Goal: Task Accomplishment & Management: Complete application form

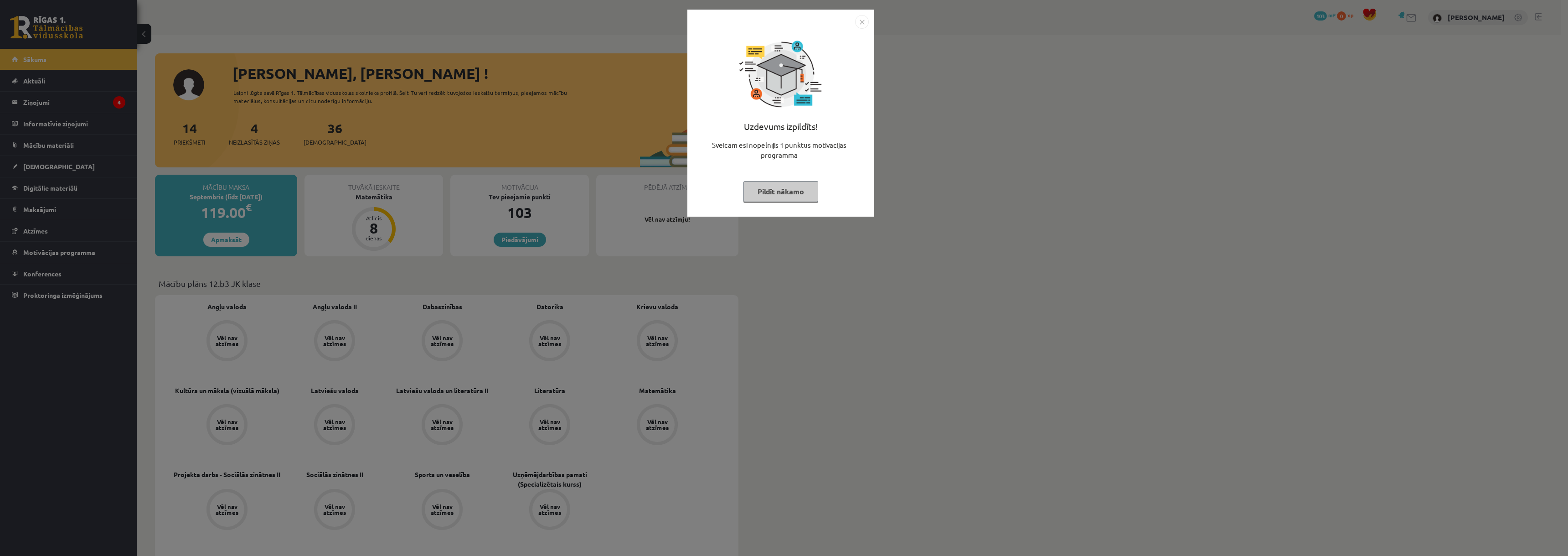
click at [858, 21] on img "Close" at bounding box center [862, 22] width 13 height 13
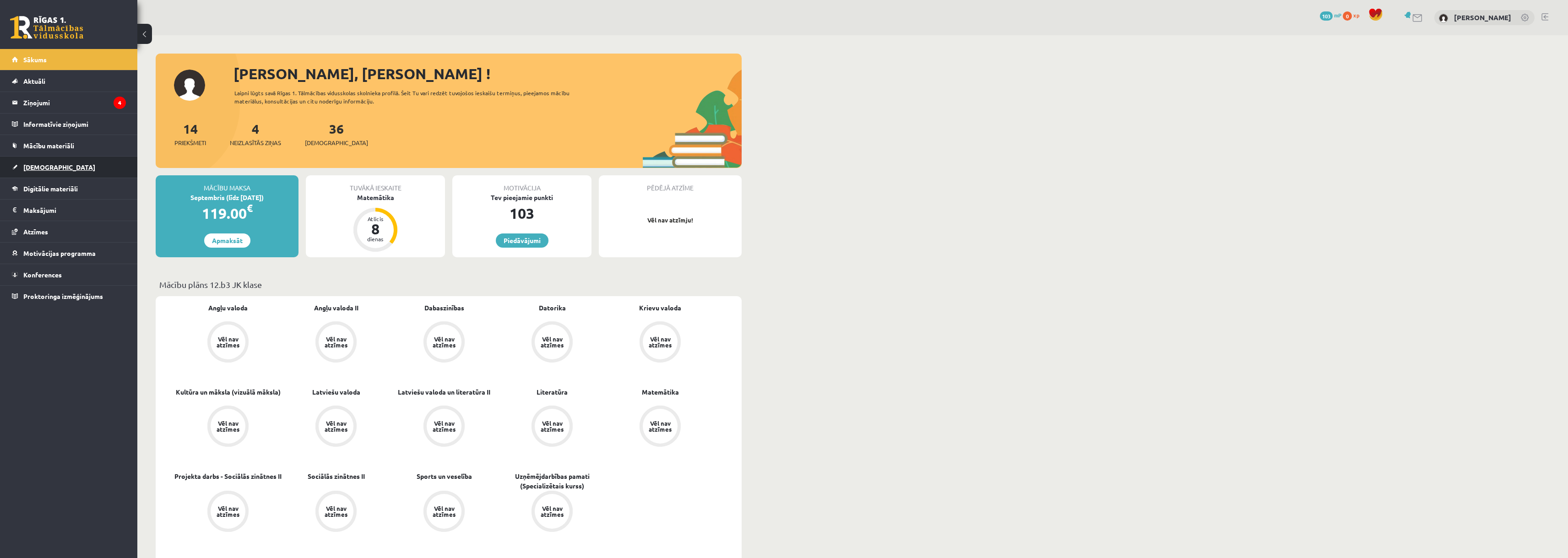
click at [26, 167] on span "[DEMOGRAPHIC_DATA]" at bounding box center [59, 167] width 72 height 8
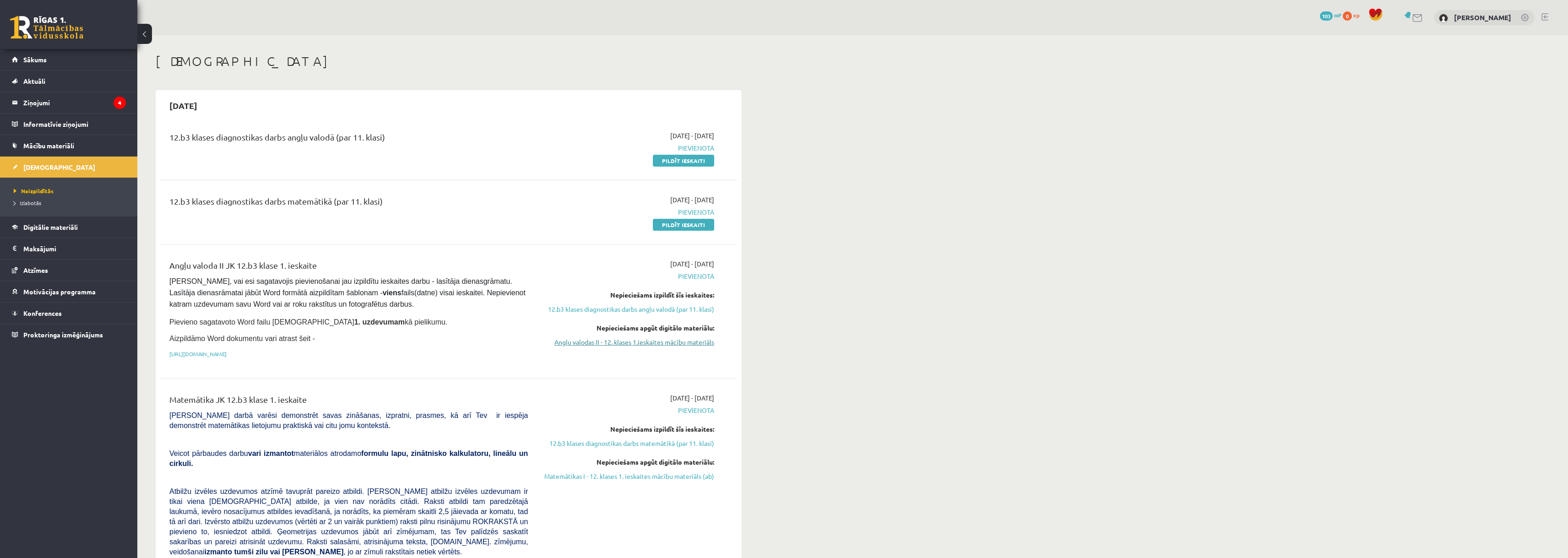
click at [670, 343] on link "Angļu valodas II - 12. klases 1.ieskaites mācību materiāls" at bounding box center [628, 342] width 172 height 10
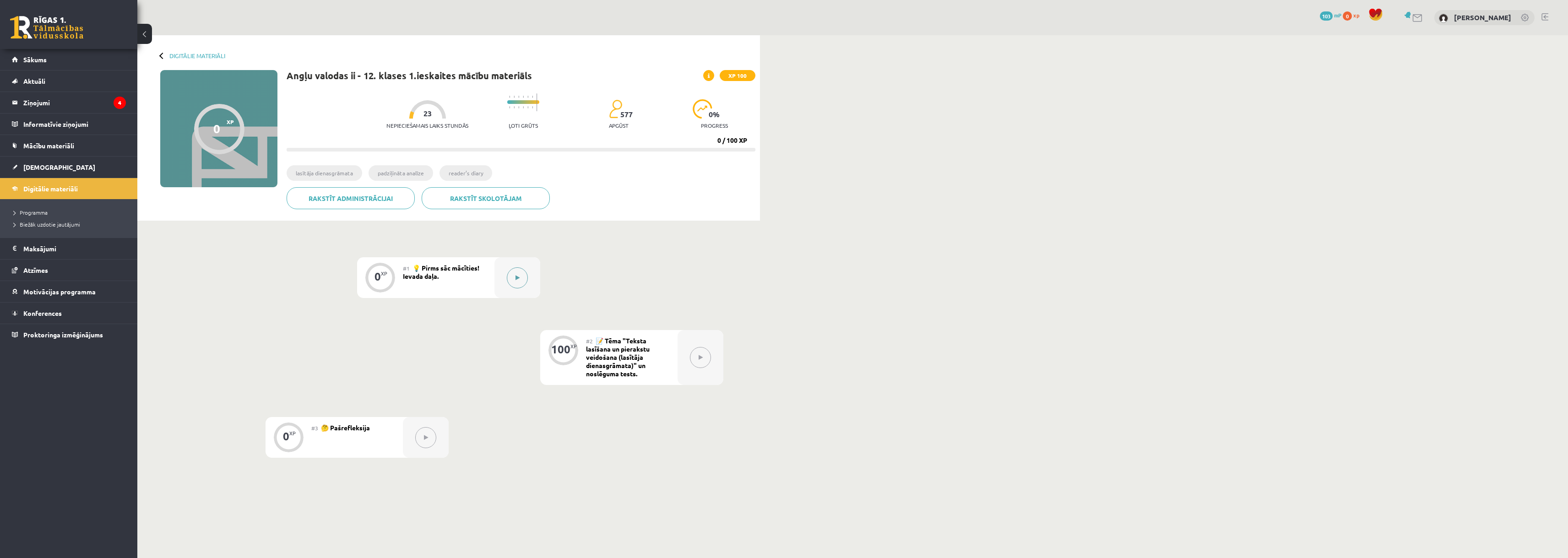
click at [517, 282] on button at bounding box center [517, 277] width 21 height 21
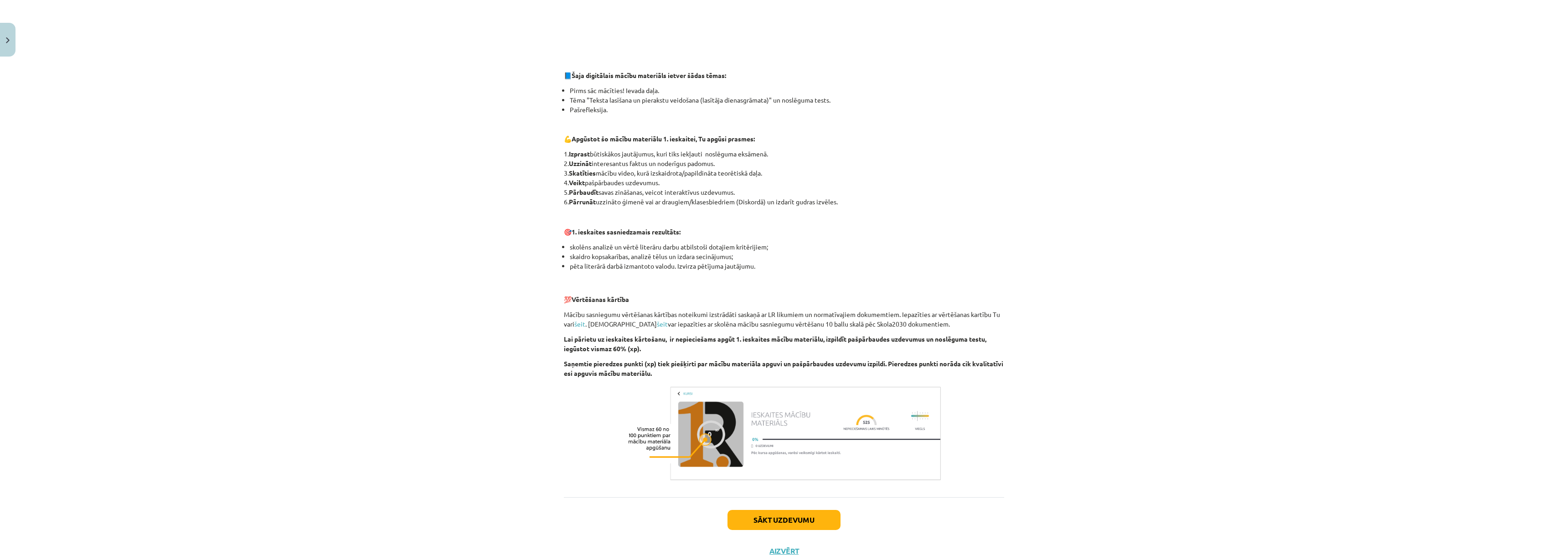
scroll to position [404, 0]
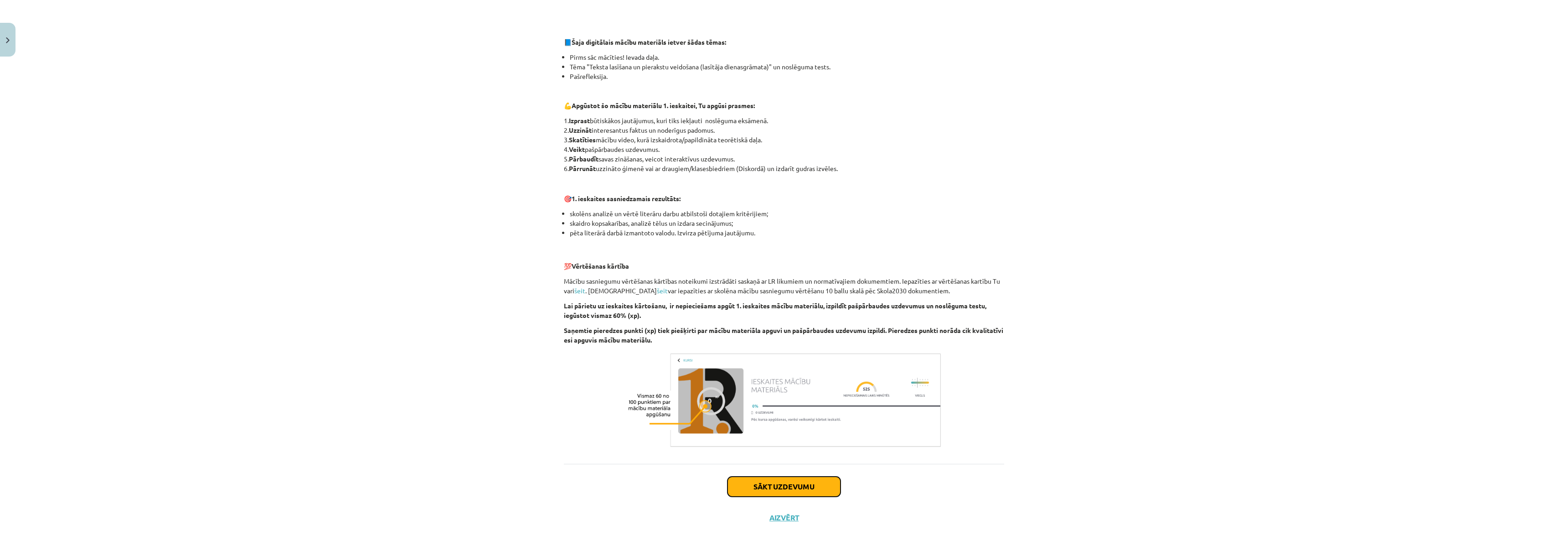
click at [807, 492] on button "Sākt uzdevumu" at bounding box center [784, 487] width 113 height 20
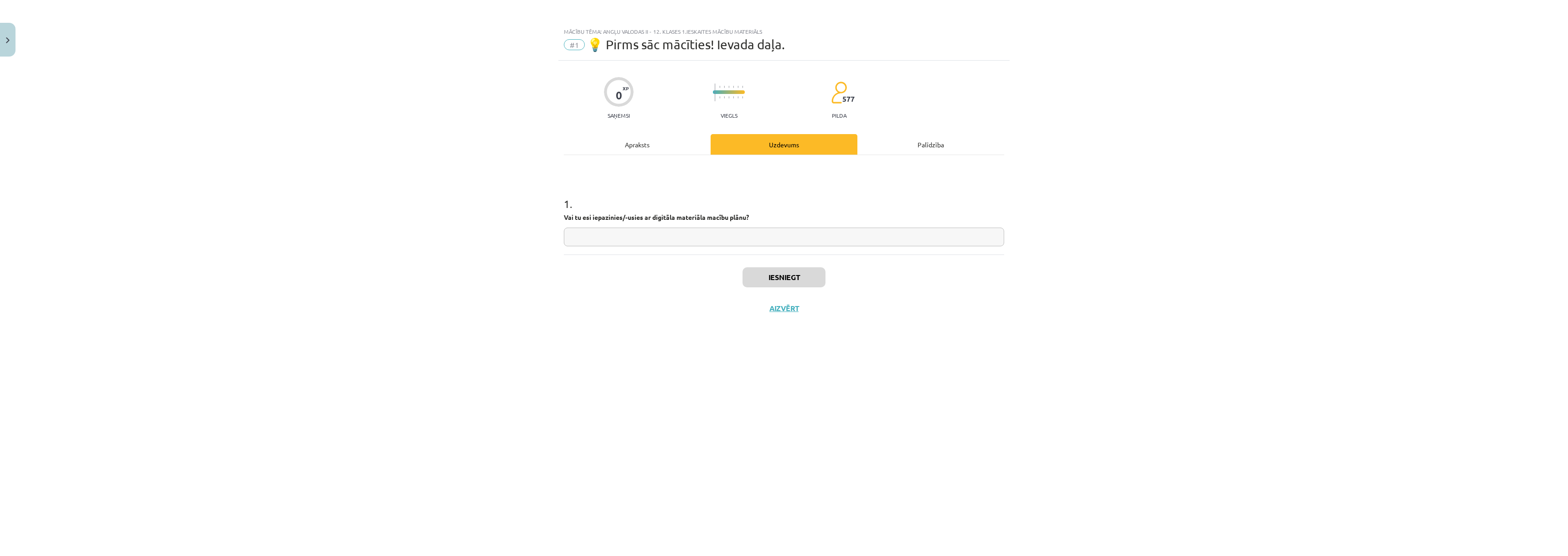
scroll to position [0, 0]
click at [631, 239] on input "text" at bounding box center [783, 237] width 440 height 19
type input "*"
type input "**"
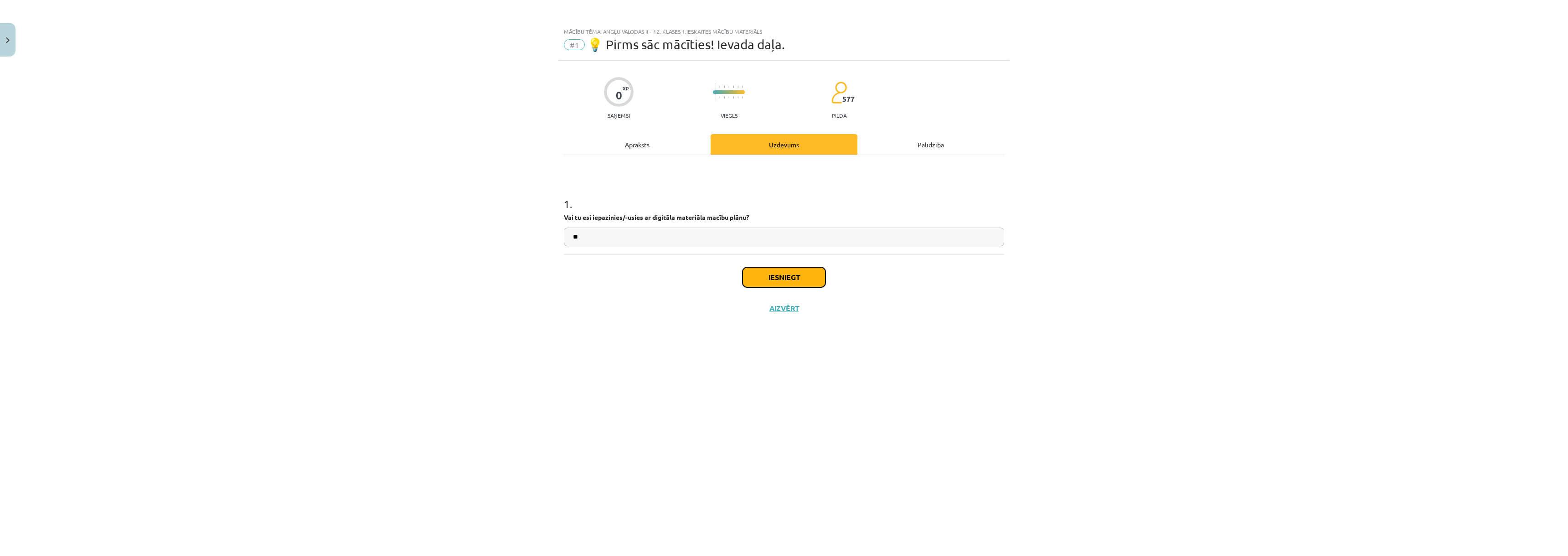
click at [790, 280] on button "Iesniegt" at bounding box center [784, 277] width 83 height 20
click at [794, 317] on button "Nākamā nodarbība" at bounding box center [784, 314] width 89 height 21
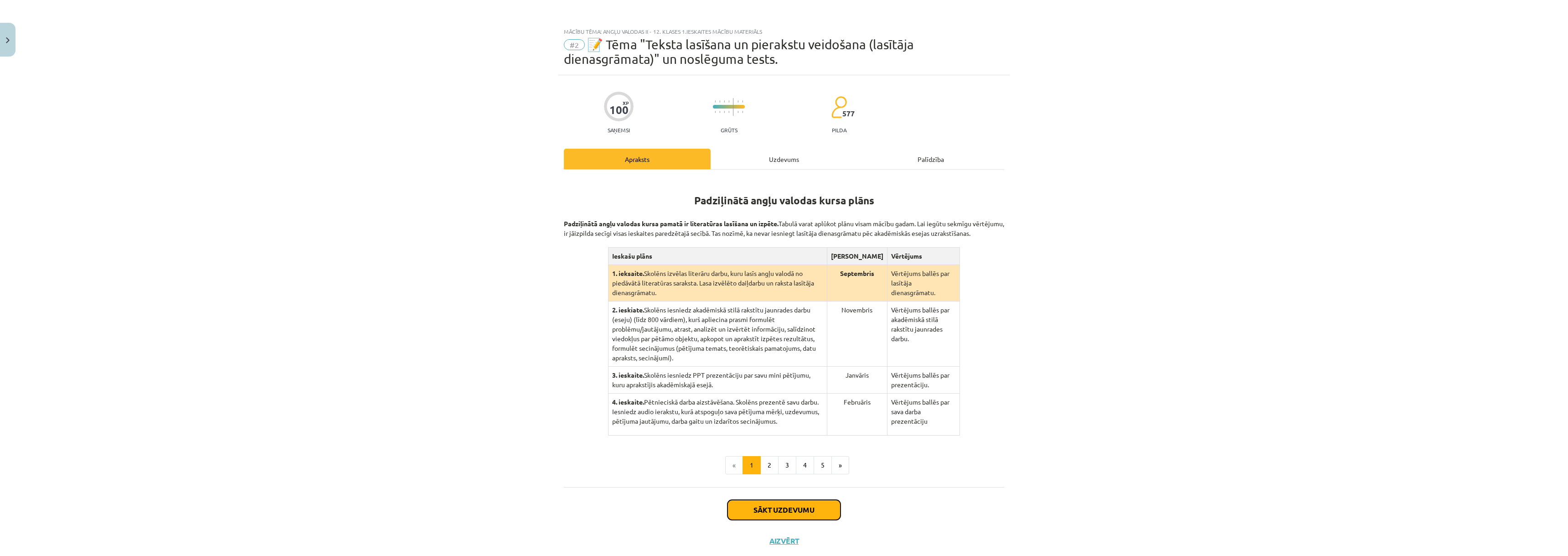
click at [796, 500] on button "Sākt uzdevumu" at bounding box center [784, 510] width 113 height 20
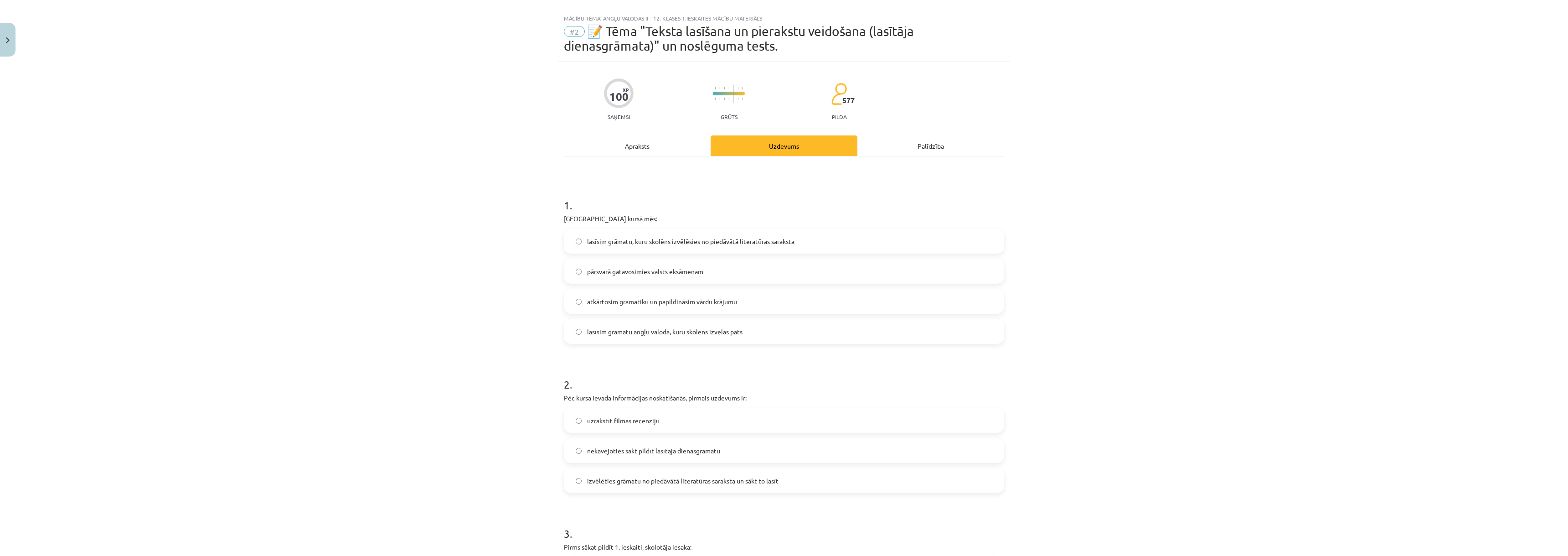
click at [573, 244] on label "lasīsim grāmatu, kuru skolēns izvēlēsies no piedāvātā literatūras saraksta" at bounding box center [784, 241] width 438 height 23
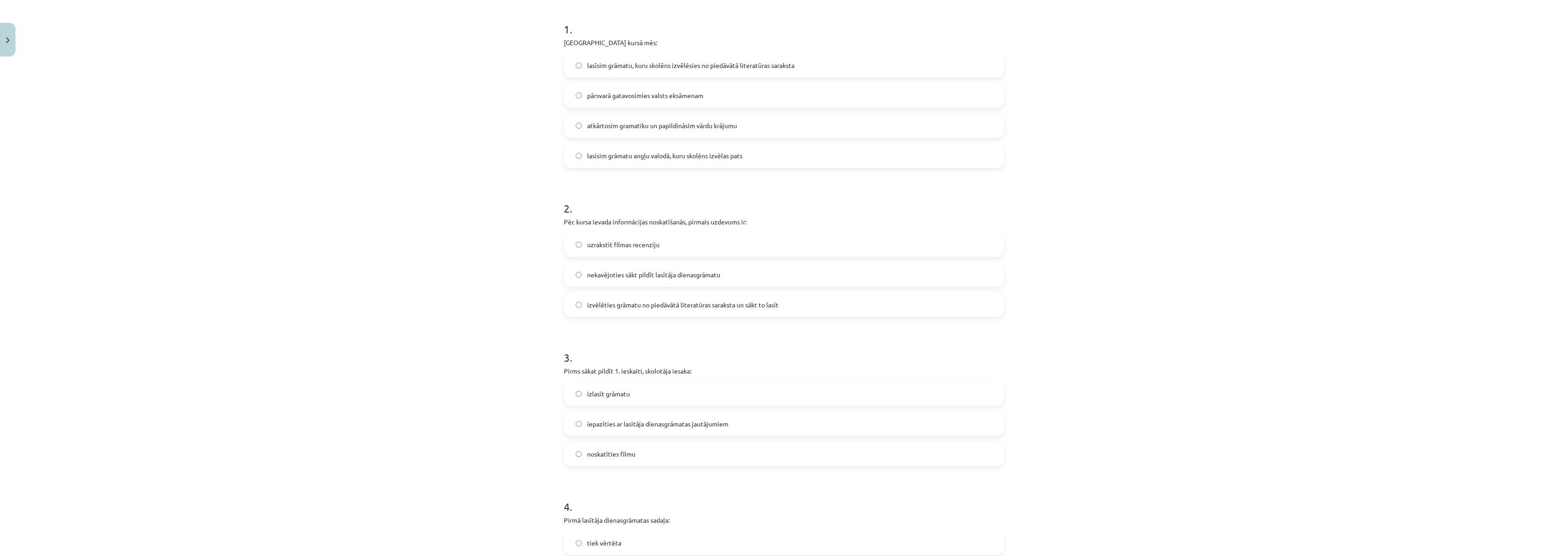
scroll to position [195, 0]
click at [578, 263] on label "nekavējoties sākt pildīt lasītāja dienasgrāmatu" at bounding box center [784, 268] width 438 height 23
click at [579, 299] on label "izvēlēties grāmatu no piedāvātā literatūras saraksta un sākt to lasīt" at bounding box center [784, 298] width 438 height 23
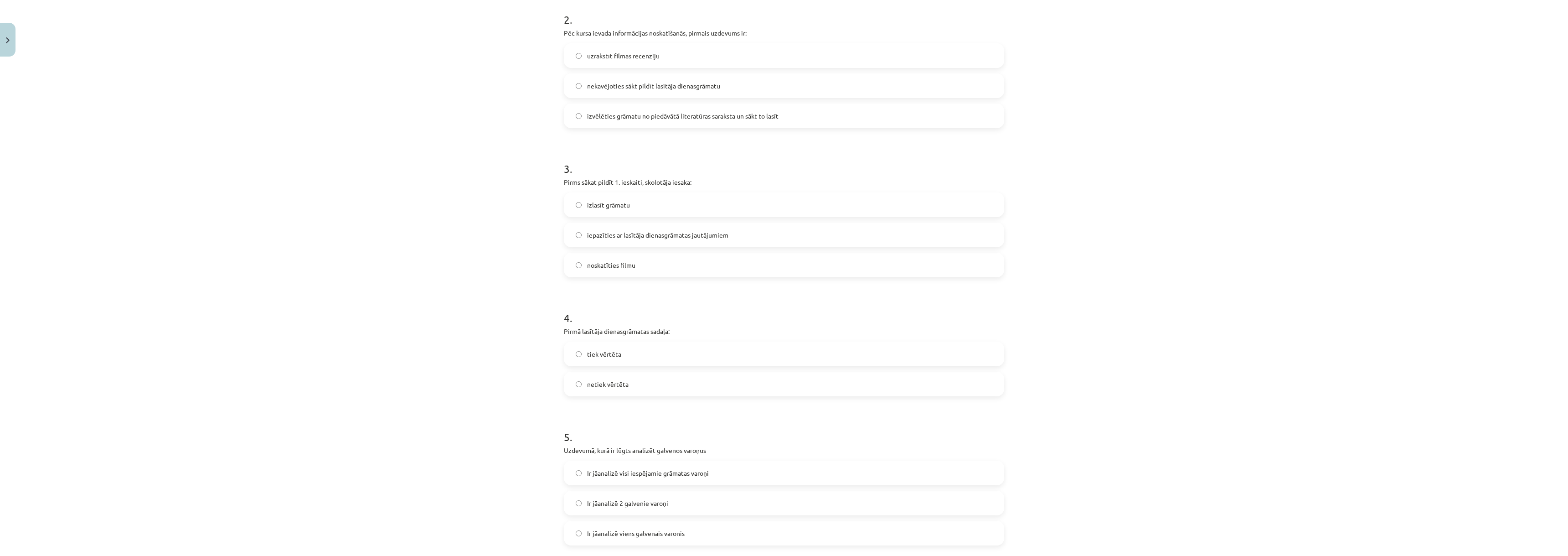
click at [566, 205] on label "izlasīt grāmatu" at bounding box center [784, 205] width 438 height 23
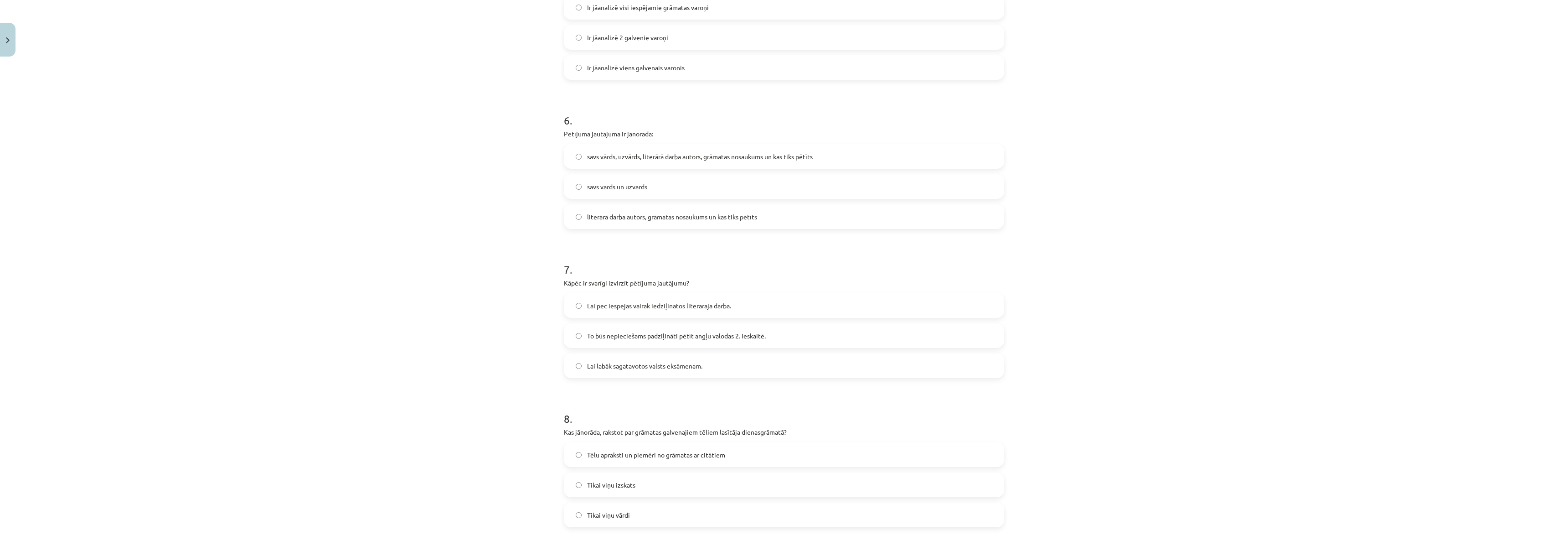
scroll to position [880, 0]
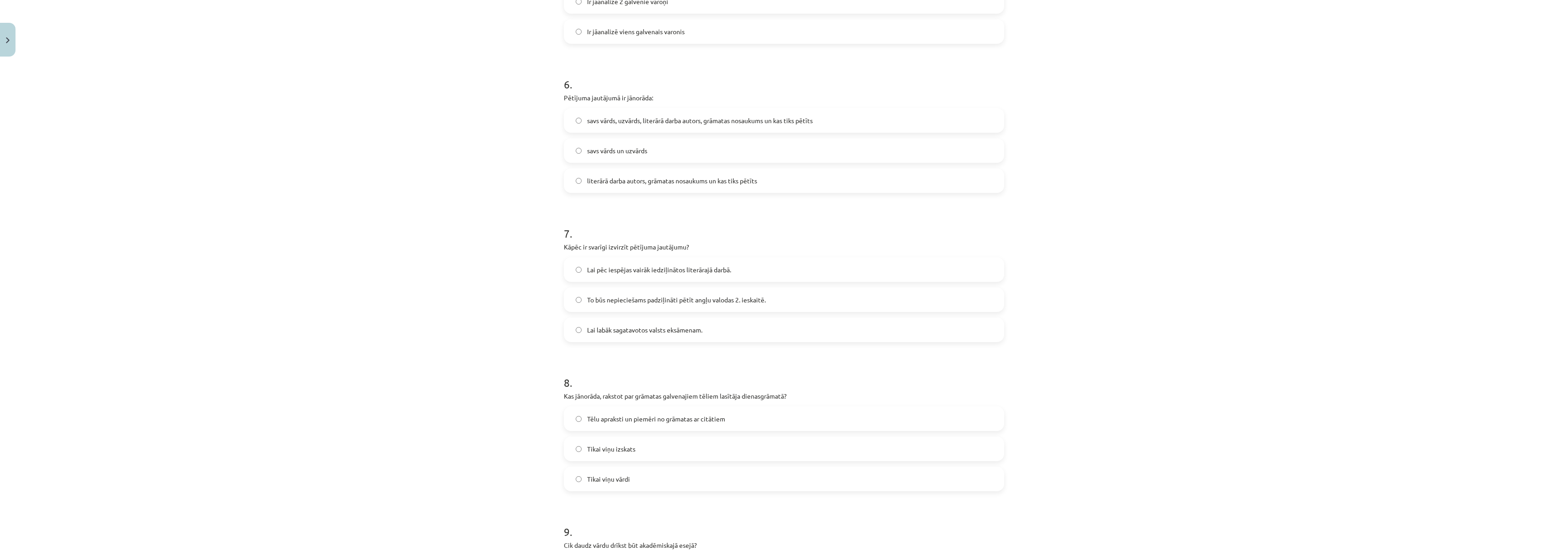
click at [579, 121] on label "savs vārds, uzvārds, literārā darba autors, grāmatas nosaukums un kas tiks pētī…" at bounding box center [784, 120] width 438 height 23
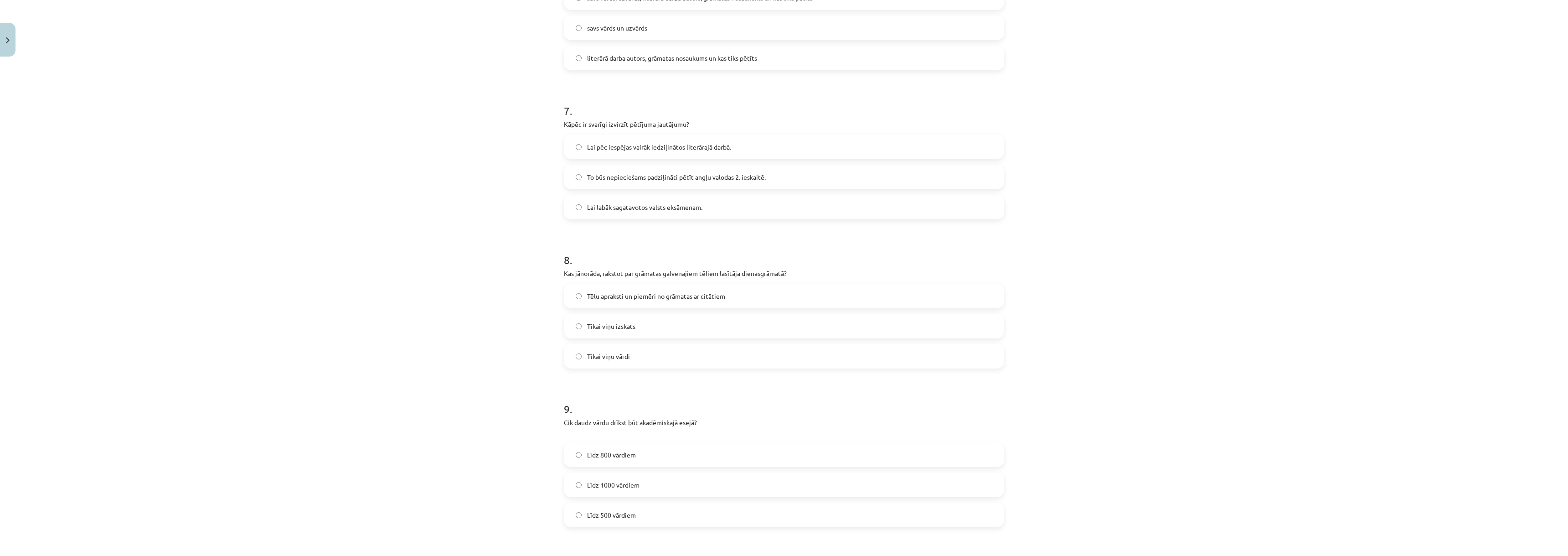
scroll to position [1062, 0]
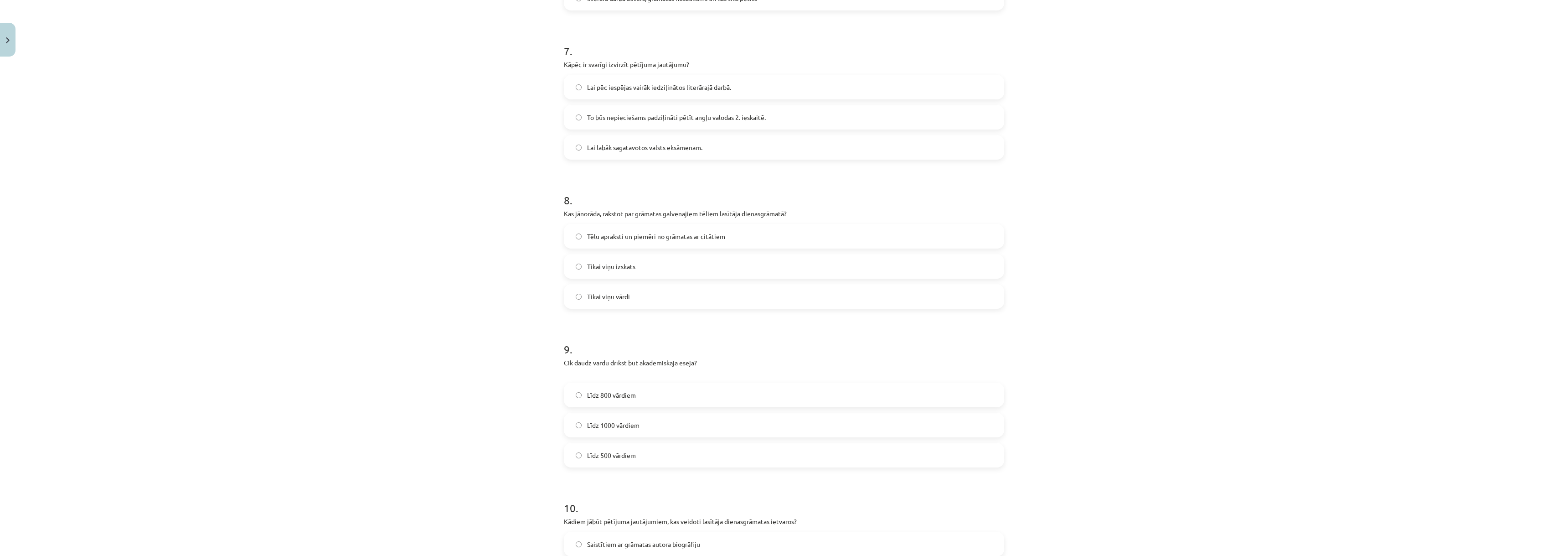
click at [587, 122] on span "To būs nepieciešams padziļināti pētīt angļu valodas 2. ieskaitē." at bounding box center [677, 118] width 179 height 10
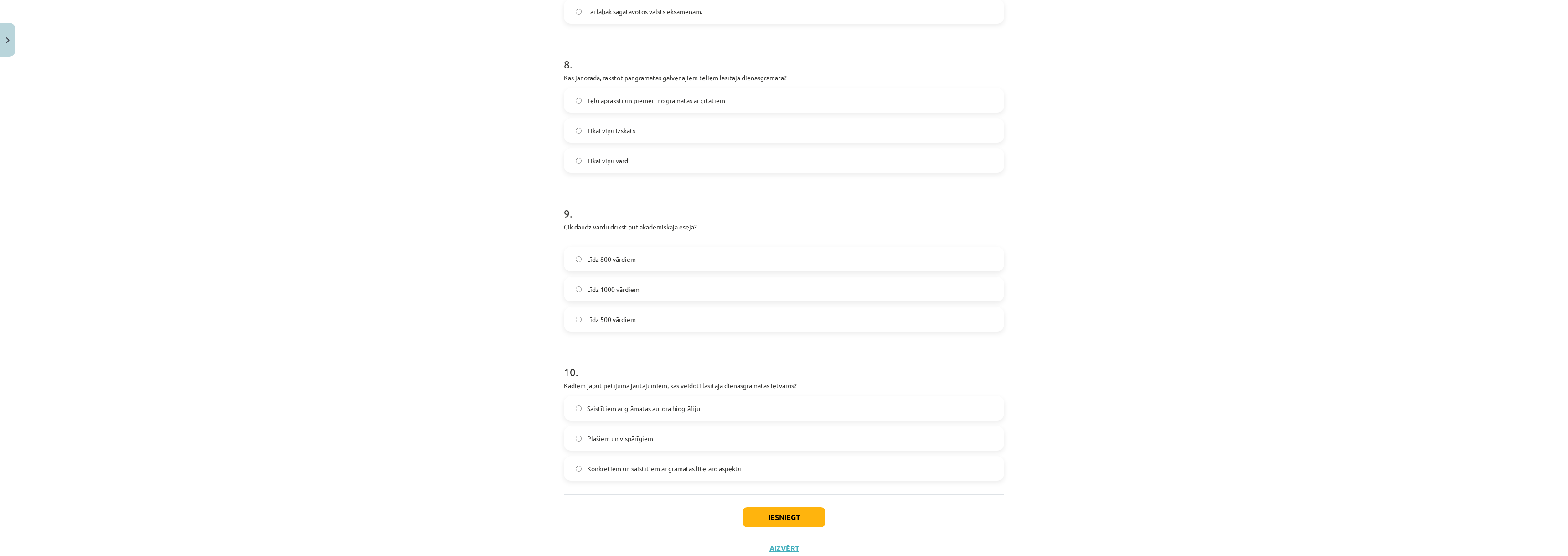
scroll to position [1228, 0]
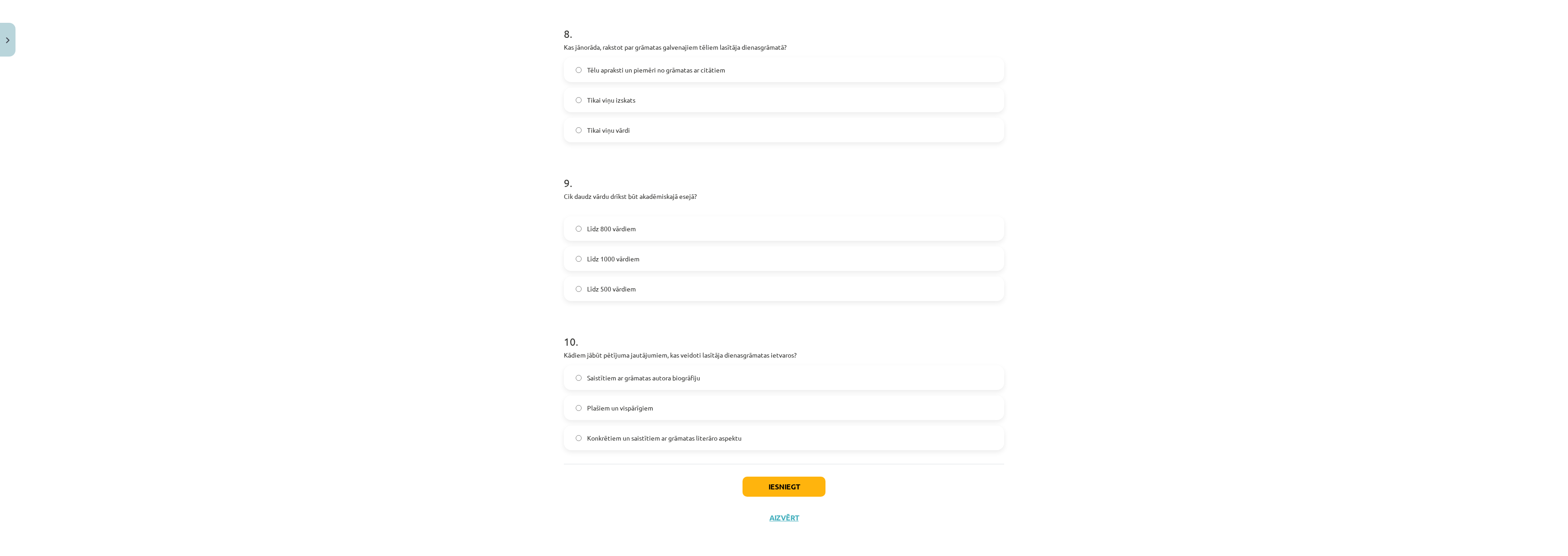
click at [569, 76] on label "Tēlu apraksti un piemēri no grāmatas ar citātiem" at bounding box center [784, 69] width 438 height 23
click at [582, 230] on label "Līdz 800 vārdiem" at bounding box center [784, 228] width 438 height 23
click at [578, 263] on label "Līdz 1000 vārdiem" at bounding box center [784, 258] width 438 height 23
click at [575, 233] on label "Līdz 800 vārdiem" at bounding box center [784, 228] width 438 height 23
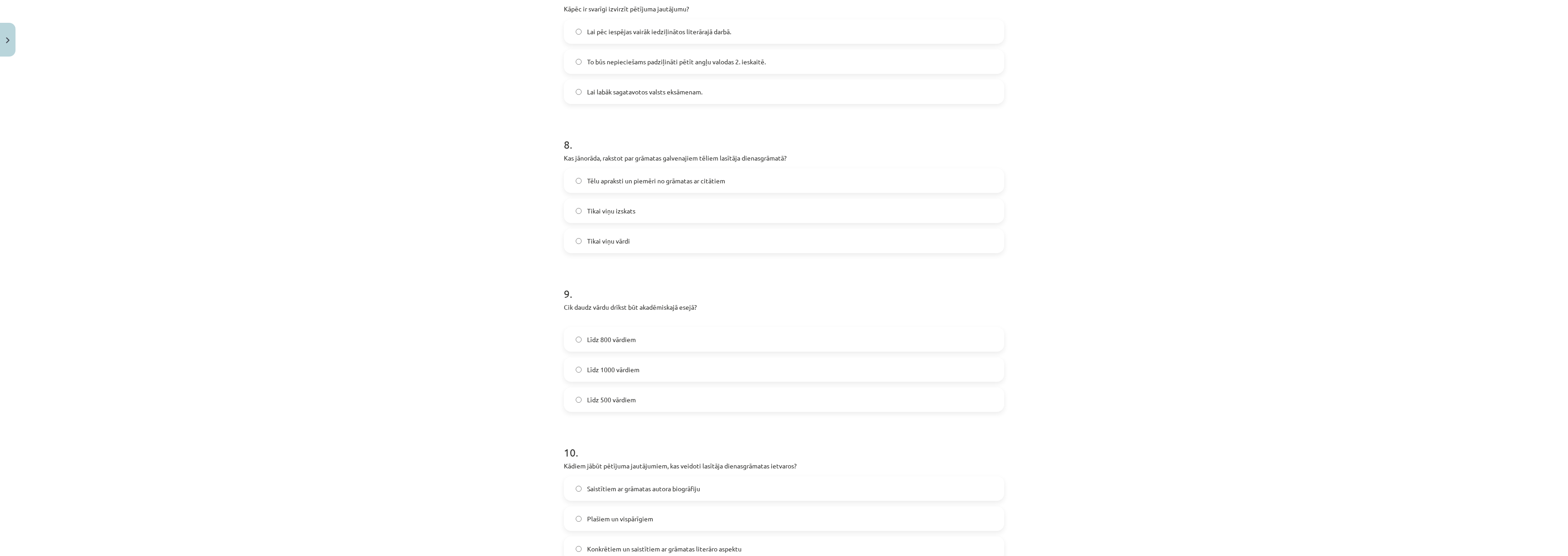
scroll to position [1092, 0]
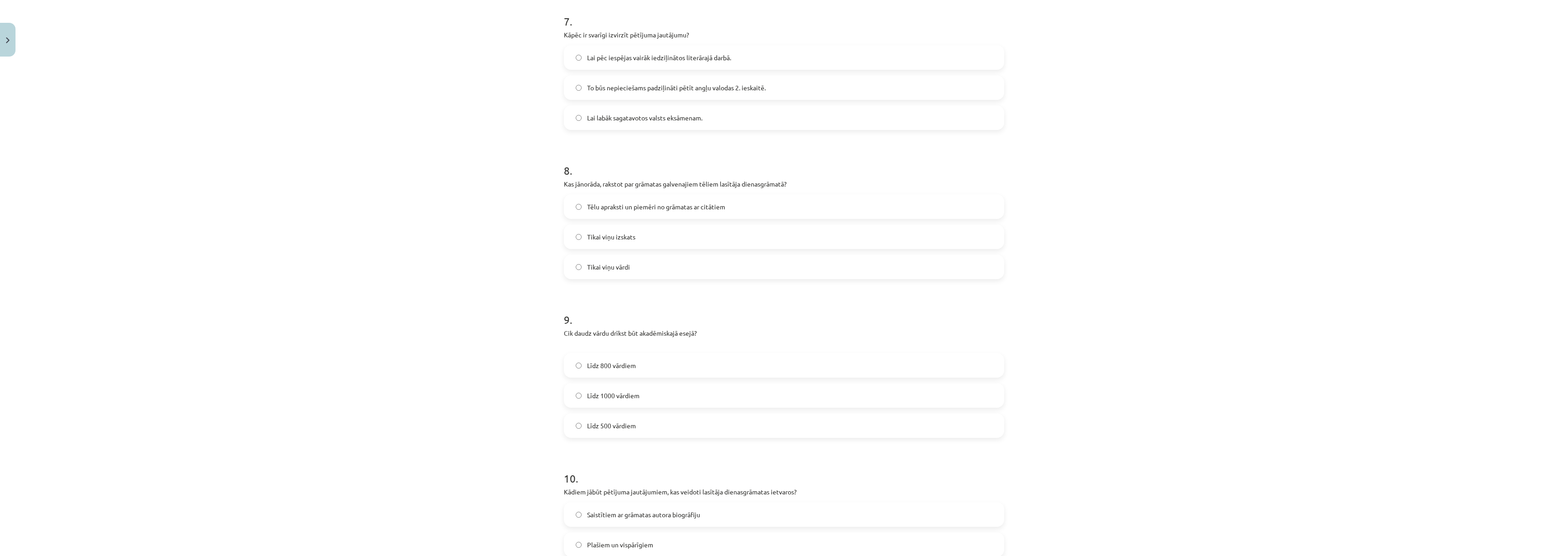
click at [577, 91] on label "To būs nepieciešams padziļināti pētīt angļu valodas 2. ieskaitē." at bounding box center [784, 87] width 438 height 23
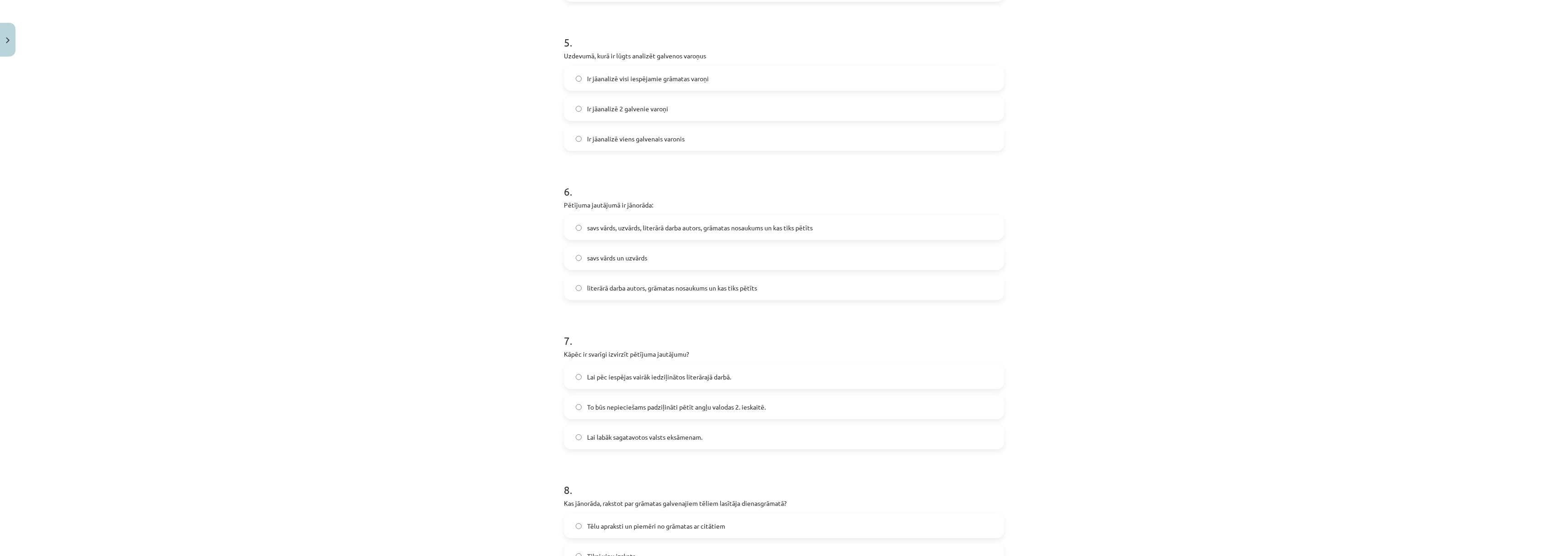
click at [594, 286] on span "literārā darba autors, grāmatas nosaukums un kas tiks pētīts" at bounding box center [672, 288] width 170 height 10
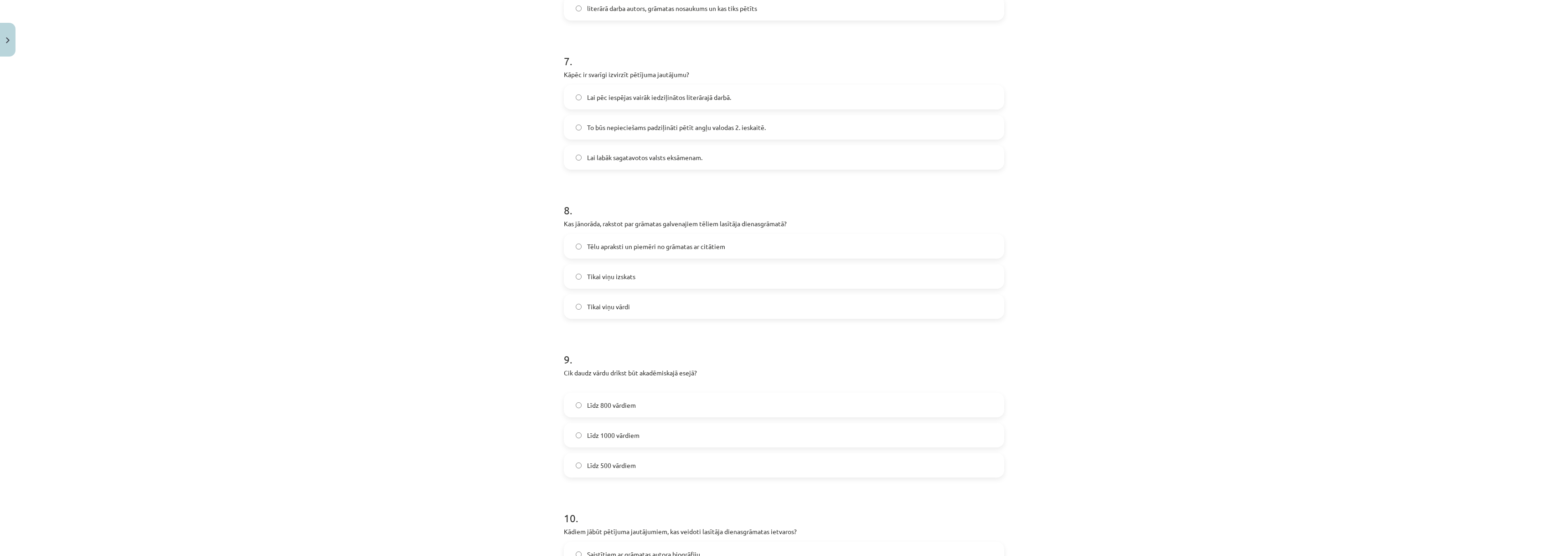
scroll to position [1228, 0]
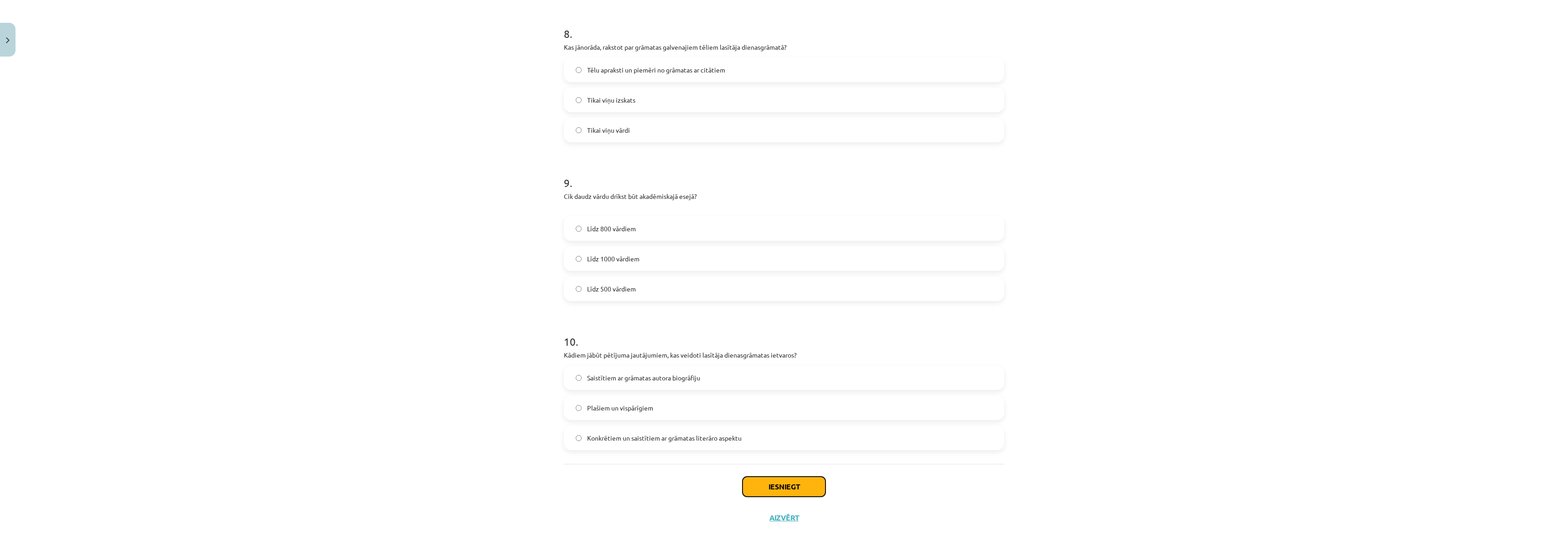
click at [805, 491] on button "Iesniegt" at bounding box center [784, 487] width 83 height 20
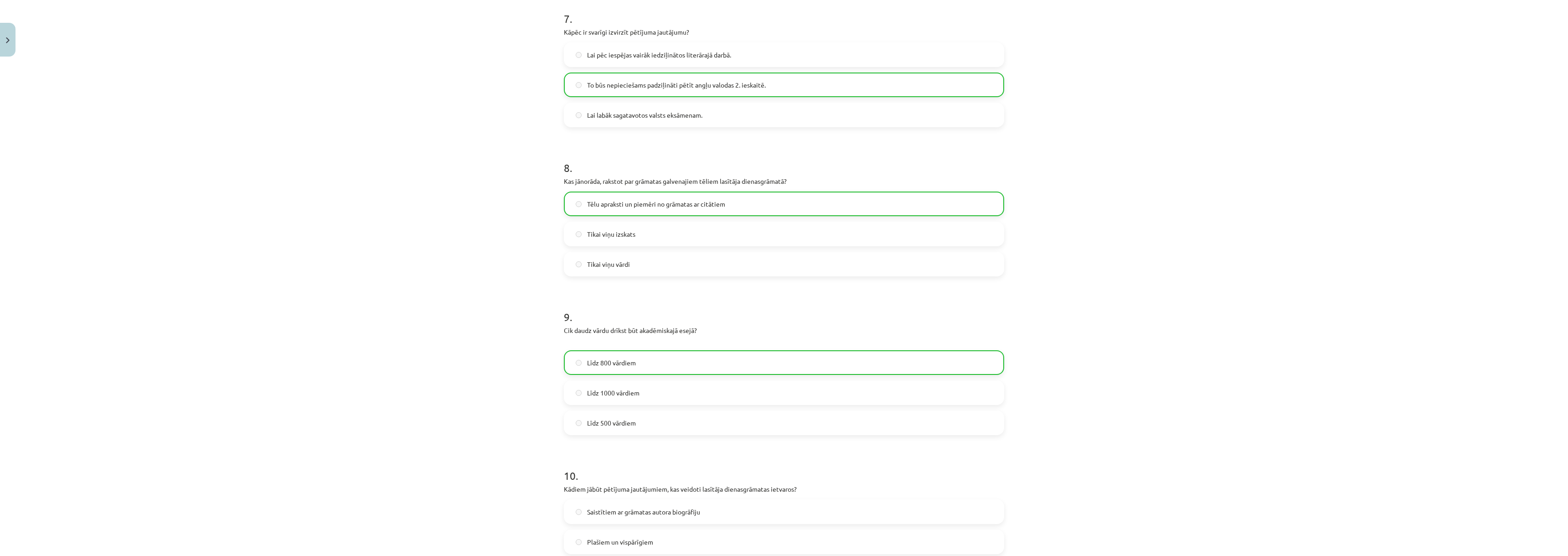
scroll to position [1258, 0]
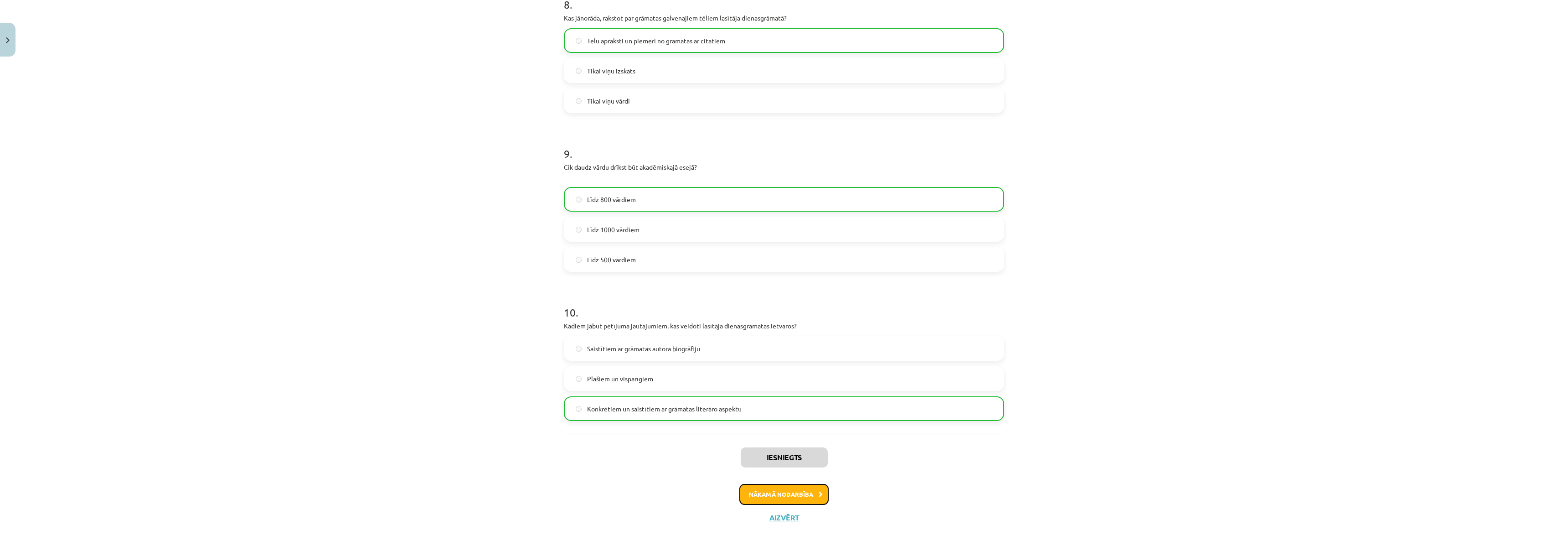
click at [814, 496] on button "Nākamā nodarbība" at bounding box center [784, 494] width 89 height 21
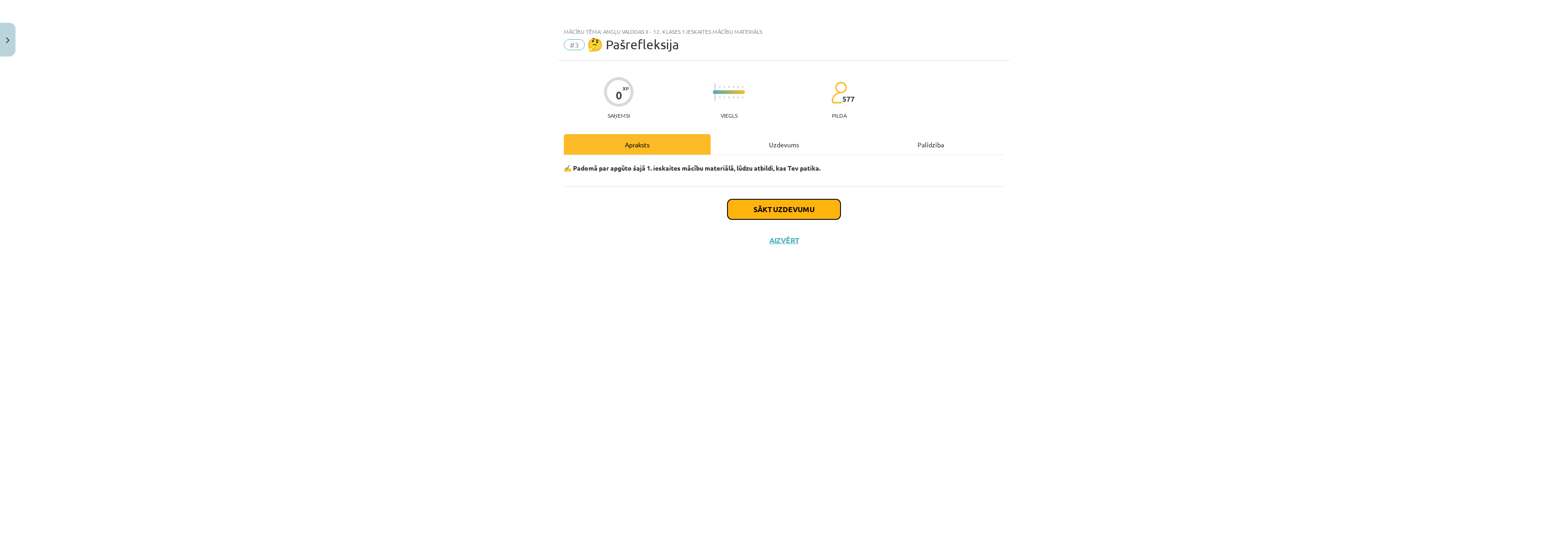
click at [763, 210] on button "Sākt uzdevumu" at bounding box center [784, 209] width 113 height 20
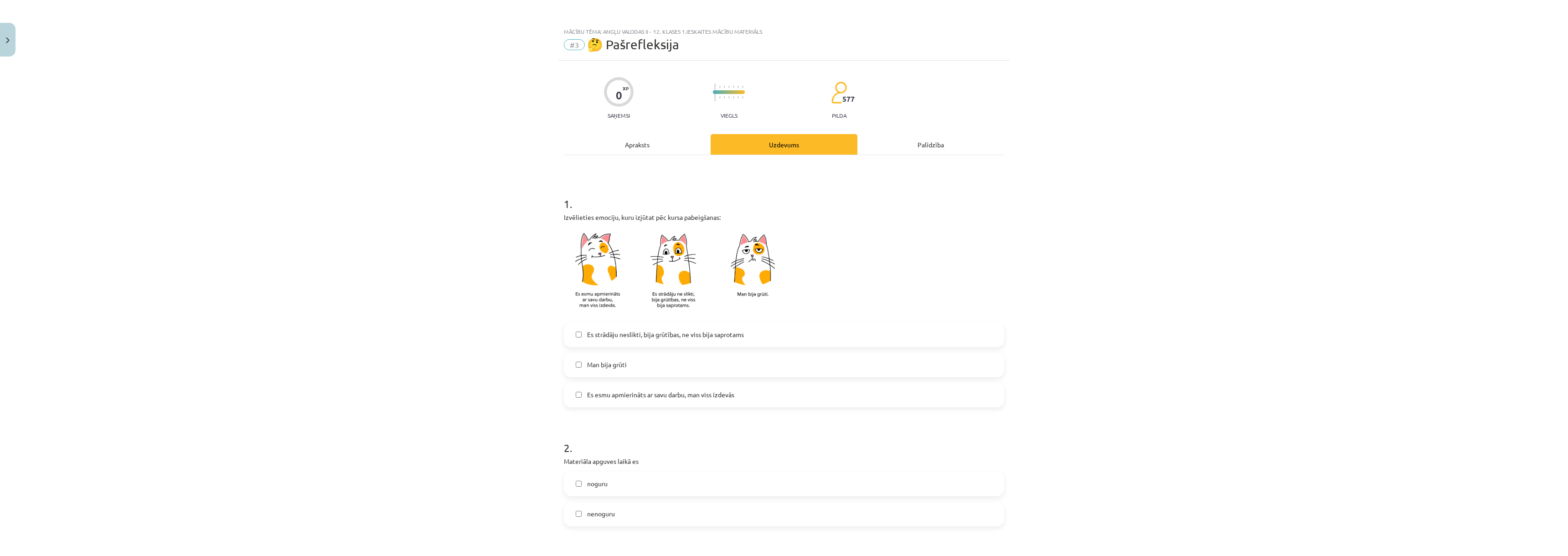
click at [603, 395] on span "Es esmu apmierināts ar savu darbu, man viss izdevās" at bounding box center [661, 395] width 147 height 10
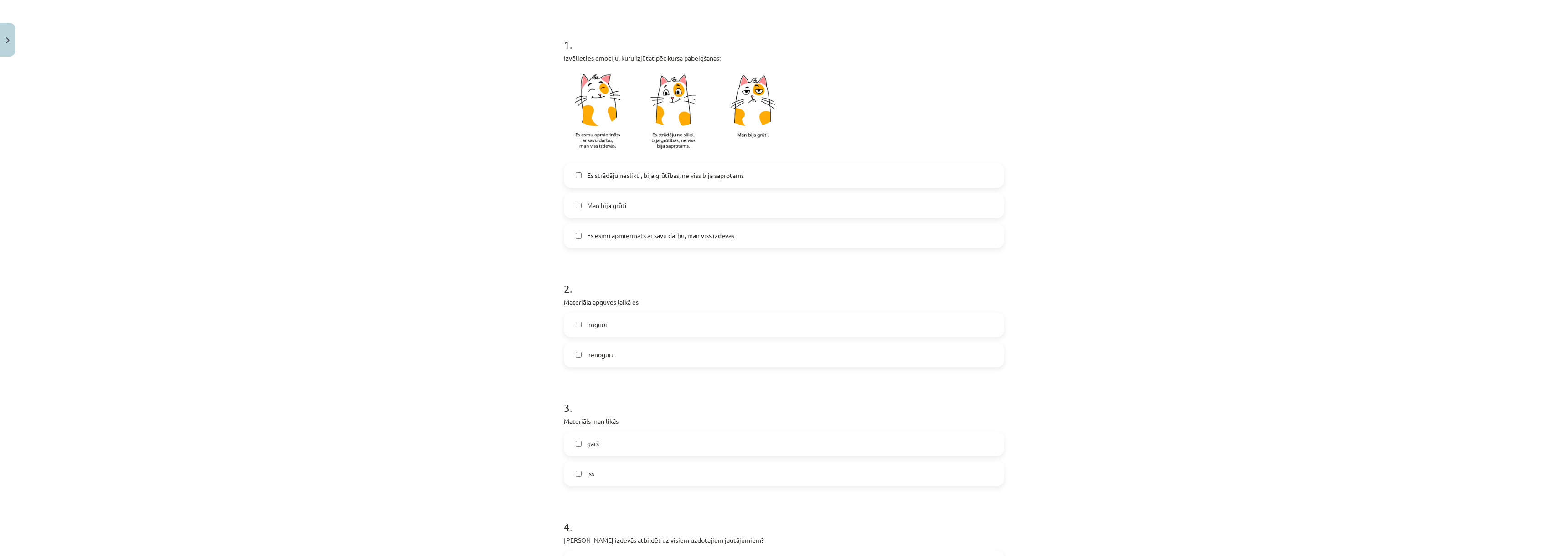
scroll to position [183, 0]
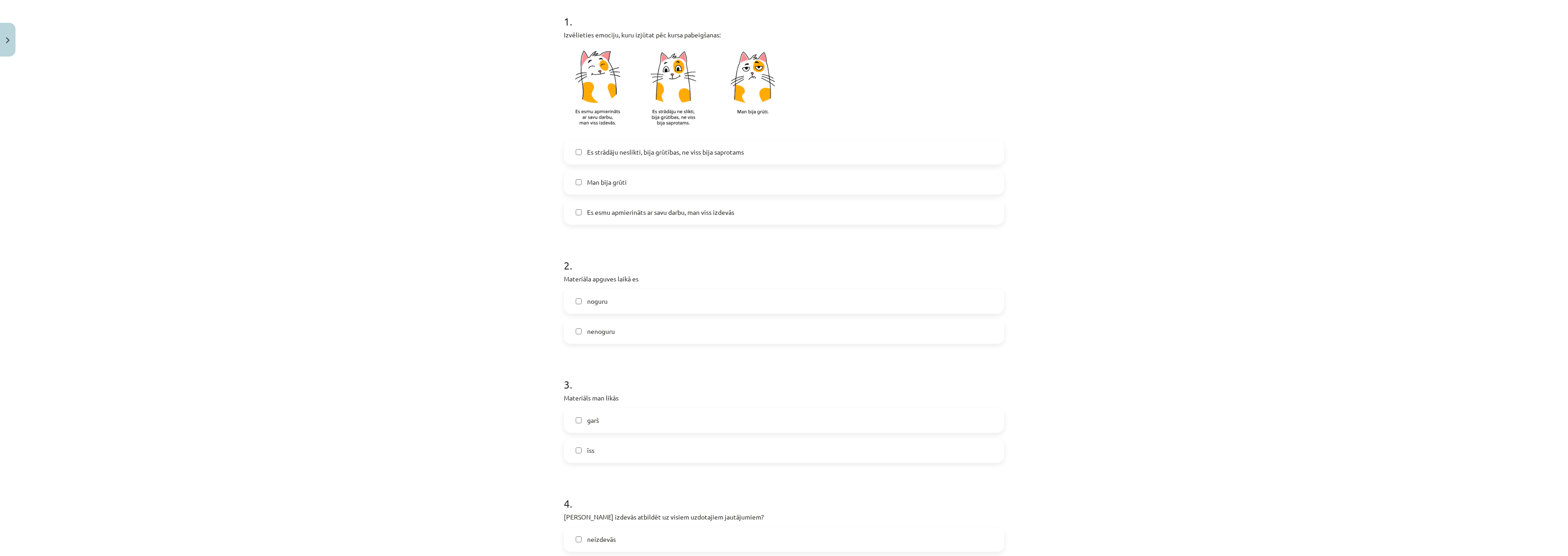
click at [587, 326] on span "nenoguru" at bounding box center [601, 331] width 28 height 10
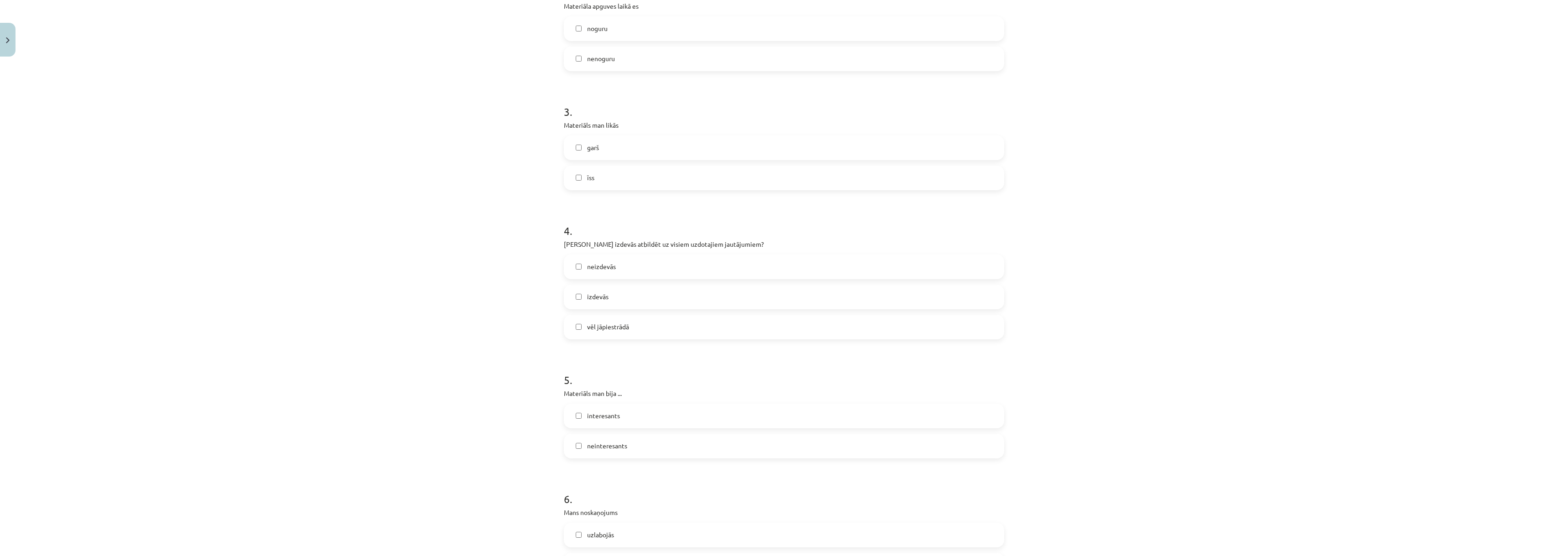
scroll to position [456, 0]
click at [572, 180] on label "īss" at bounding box center [784, 177] width 438 height 23
click at [587, 329] on span "vēl jāpiestrādā" at bounding box center [608, 326] width 42 height 10
click at [572, 329] on label "vēl jāpiestrādā" at bounding box center [784, 326] width 438 height 23
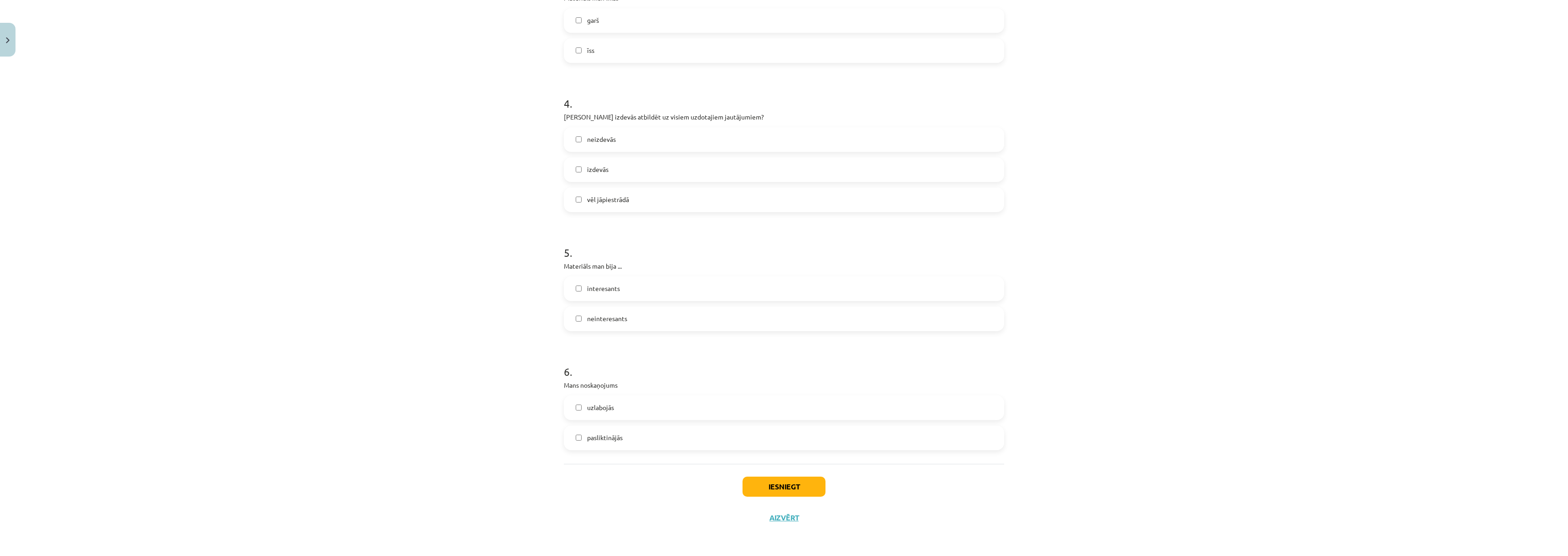
click at [572, 412] on label "uzlabojās" at bounding box center [784, 407] width 438 height 23
click at [774, 482] on button "Iesniegt" at bounding box center [784, 487] width 83 height 20
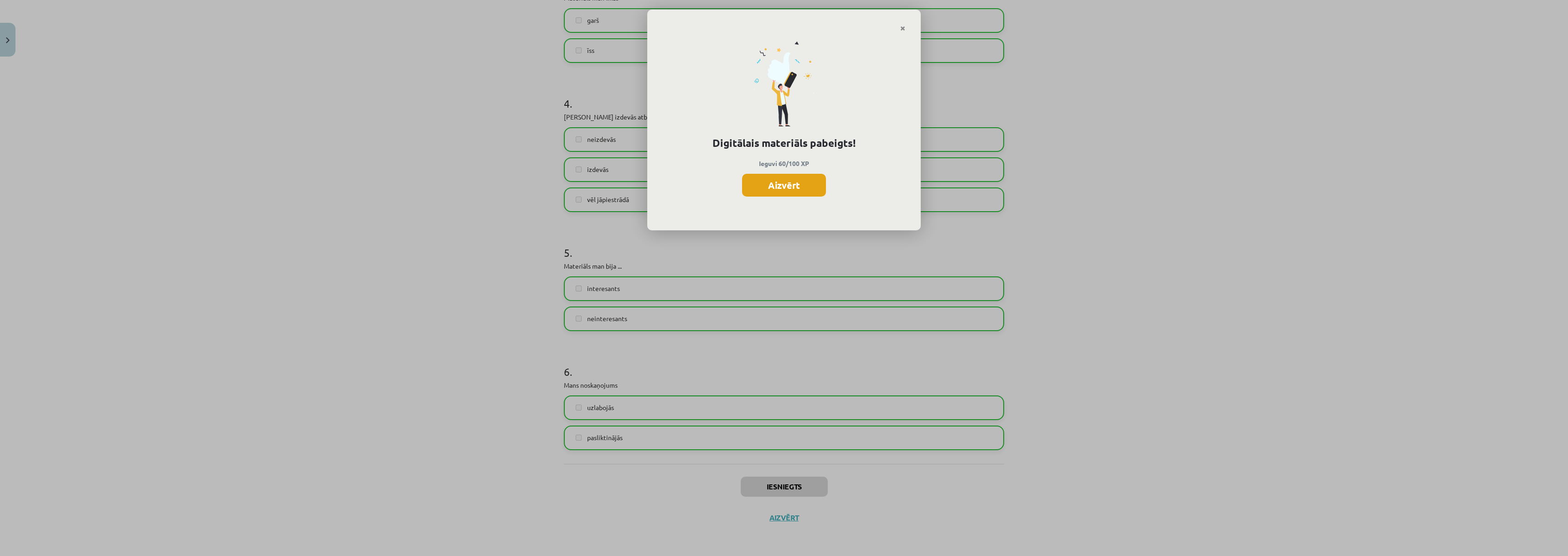
click at [780, 186] on button "Aizvērt" at bounding box center [784, 185] width 84 height 23
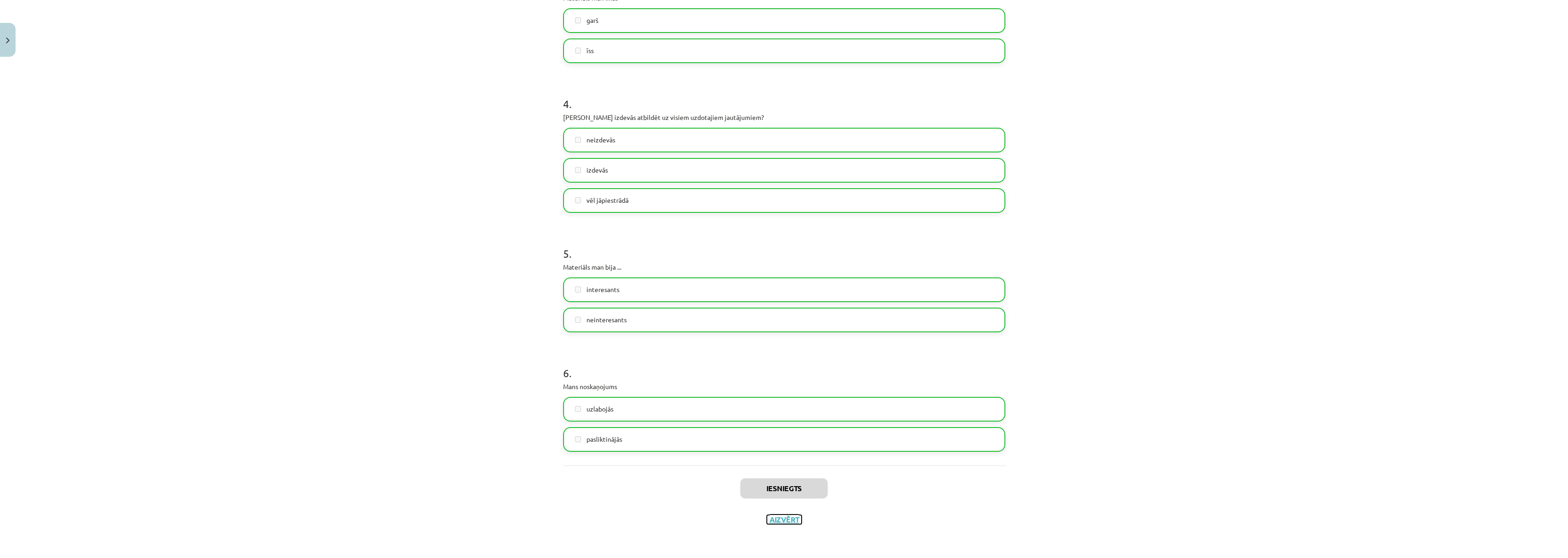
click at [776, 518] on button "Aizvērt" at bounding box center [784, 519] width 35 height 9
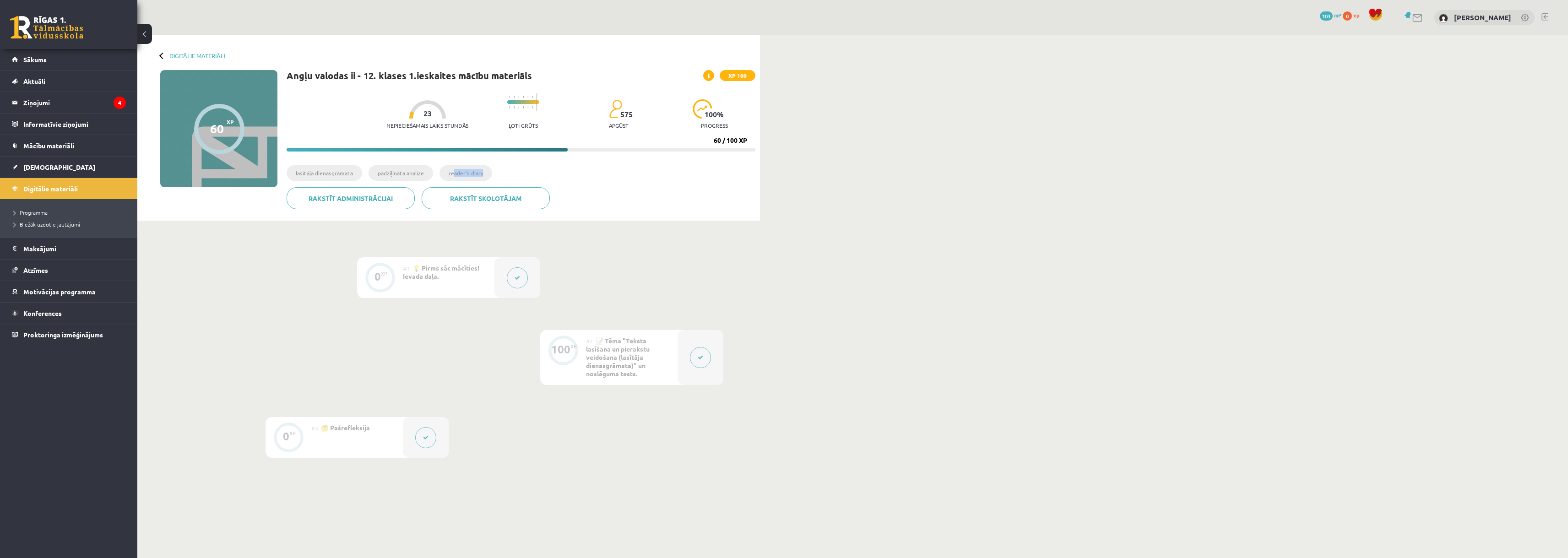
drag, startPoint x: 471, startPoint y: 173, endPoint x: 451, endPoint y: 172, distance: 20.0
click at [451, 172] on li "reader’s diary" at bounding box center [466, 172] width 53 height 15
click at [608, 175] on ul "lasītāja dienasgrāmata padziļināta analīze reader’s diary" at bounding box center [521, 176] width 469 height 22
click at [64, 265] on link "Atzīmes" at bounding box center [68, 270] width 114 height 21
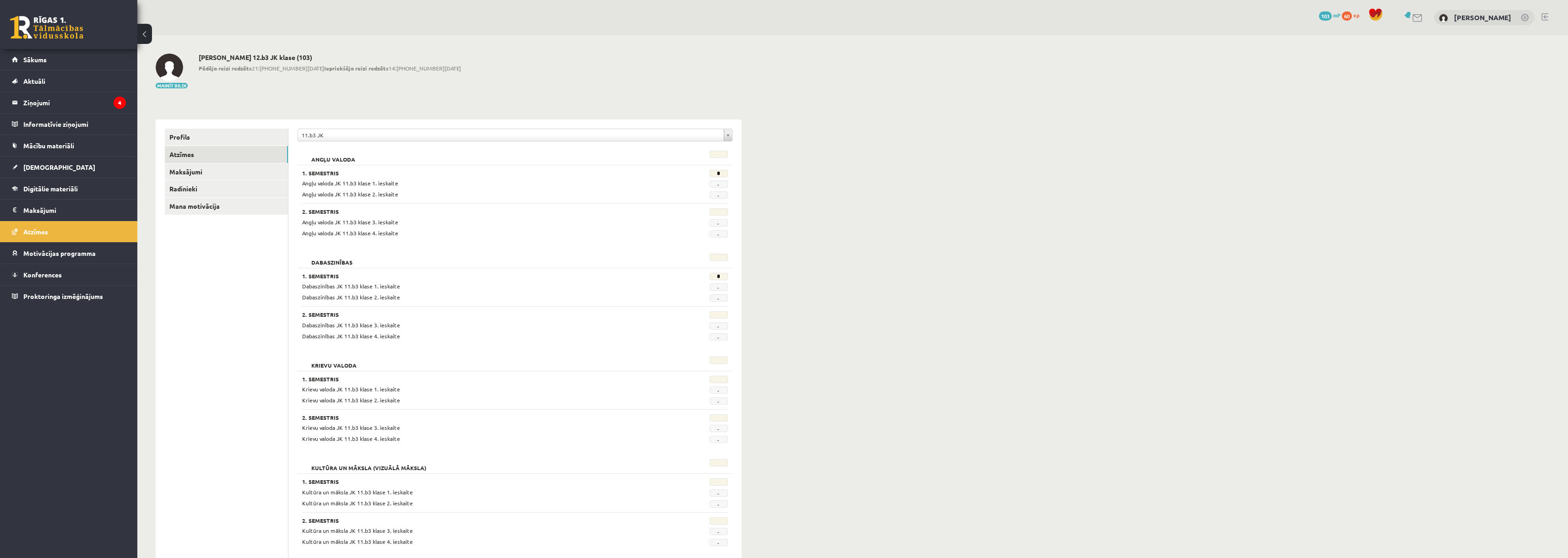
click at [458, 117] on div "**********" at bounding box center [449, 441] width 586 height 663
click at [460, 125] on div "**********" at bounding box center [515, 446] width 453 height 653
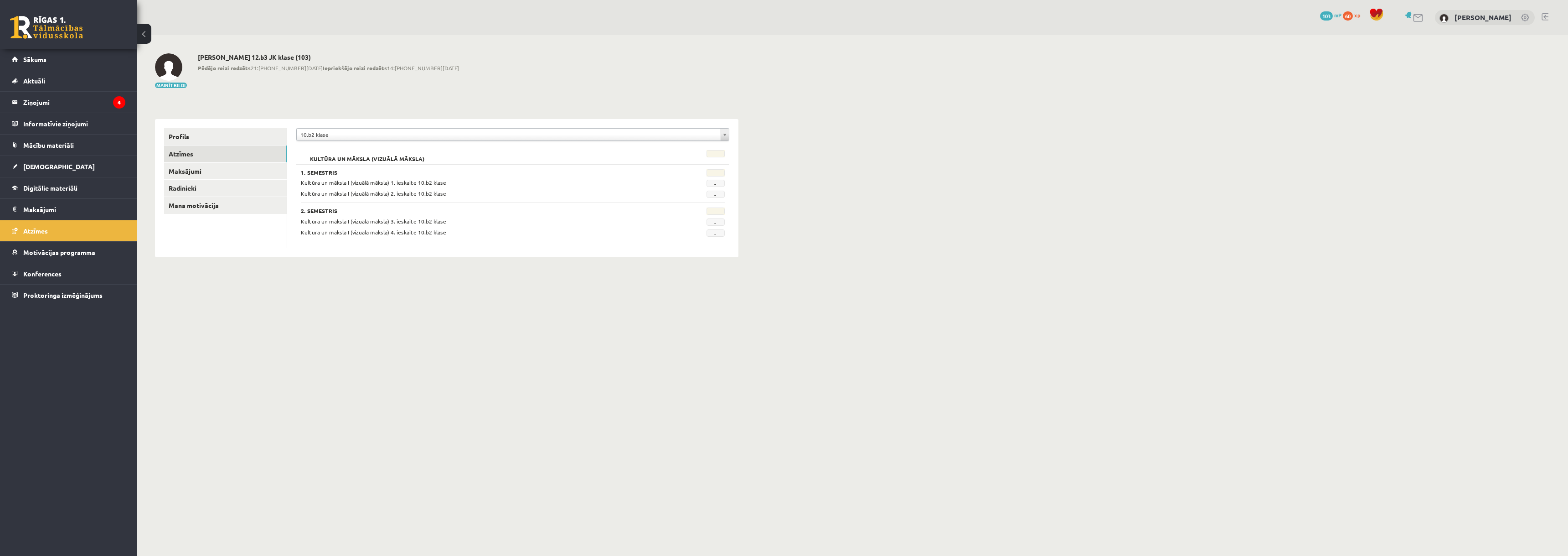
drag, startPoint x: 905, startPoint y: 204, endPoint x: 881, endPoint y: 208, distance: 24.3
click at [719, 231] on span "-" at bounding box center [716, 233] width 18 height 7
click at [206, 164] on link "Maksājumi" at bounding box center [225, 171] width 122 height 17
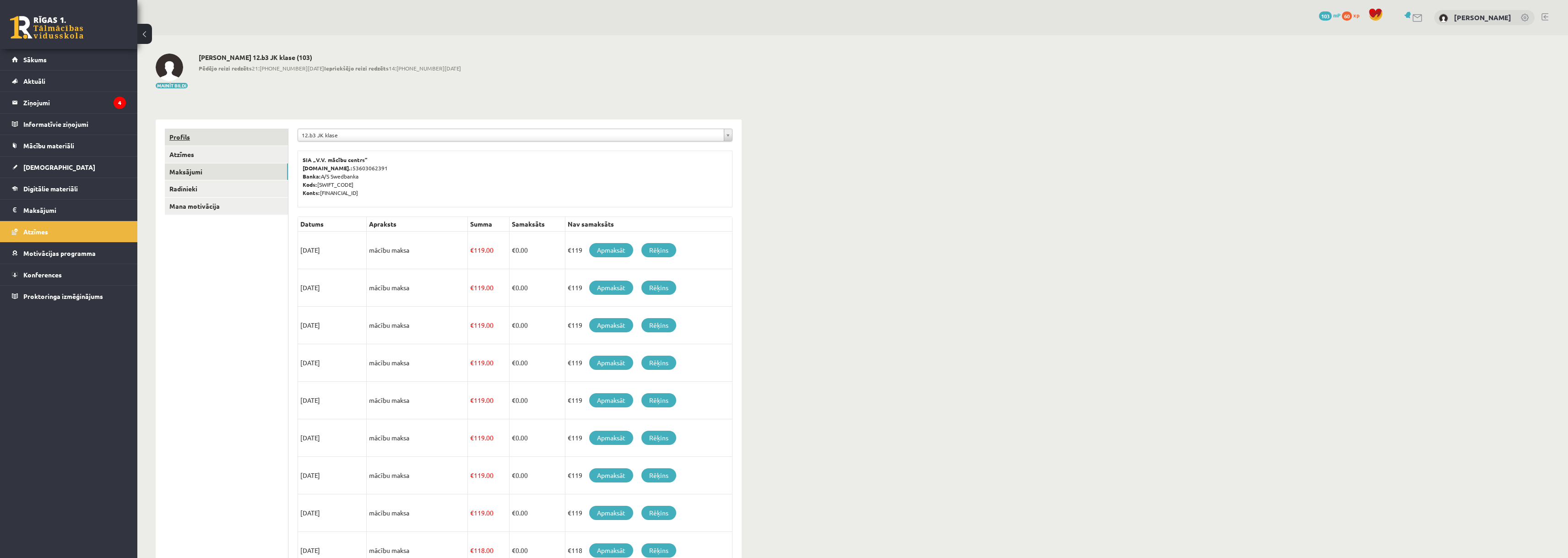
click at [210, 134] on link "Profils" at bounding box center [226, 137] width 123 height 17
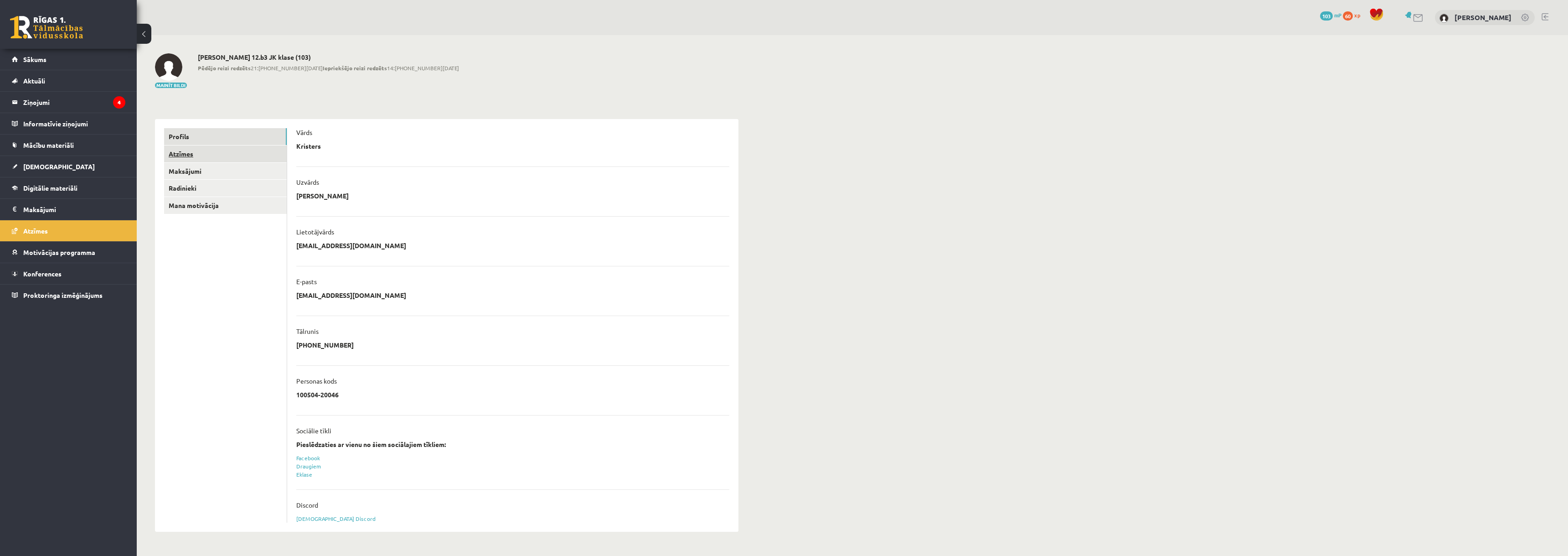
click at [175, 152] on link "Atzīmes" at bounding box center [225, 154] width 122 height 17
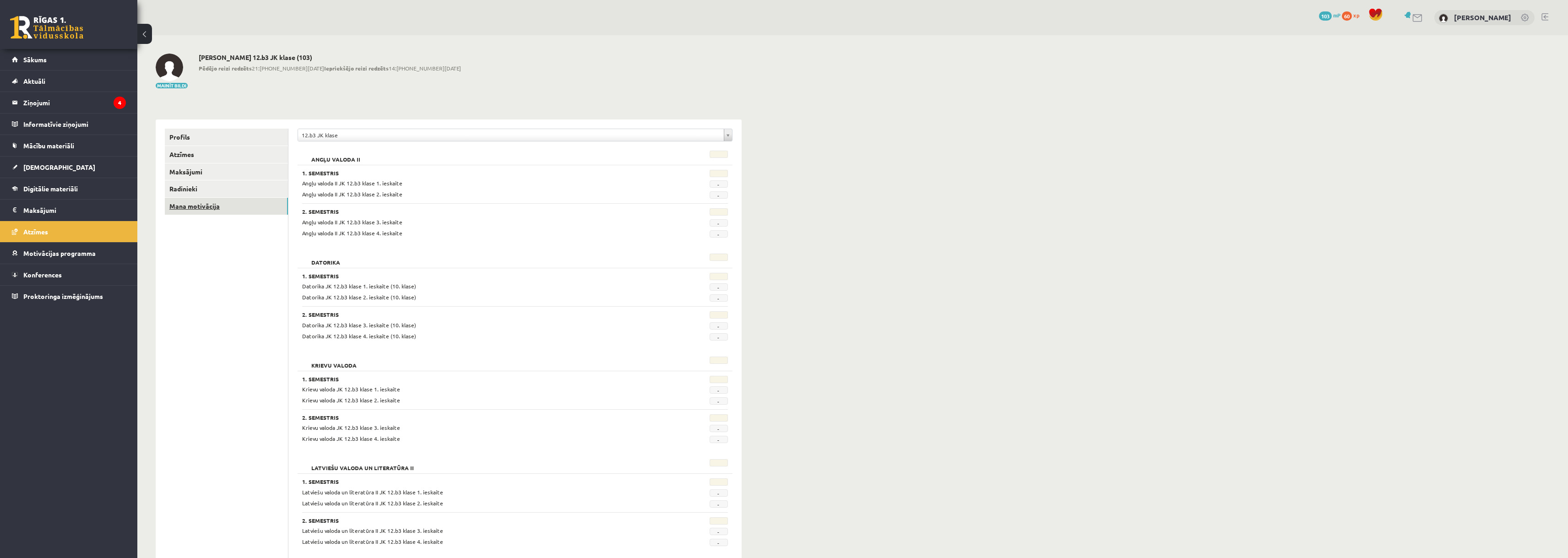
click at [227, 205] on link "Mana motivācija" at bounding box center [226, 206] width 123 height 17
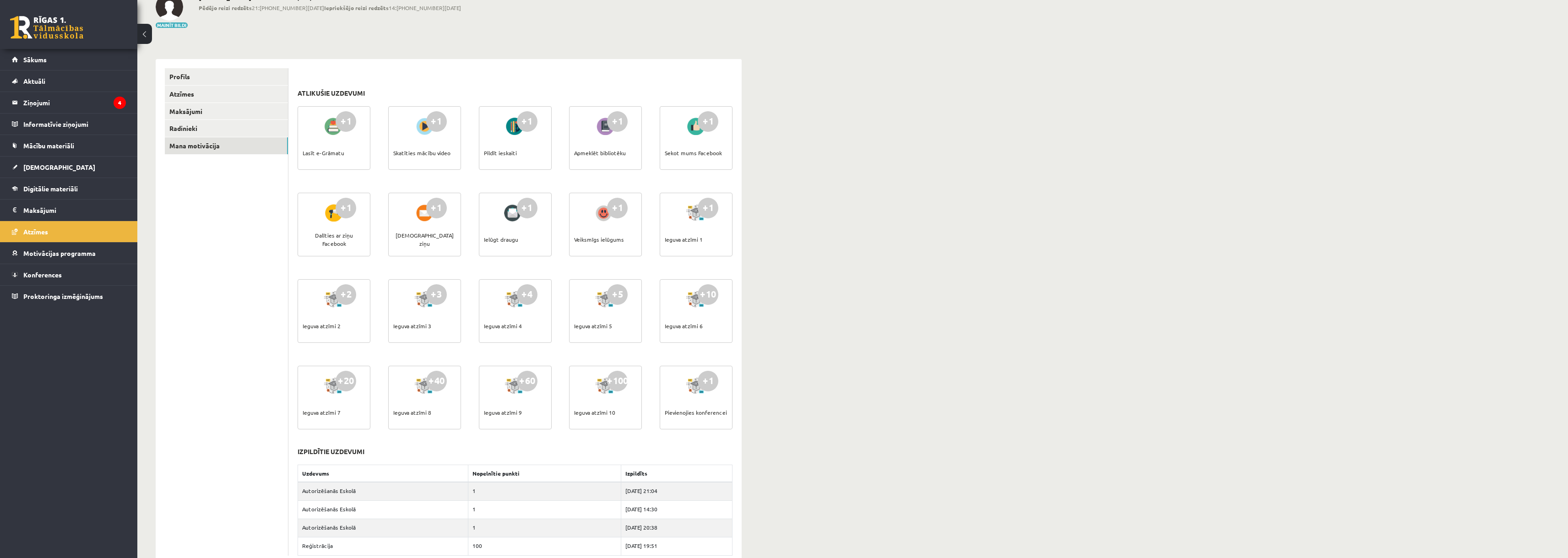
scroll to position [86, 0]
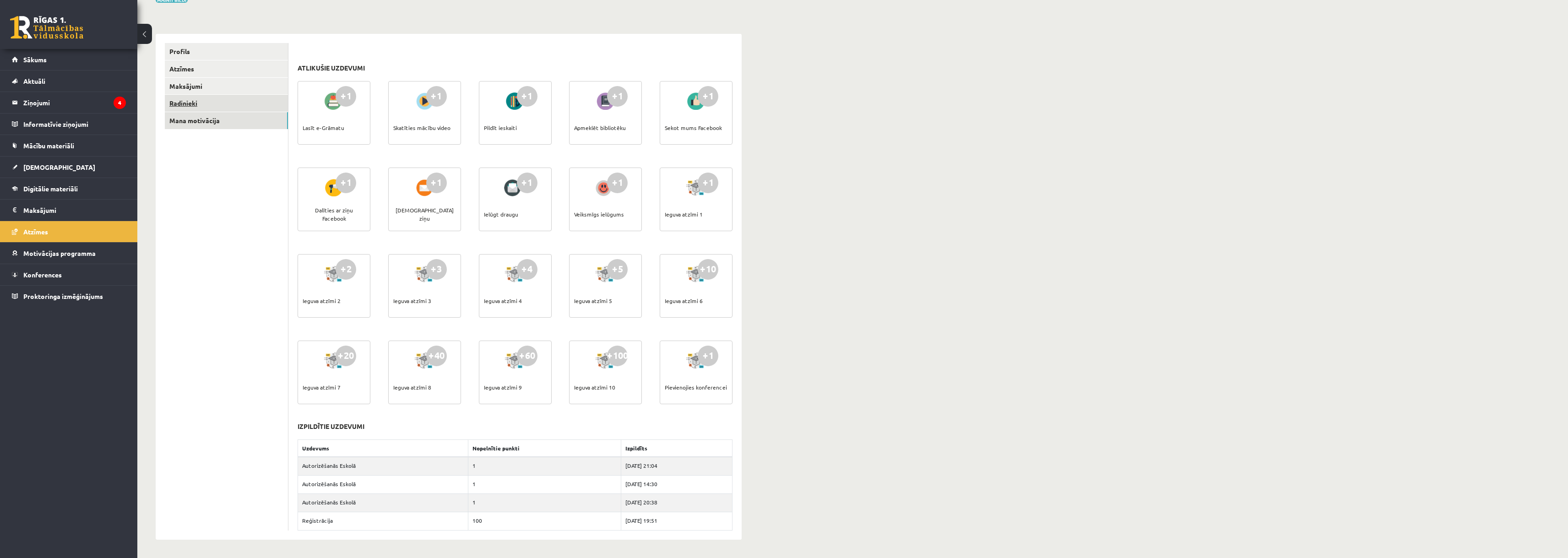
click at [172, 109] on link "Radinieki" at bounding box center [226, 103] width 123 height 17
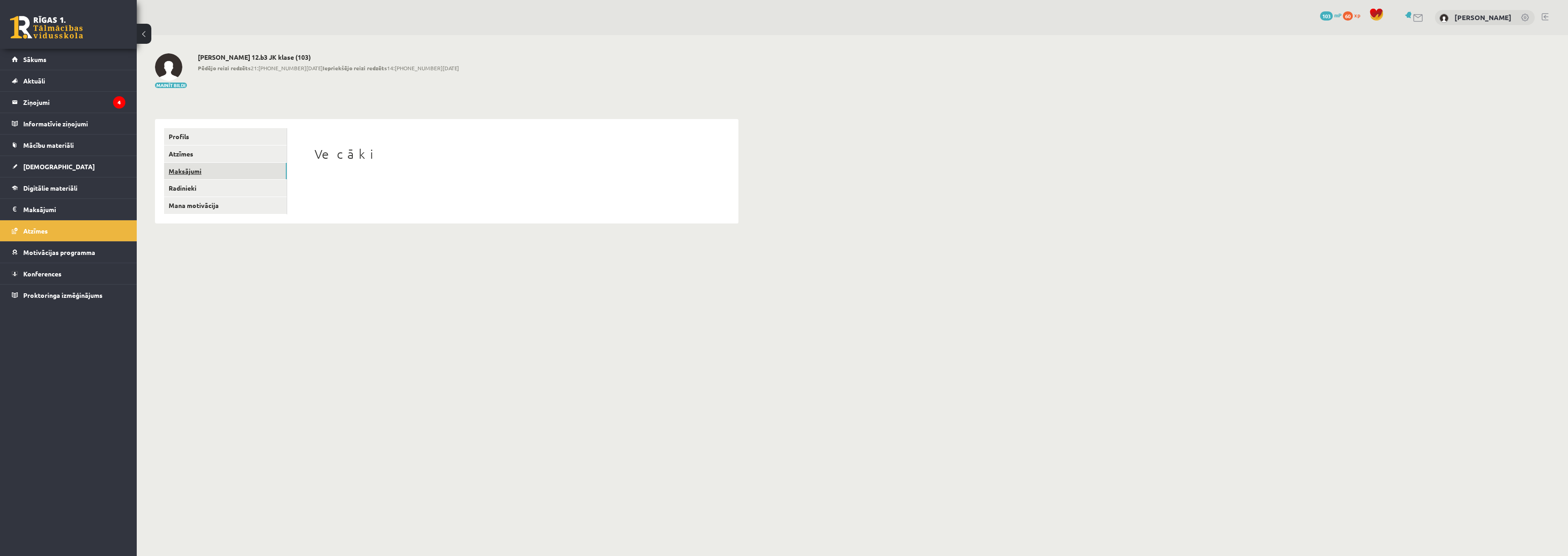
click at [209, 172] on link "Maksājumi" at bounding box center [225, 171] width 122 height 17
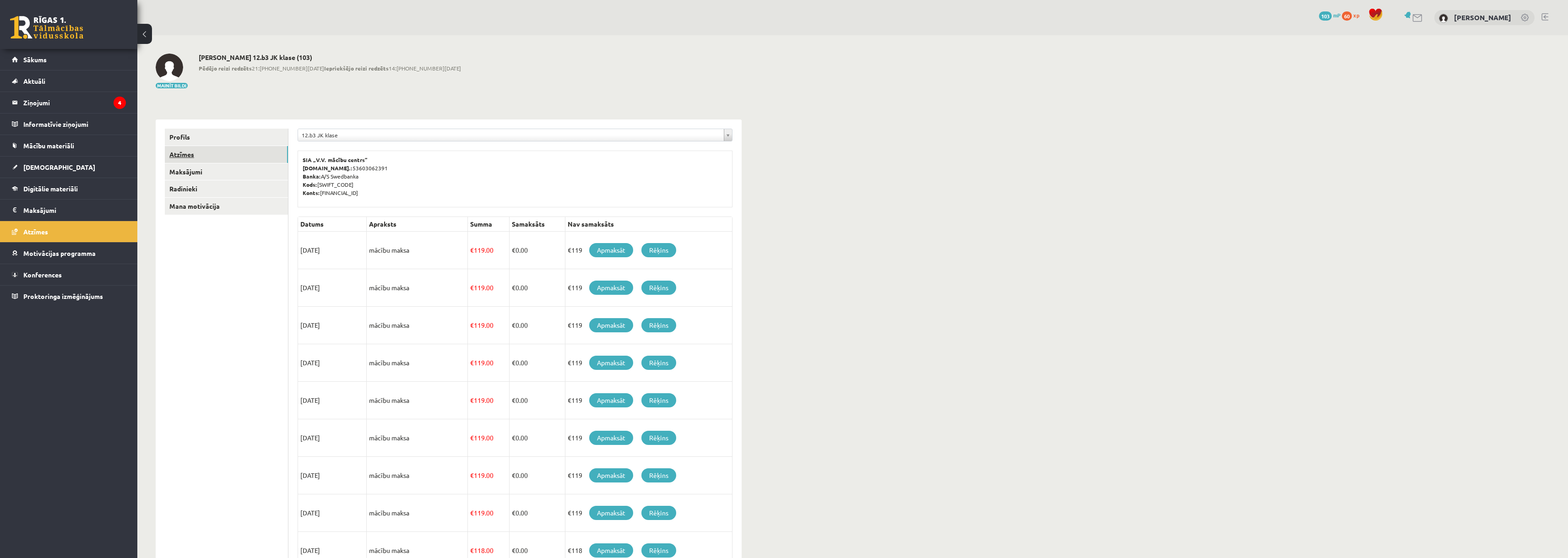
click at [184, 160] on link "Atzīmes" at bounding box center [226, 155] width 123 height 17
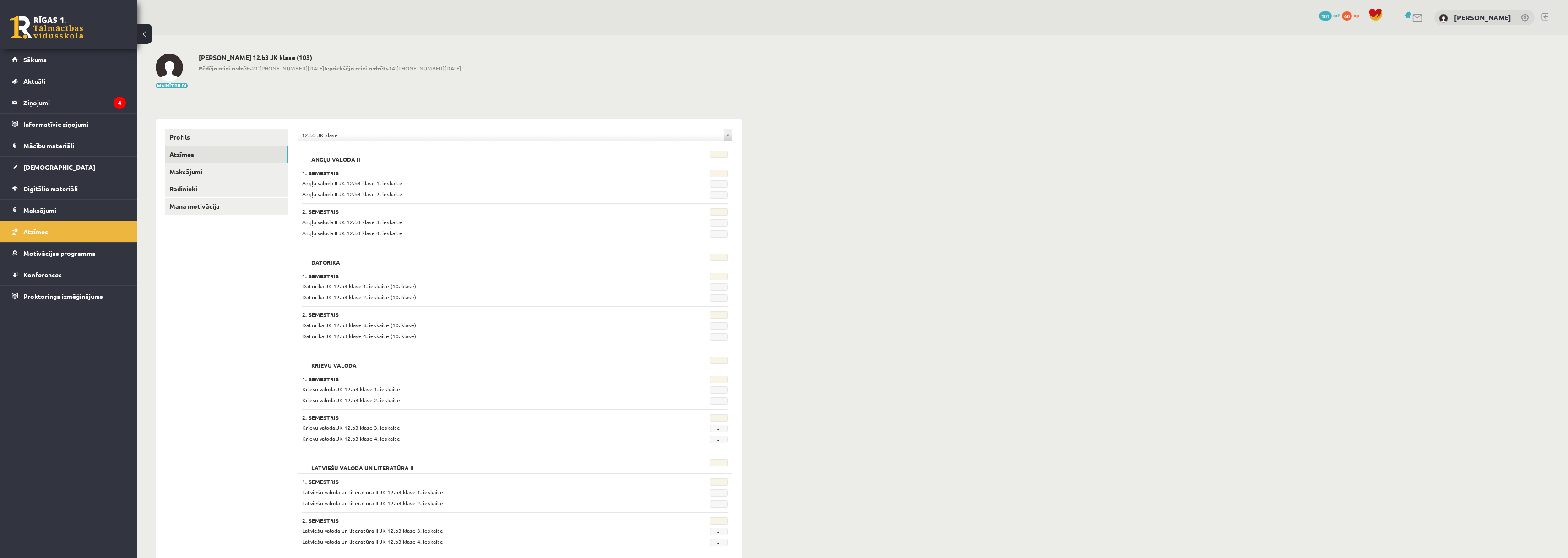
click at [141, 35] on button at bounding box center [145, 34] width 15 height 20
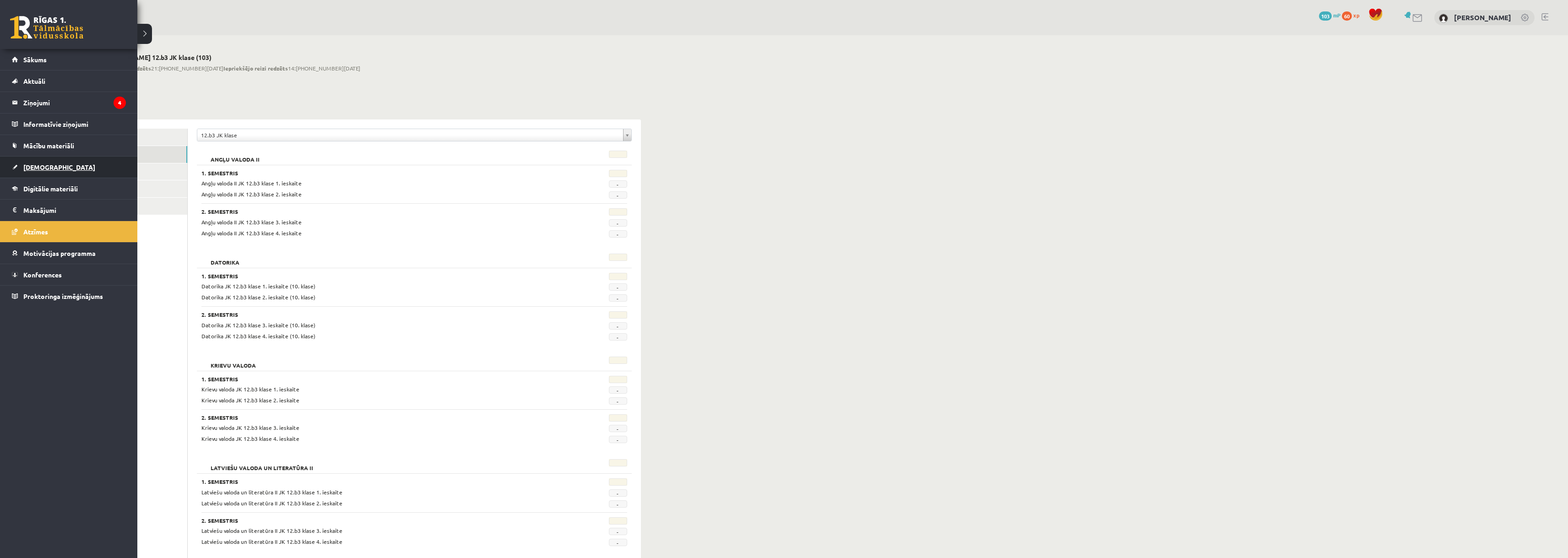
click at [51, 165] on link "[DEMOGRAPHIC_DATA]" at bounding box center [68, 167] width 114 height 21
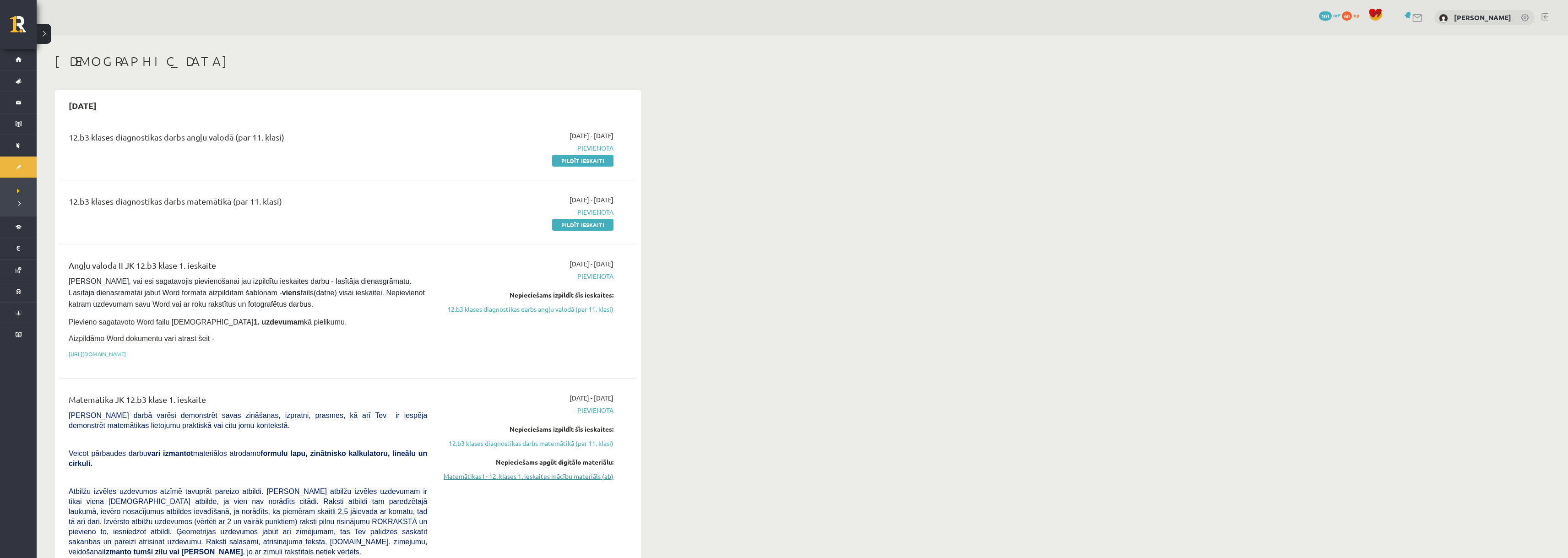
click at [573, 474] on link "Matemātikas I - 12. klases 1. ieskaites mācību materiāls (ab)" at bounding box center [527, 476] width 172 height 10
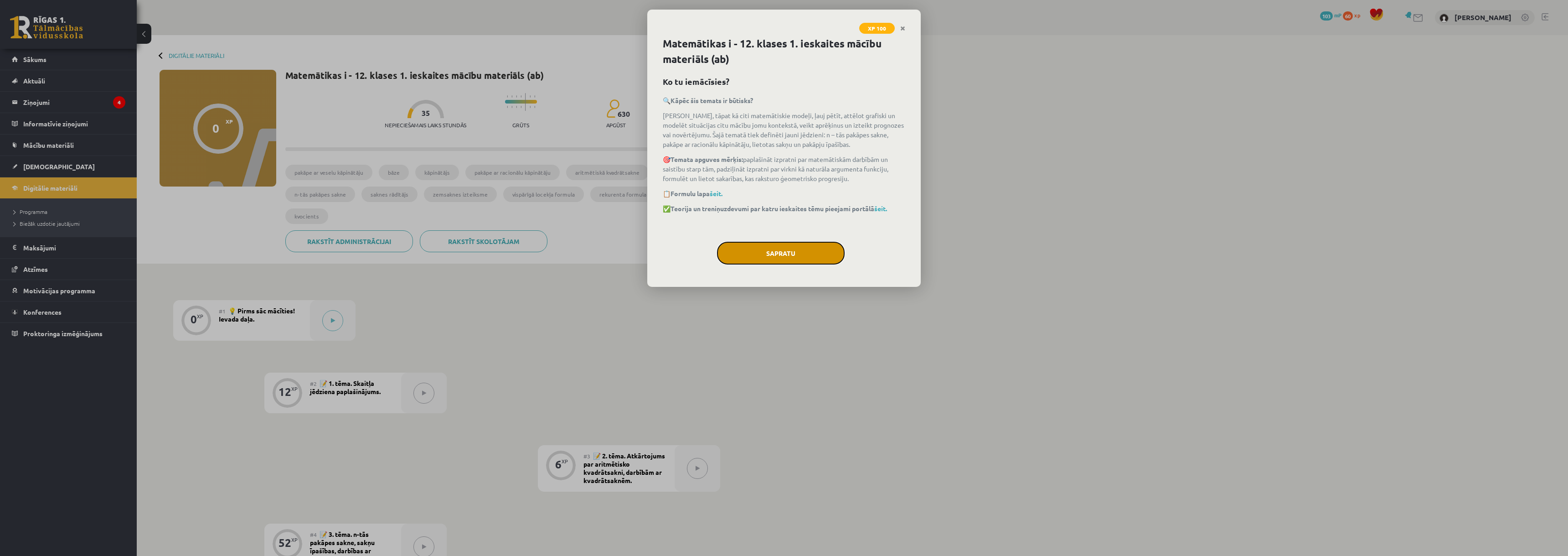
click at [786, 260] on button "Sapratu" at bounding box center [781, 253] width 128 height 23
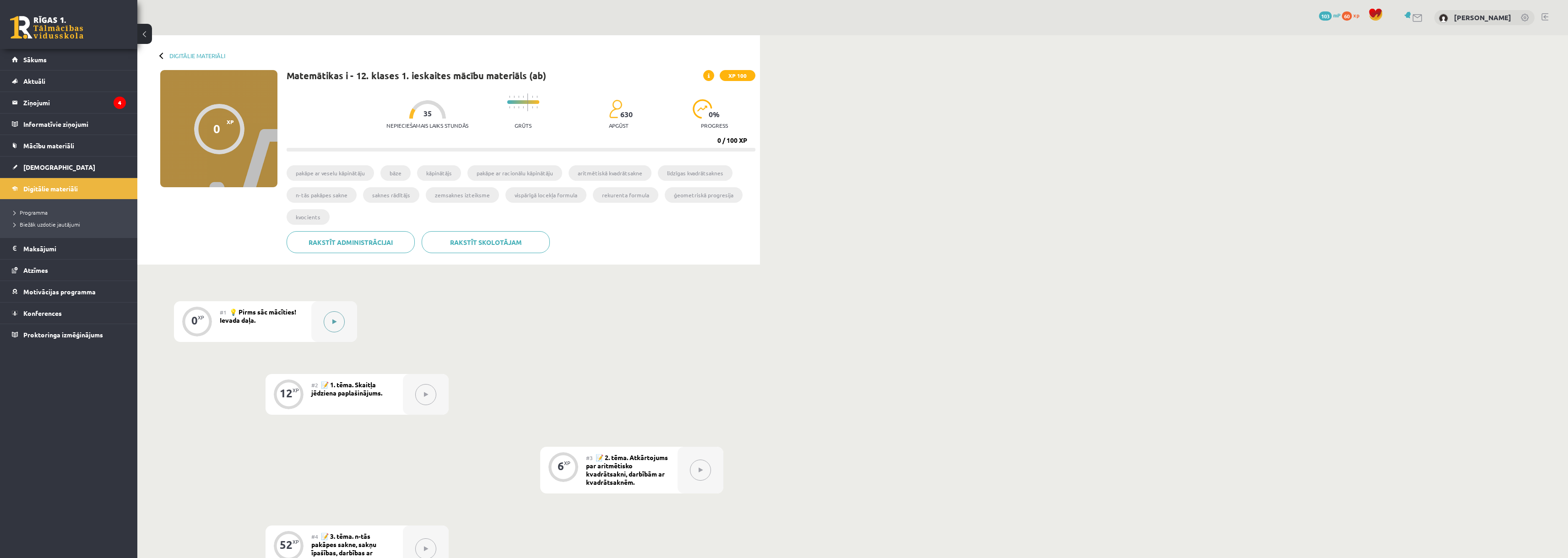
click at [344, 320] on button at bounding box center [334, 321] width 21 height 21
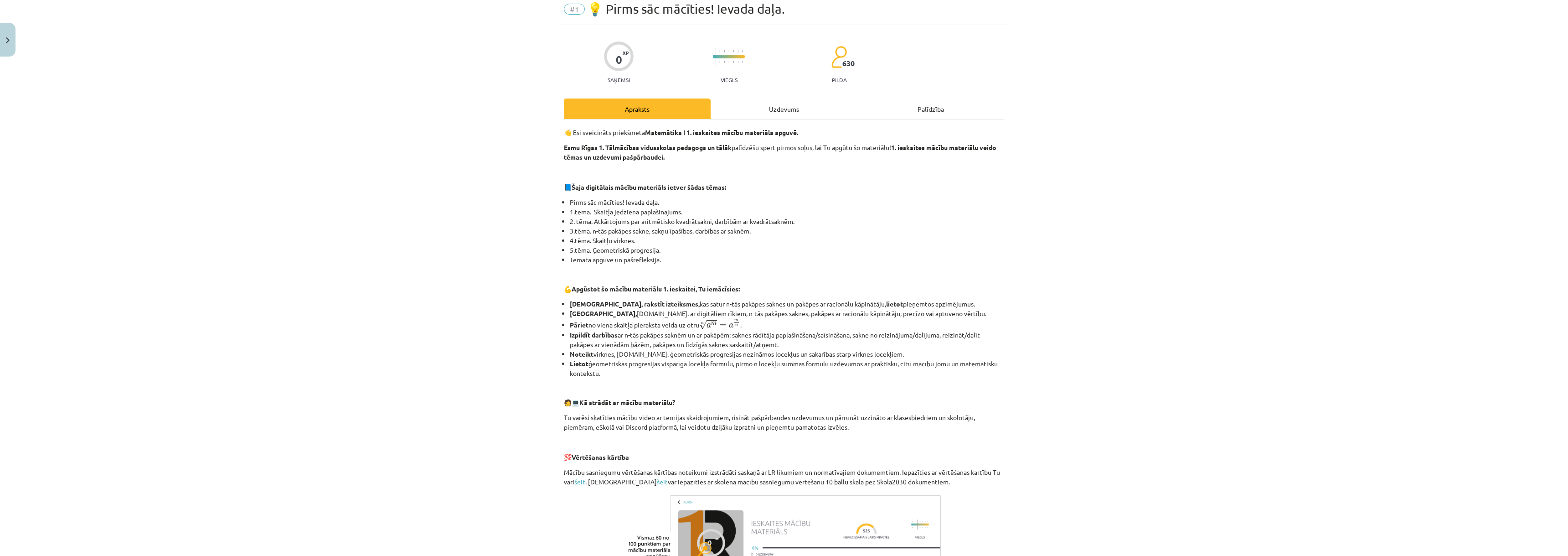
scroll to position [177, 0]
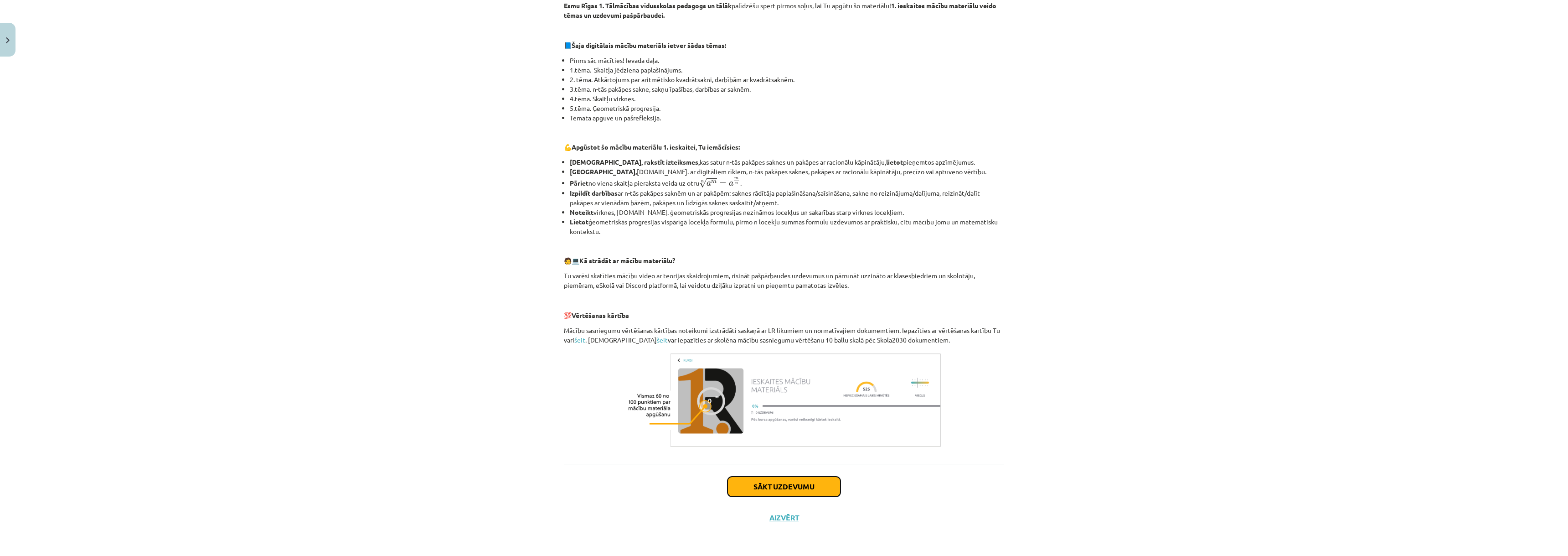
click at [793, 479] on button "Sākt uzdevumu" at bounding box center [784, 487] width 113 height 20
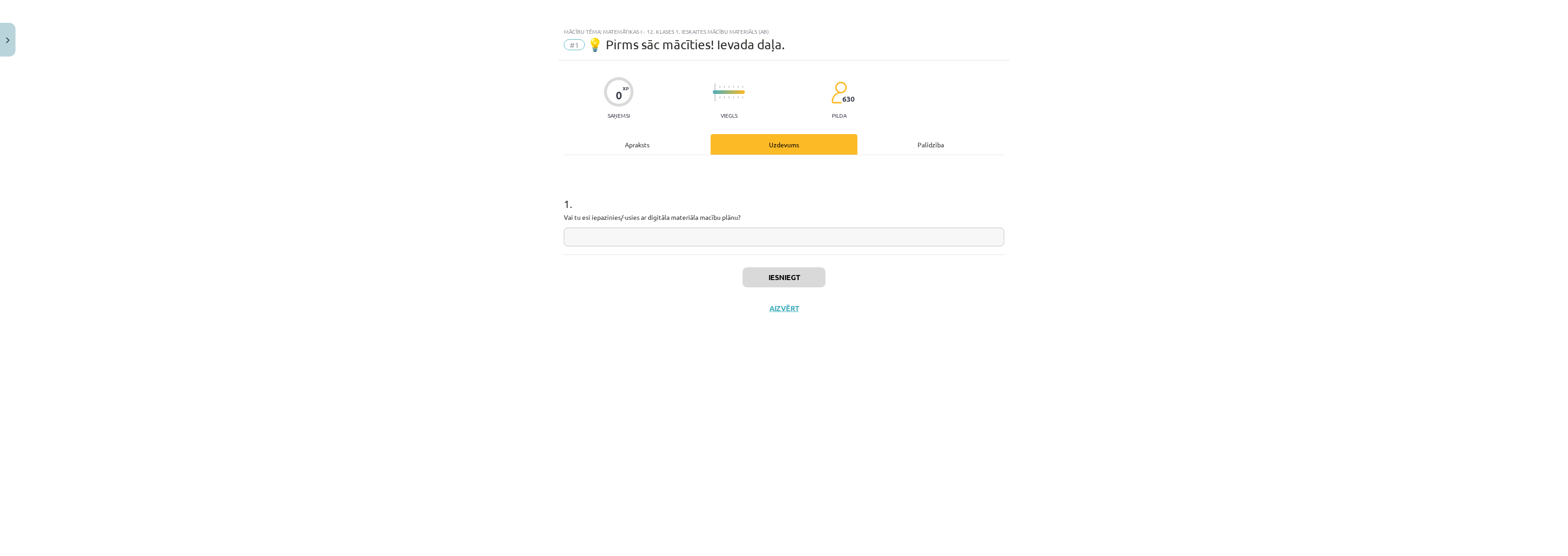
click at [684, 235] on input "text" at bounding box center [783, 237] width 440 height 19
click at [780, 306] on button "Aizvērt" at bounding box center [784, 308] width 35 height 9
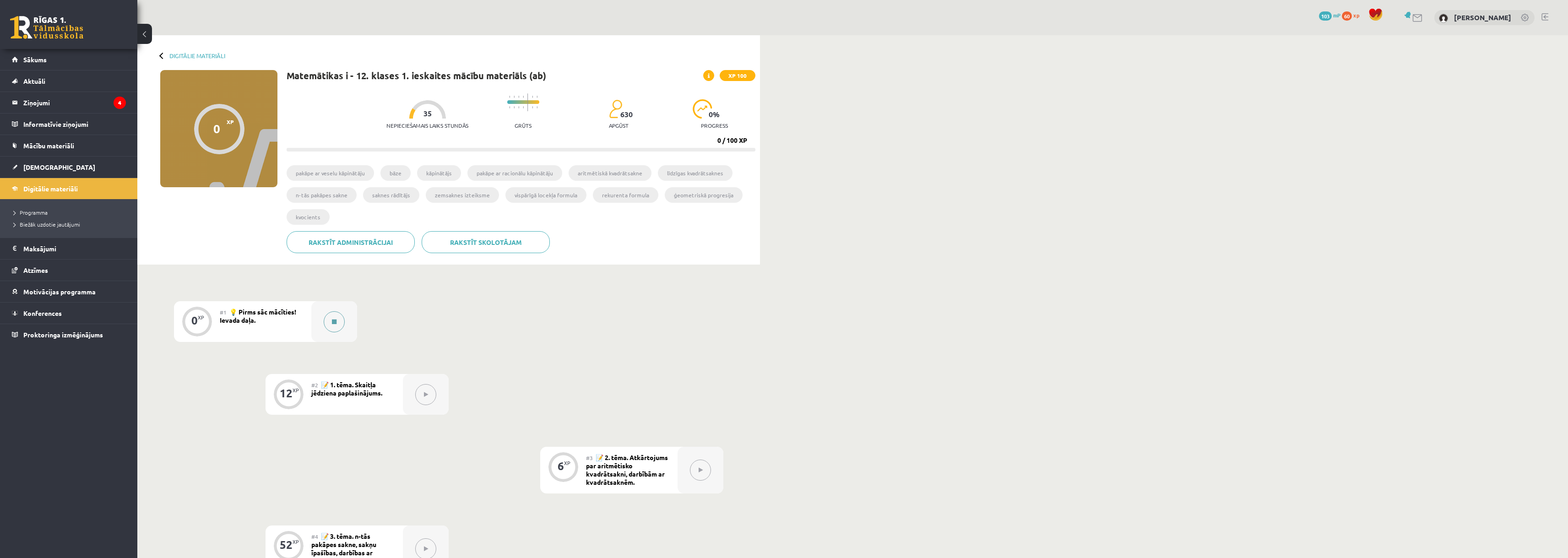
click at [330, 321] on button at bounding box center [334, 321] width 21 height 21
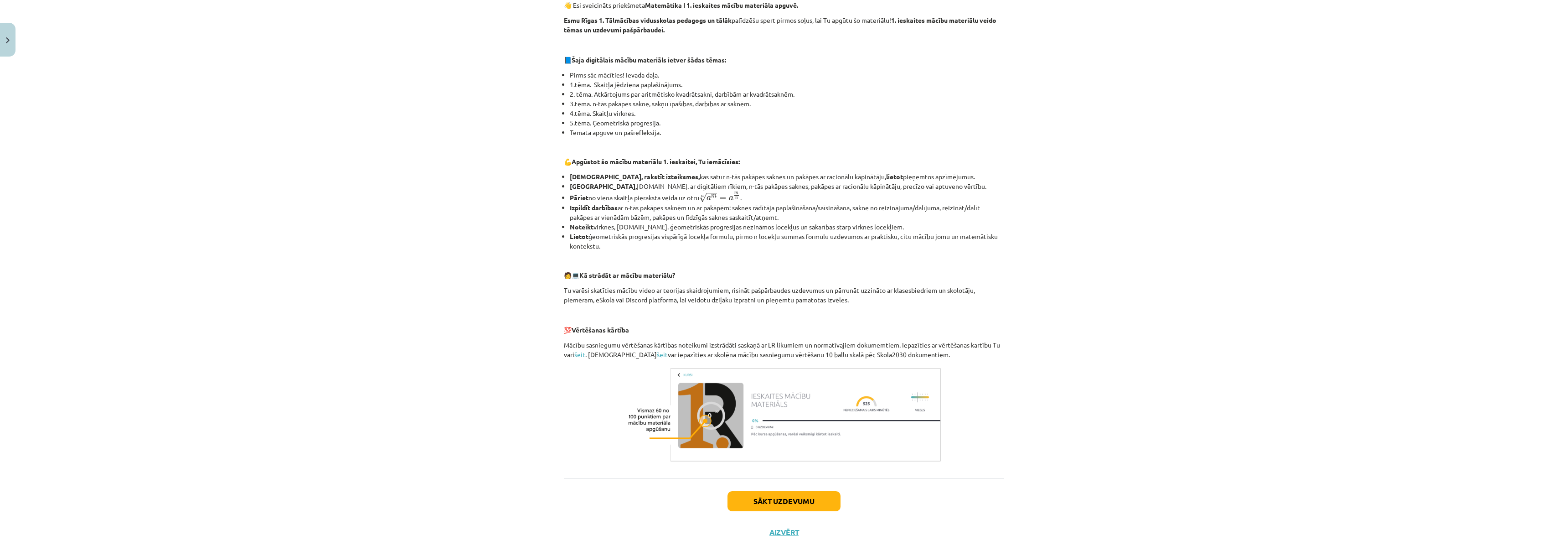
scroll to position [177, 0]
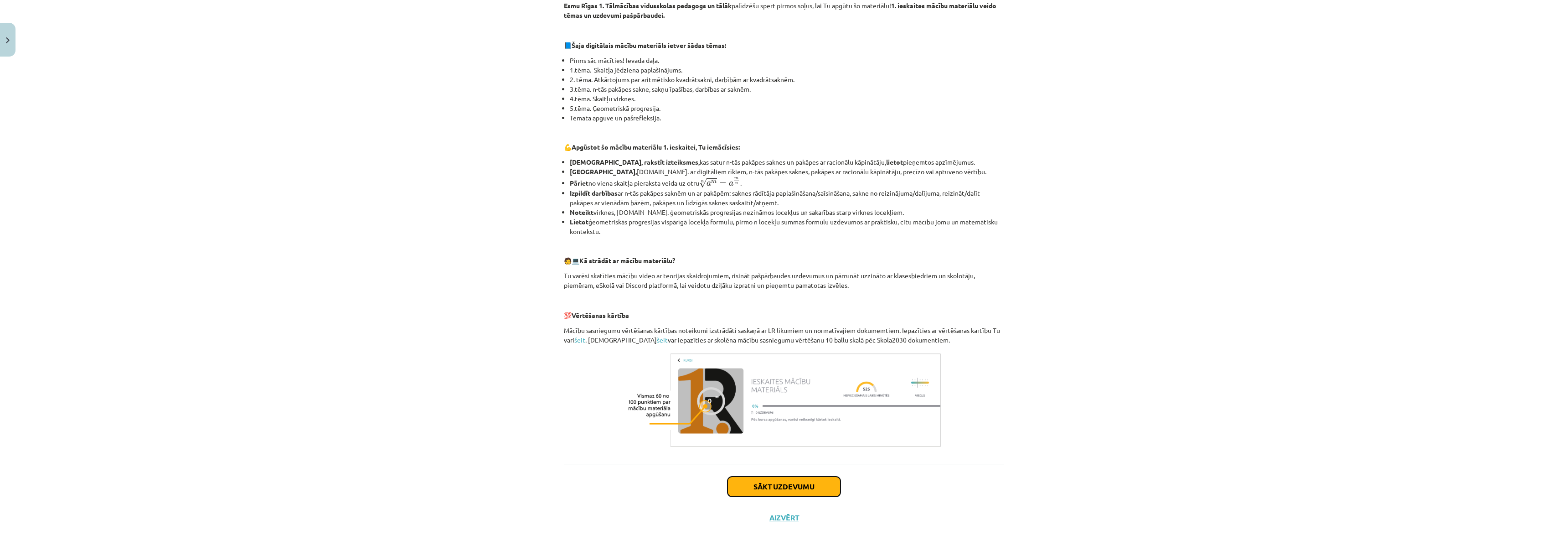
click at [812, 490] on button "Sākt uzdevumu" at bounding box center [784, 487] width 113 height 20
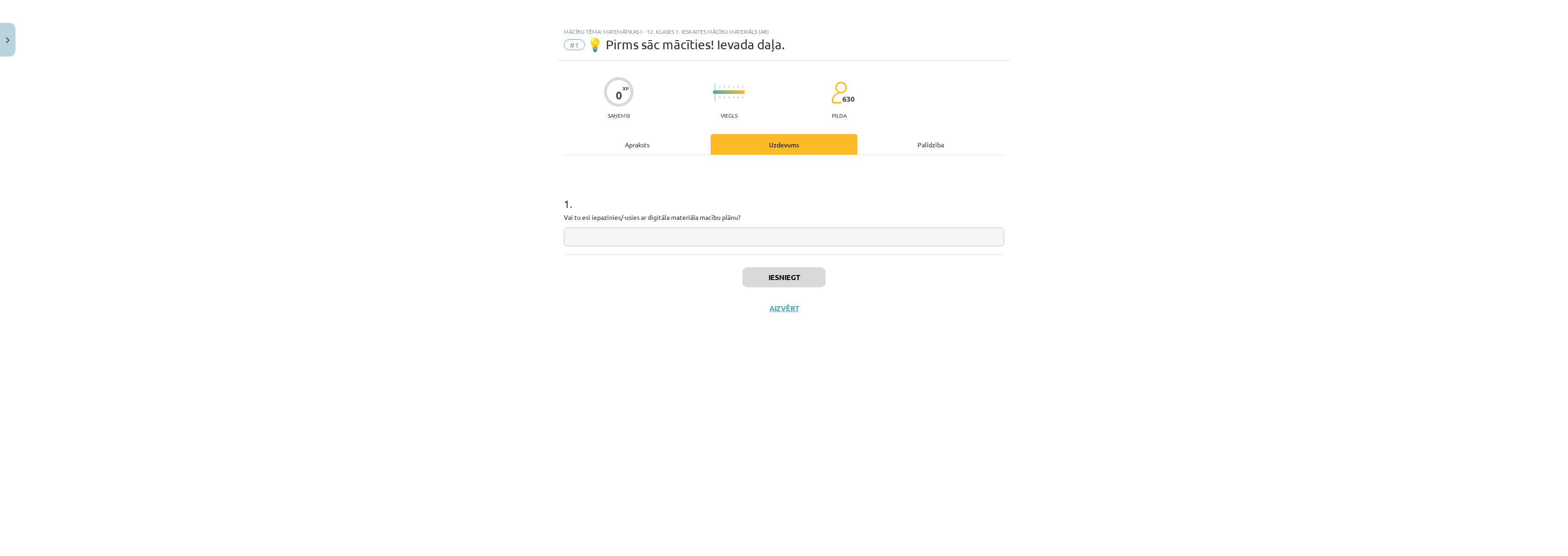
click at [636, 238] on input "text" at bounding box center [783, 237] width 440 height 19
type input "**"
click at [787, 286] on button "Iesniegt" at bounding box center [784, 277] width 83 height 20
click at [769, 320] on button "Nākamā nodarbība" at bounding box center [784, 314] width 89 height 21
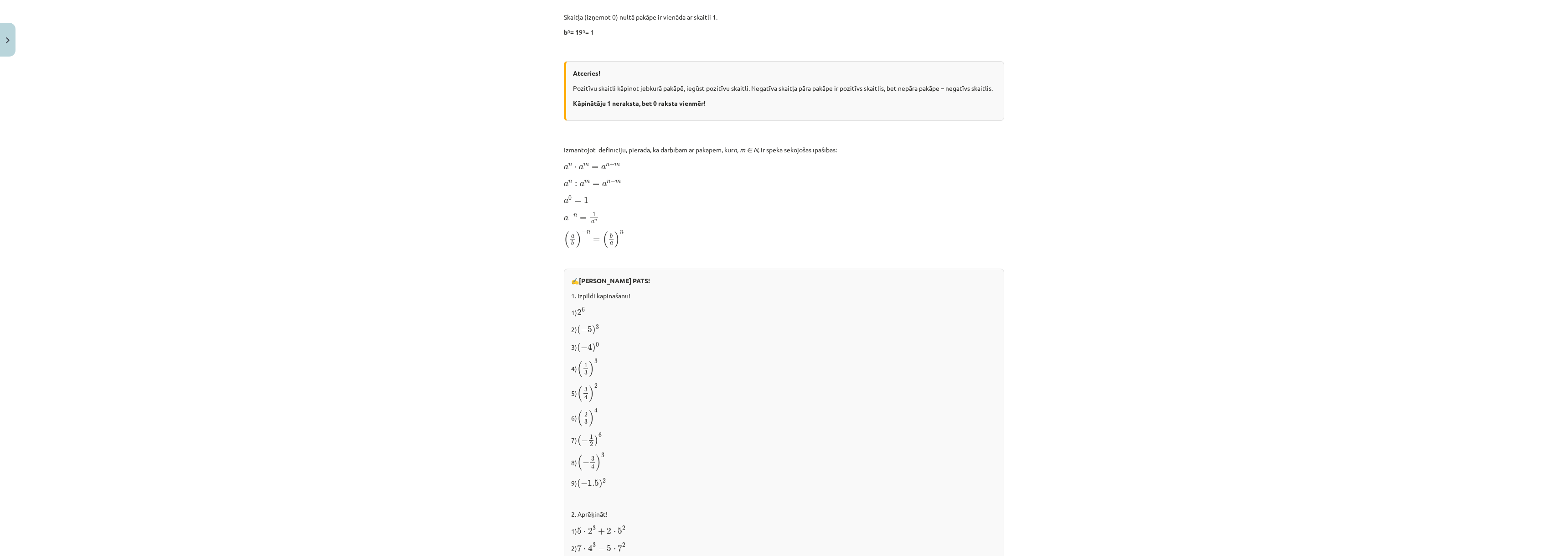
scroll to position [512, 0]
click at [603, 304] on p "1) 2 6 2 6" at bounding box center [783, 306] width 425 height 12
click at [582, 301] on span "6" at bounding box center [583, 303] width 3 height 4
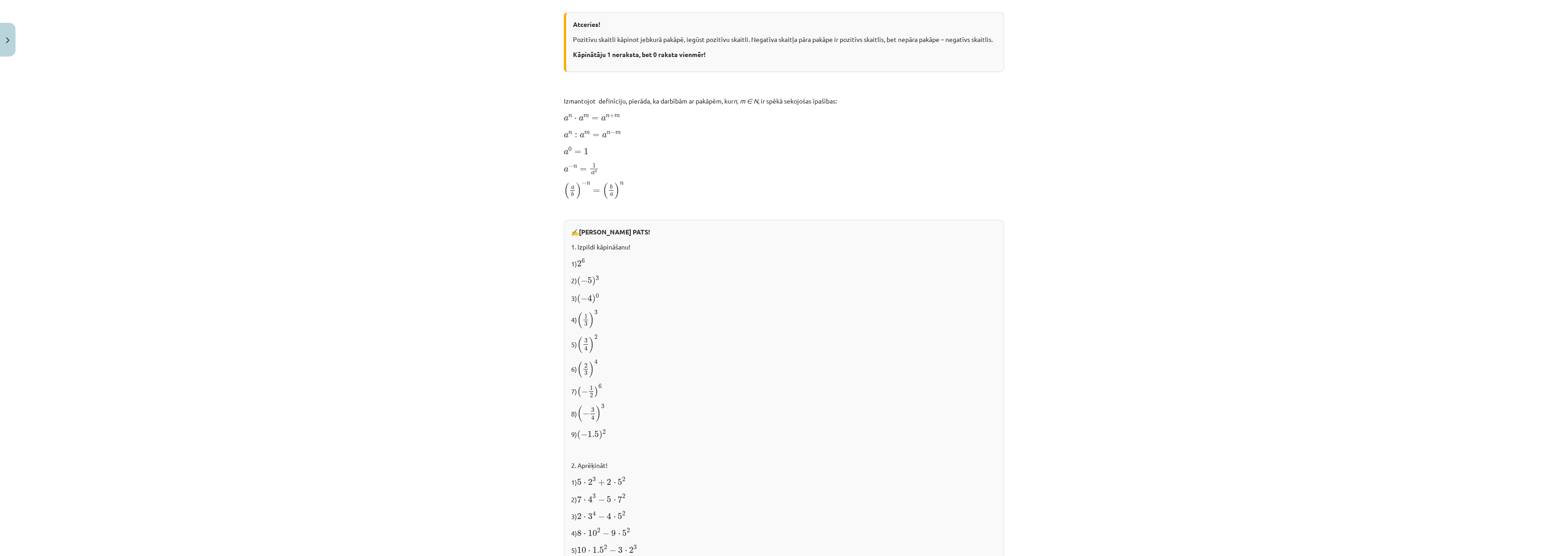
scroll to position [557, 0]
click at [590, 311] on span ")" at bounding box center [591, 317] width 5 height 16
click at [597, 313] on p "4) ( 1 3 ) 3 ( 1 3 ) 3" at bounding box center [783, 316] width 425 height 19
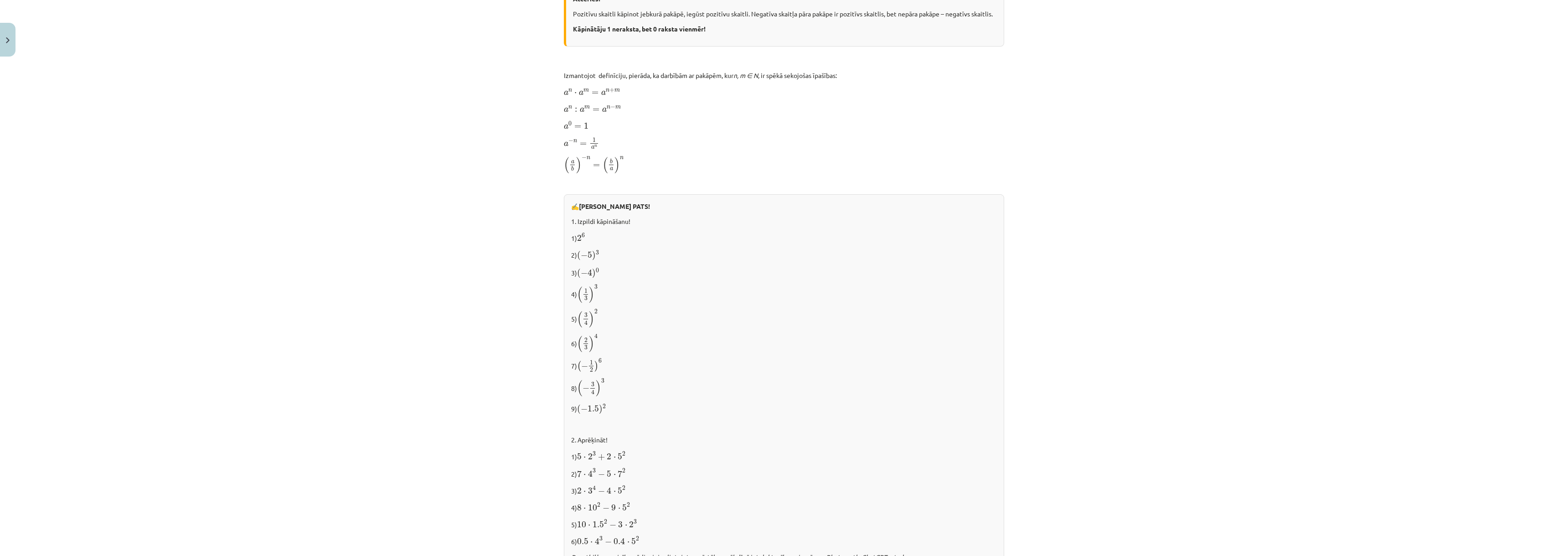
scroll to position [603, 0]
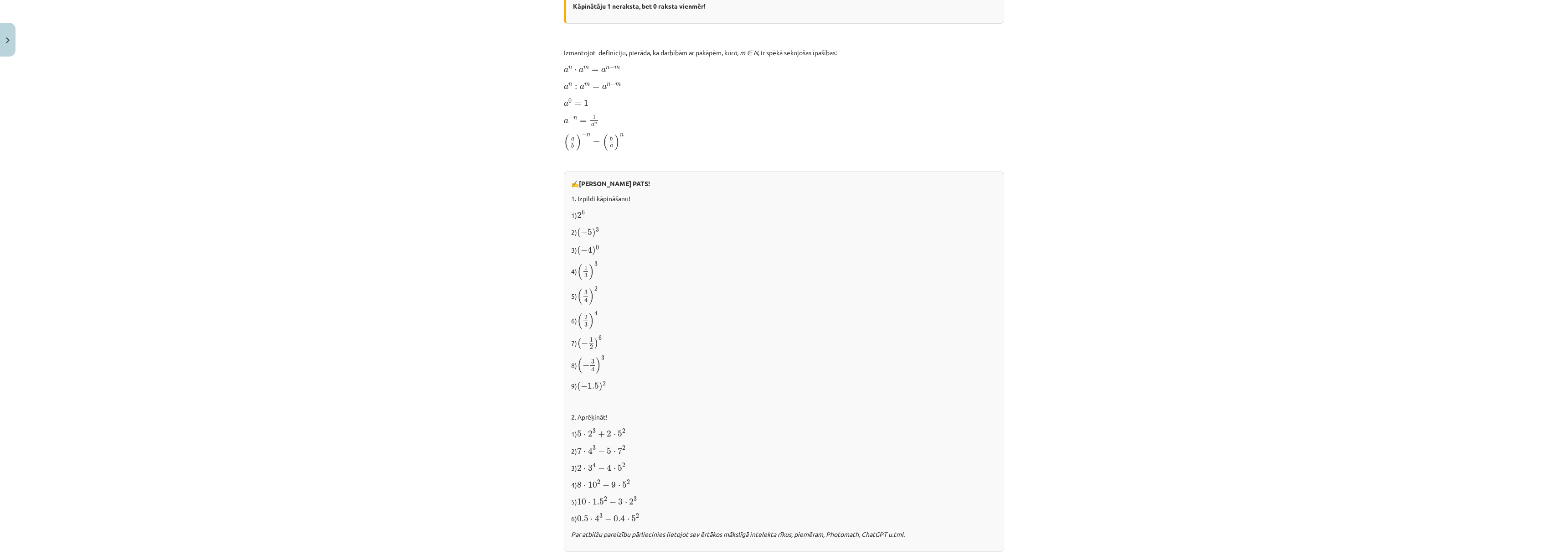
click at [582, 213] on span "6" at bounding box center [583, 212] width 3 height 4
click at [587, 213] on p "1) 2 6 2 6" at bounding box center [783, 214] width 425 height 12
click at [593, 209] on p "1) 2 6 2 6" at bounding box center [783, 214] width 425 height 12
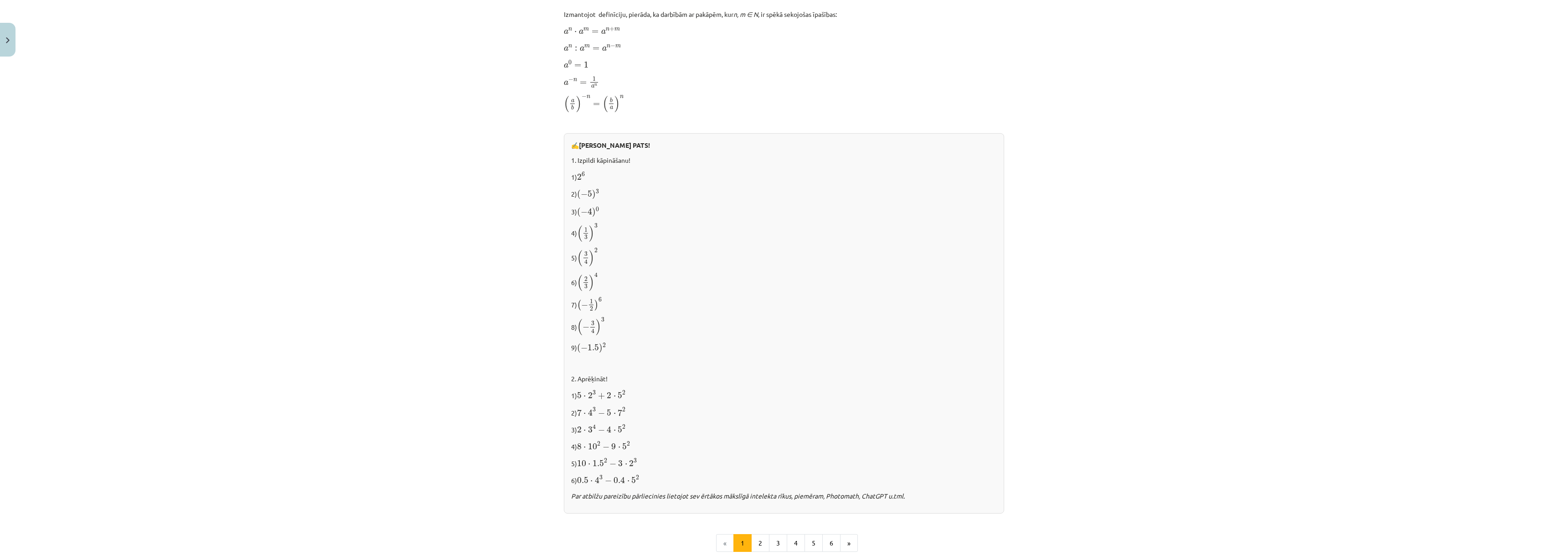
scroll to position [740, 0]
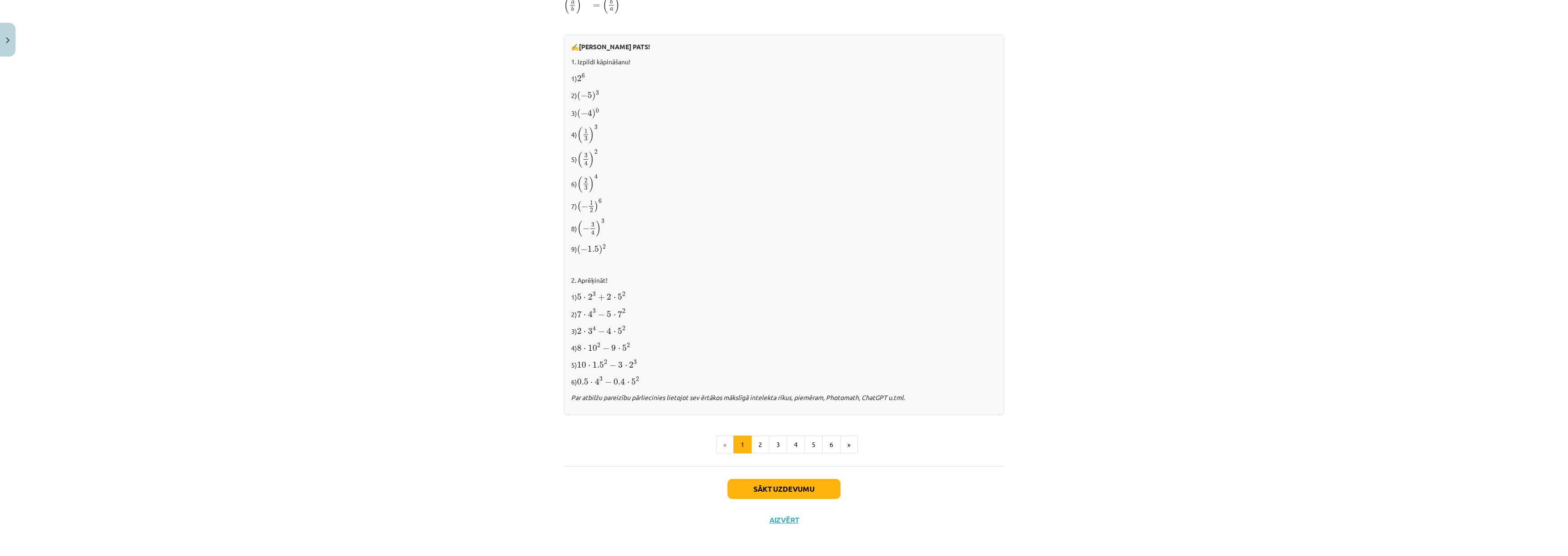
click at [615, 294] on span "5 ⋅ 2 3 + 2 ⋅ 5 2" at bounding box center [601, 296] width 49 height 9
click at [627, 294] on p "1) 5 ⋅ 2 3 + 2 ⋅ 5 2 5 ⋅ 2 3 + 2 ⋅ 5 2" at bounding box center [783, 296] width 425 height 12
click at [753, 490] on button "Sākt uzdevumu" at bounding box center [784, 488] width 113 height 20
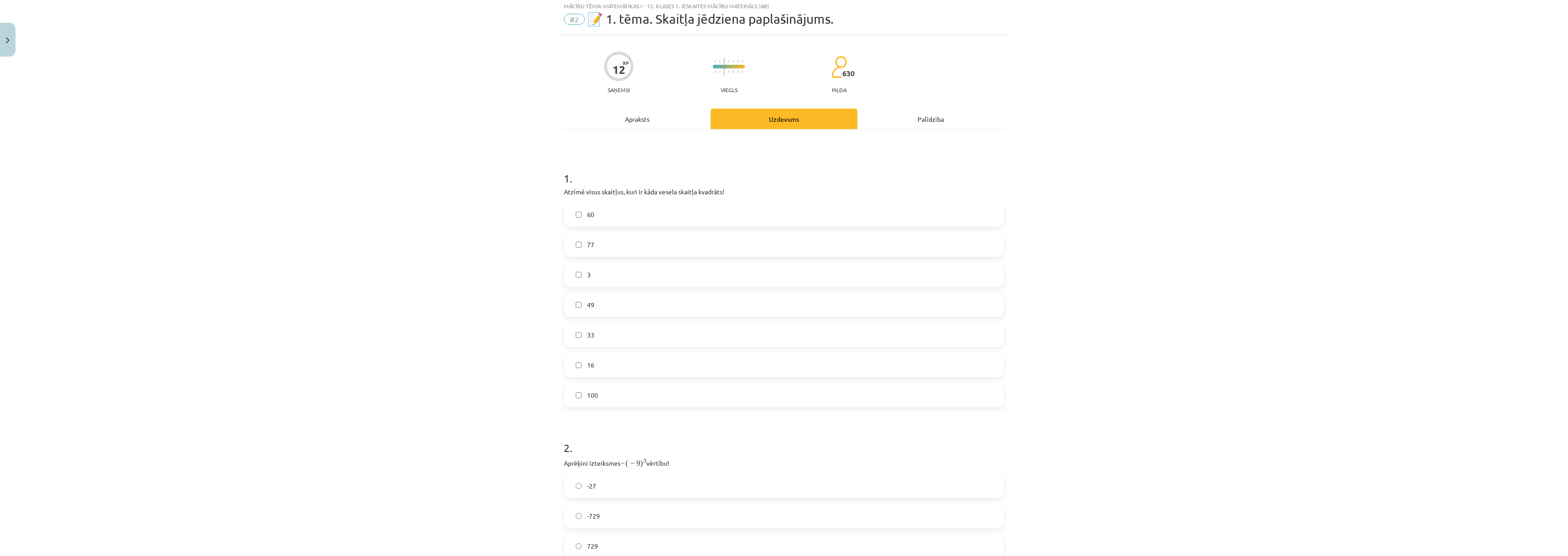
scroll to position [23, 0]
click at [582, 371] on label "16" at bounding box center [784, 367] width 438 height 23
click at [581, 371] on label "16" at bounding box center [784, 367] width 438 height 23
click at [575, 313] on label "49" at bounding box center [784, 307] width 438 height 23
click at [578, 370] on label "16" at bounding box center [784, 367] width 438 height 23
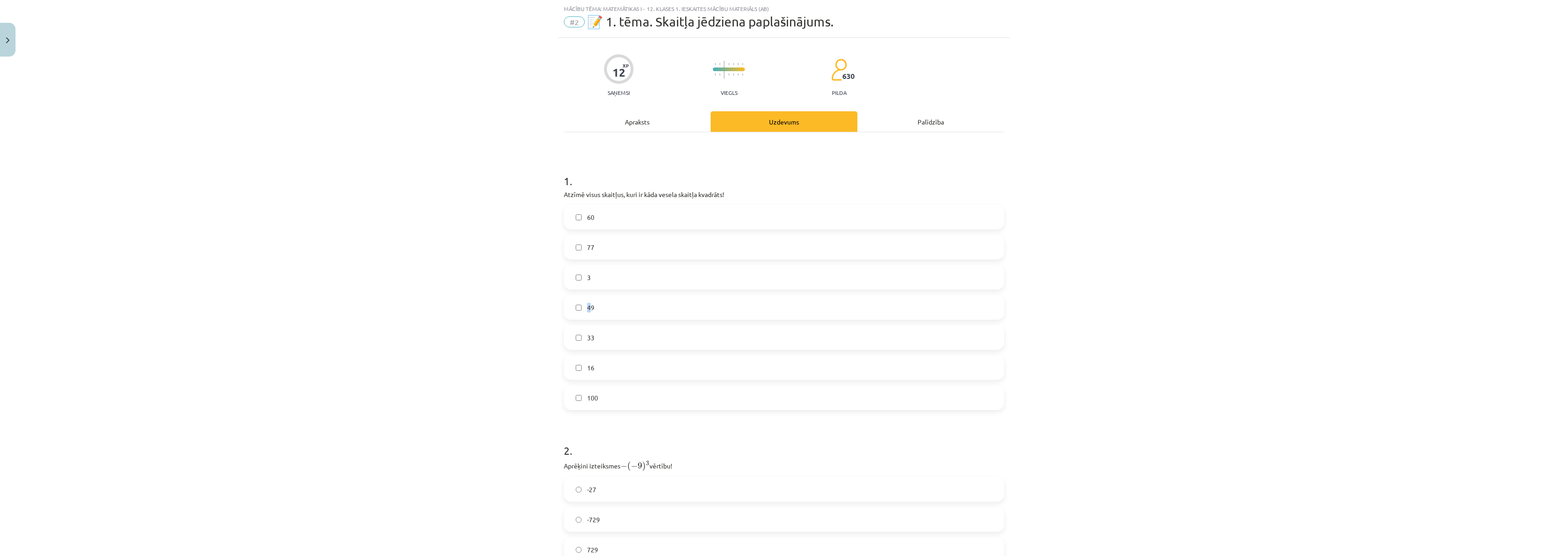
click at [587, 311] on span "49" at bounding box center [591, 308] width 7 height 10
click at [572, 311] on label "49" at bounding box center [784, 307] width 438 height 23
click at [587, 396] on span "100" at bounding box center [593, 398] width 11 height 10
click at [1338, 367] on div "Mācību tēma: Matemātikas i - 12. klases 1. ieskaites mācību materiāls (ab) #2 📝…" at bounding box center [784, 278] width 1568 height 556
click at [1213, 480] on div "Mācību tēma: Matemātikas i - 12. klases 1. ieskaites mācību materiāls (ab) #2 📝…" at bounding box center [784, 278] width 1568 height 556
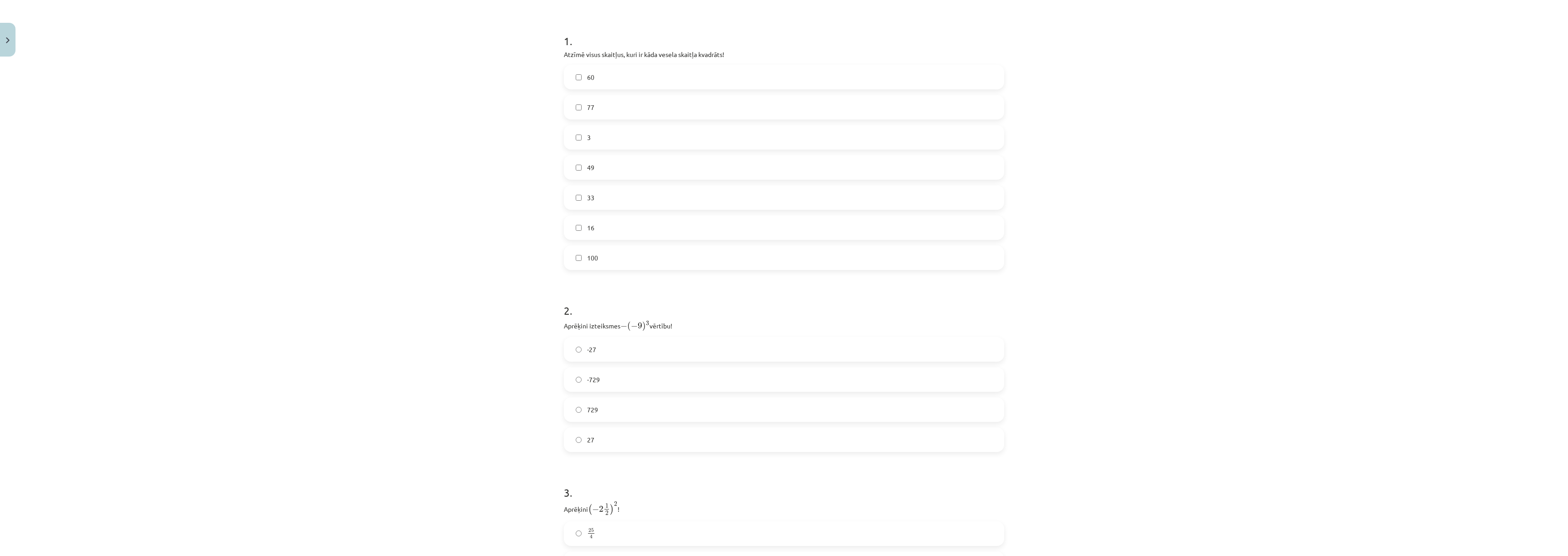
scroll to position [160, 0]
click at [587, 412] on span "729" at bounding box center [593, 413] width 11 height 10
click at [593, 406] on span "-6,25" at bounding box center [594, 408] width 14 height 10
click at [804, 482] on button "Iesniegt" at bounding box center [784, 487] width 83 height 20
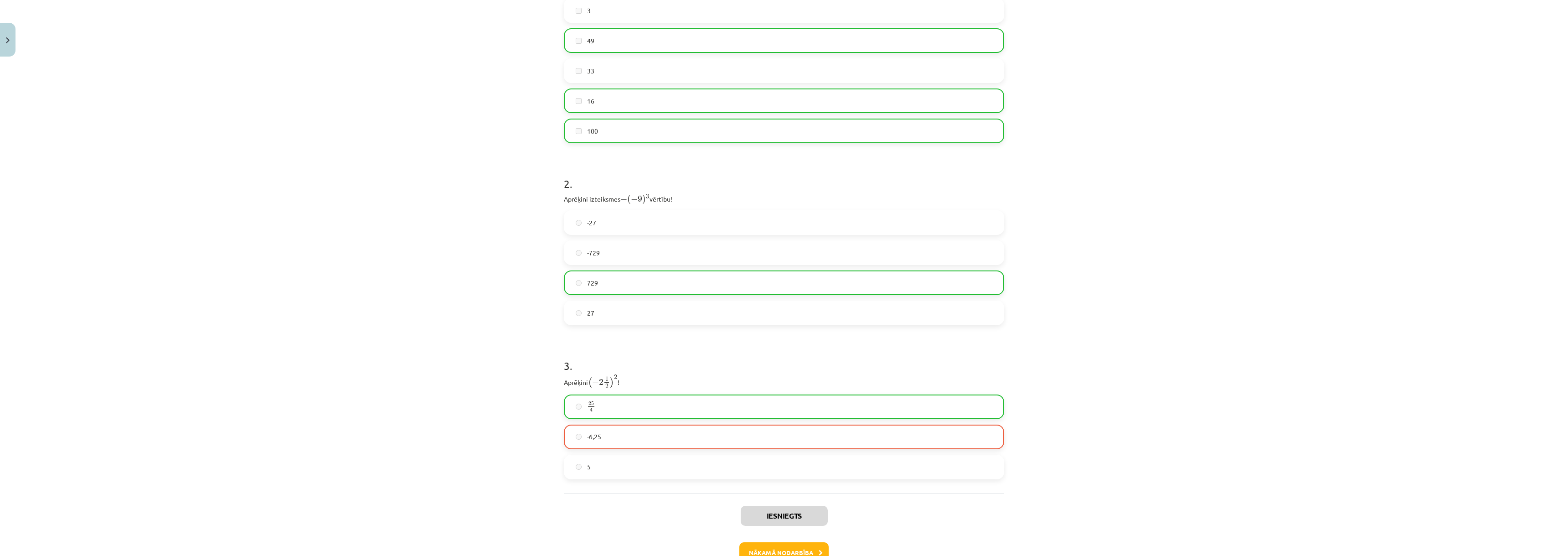
scroll to position [347, 0]
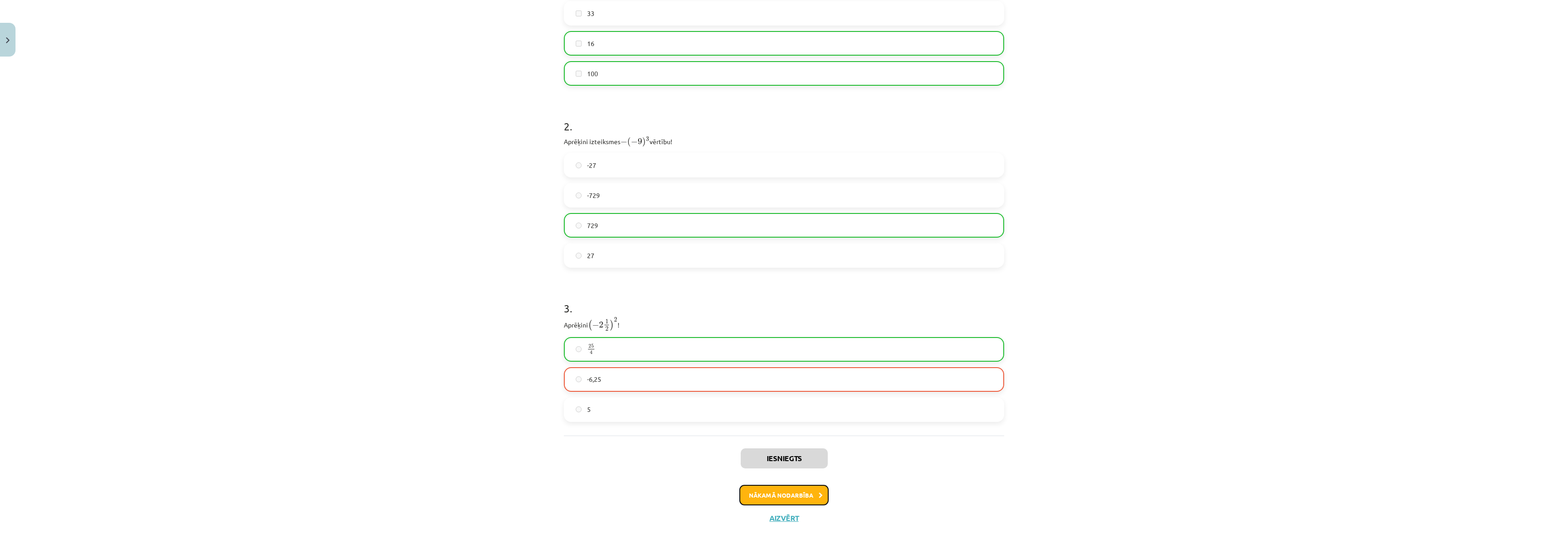
click at [790, 499] on button "Nākamā nodarbība" at bounding box center [784, 495] width 89 height 21
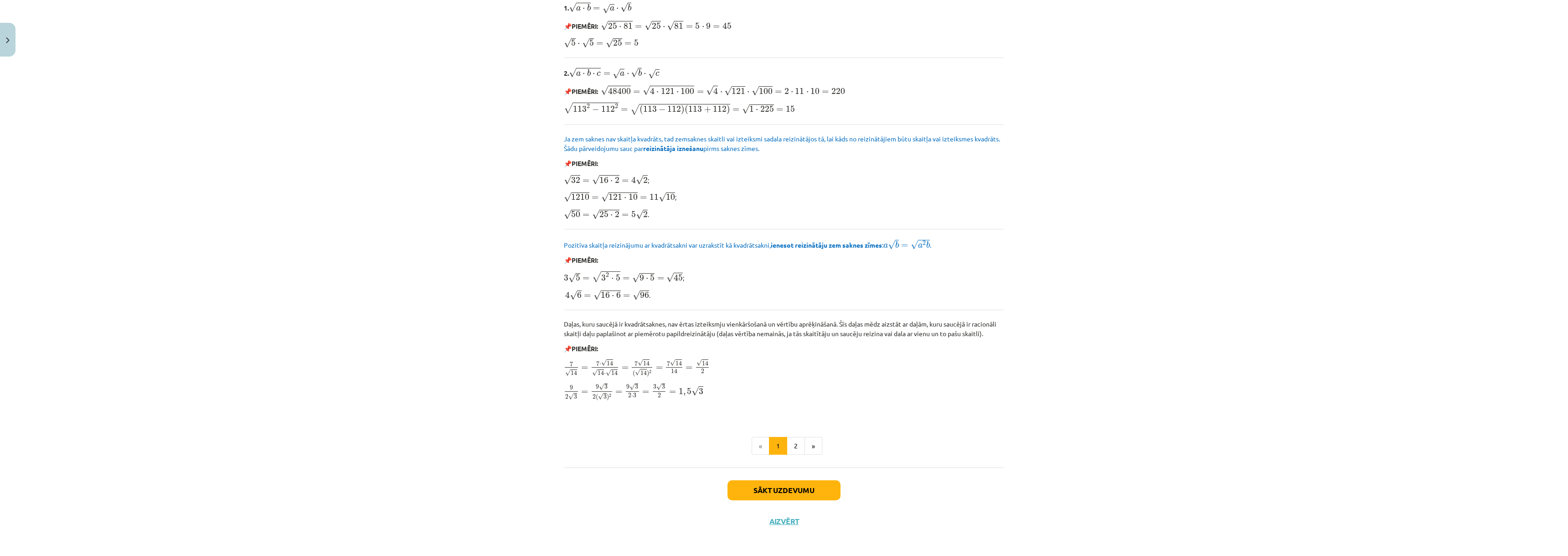
scroll to position [872, 0]
click at [800, 479] on button "Sākt uzdevumu" at bounding box center [784, 489] width 113 height 20
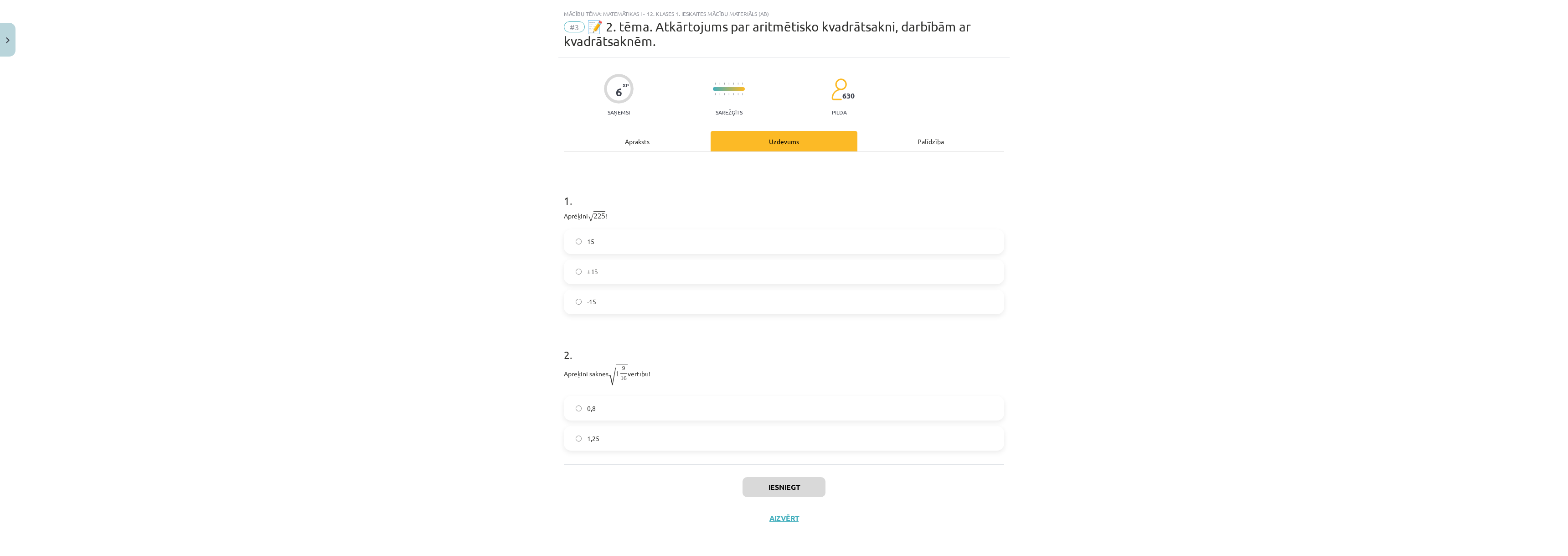
scroll to position [6, 0]
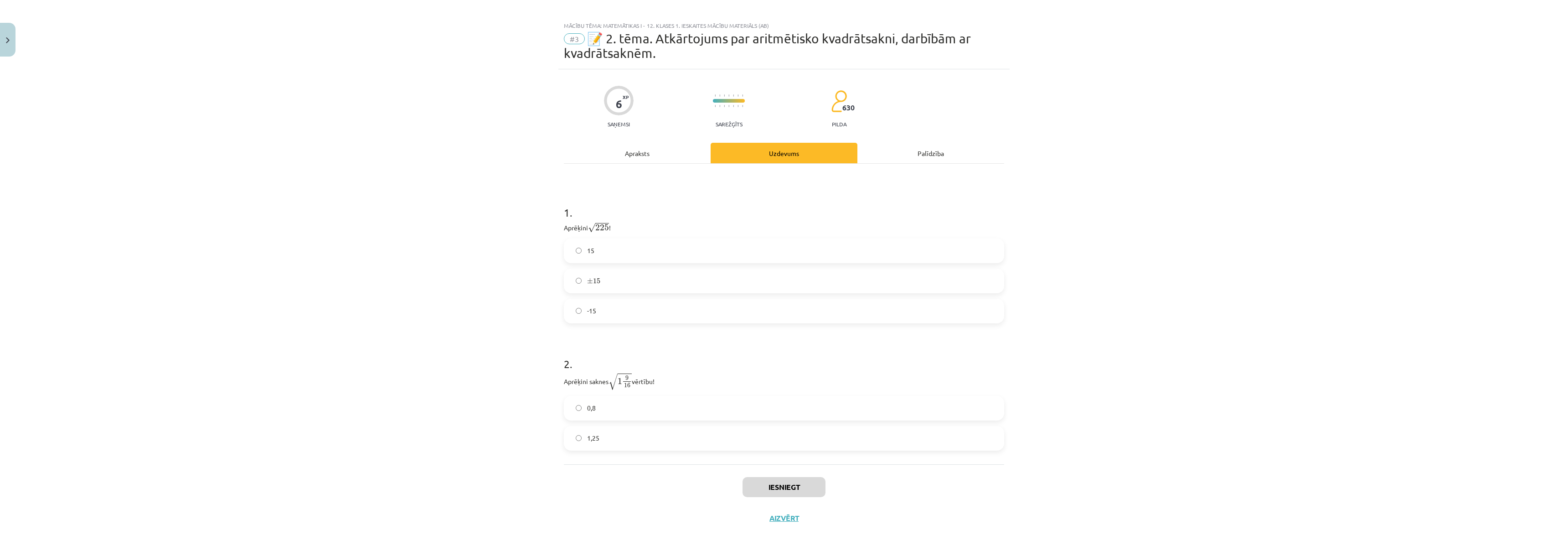
click at [576, 255] on label "15" at bounding box center [784, 250] width 438 height 23
click at [575, 444] on label "1,25" at bounding box center [784, 438] width 438 height 23
click at [584, 414] on label "0,8" at bounding box center [784, 407] width 438 height 23
click at [575, 444] on label "1,25" at bounding box center [784, 438] width 438 height 23
click at [794, 490] on button "Iesniegt" at bounding box center [784, 487] width 83 height 20
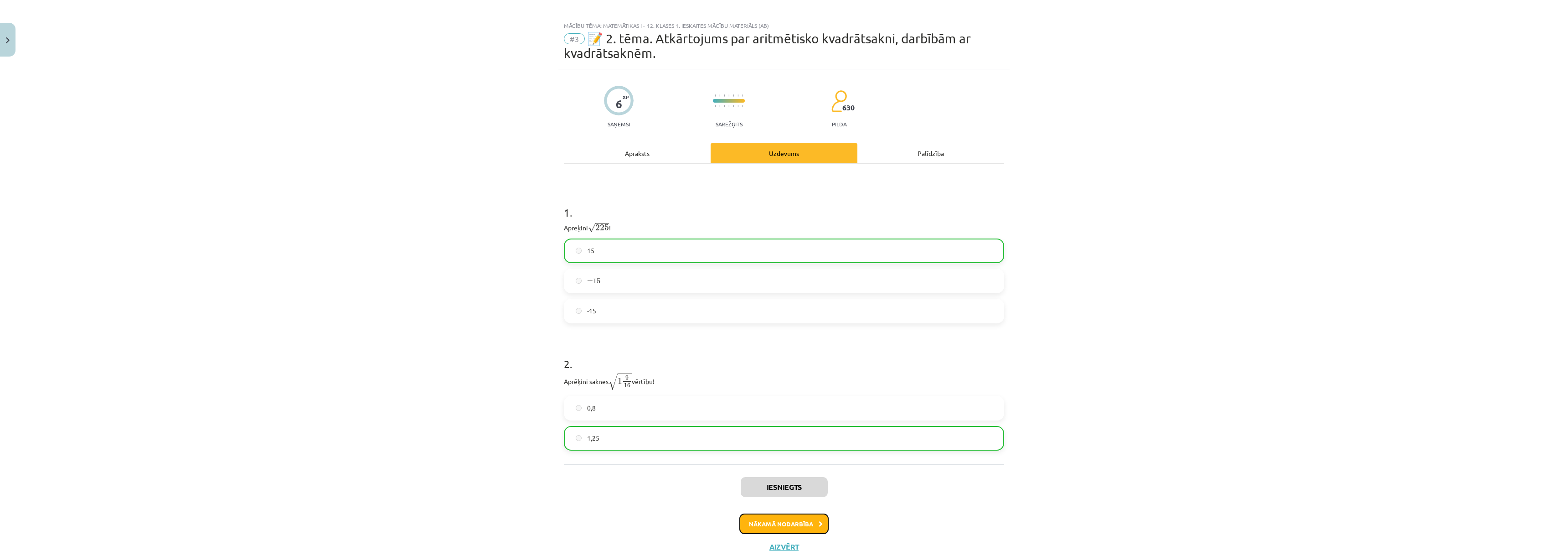
click at [819, 523] on icon at bounding box center [821, 524] width 4 height 6
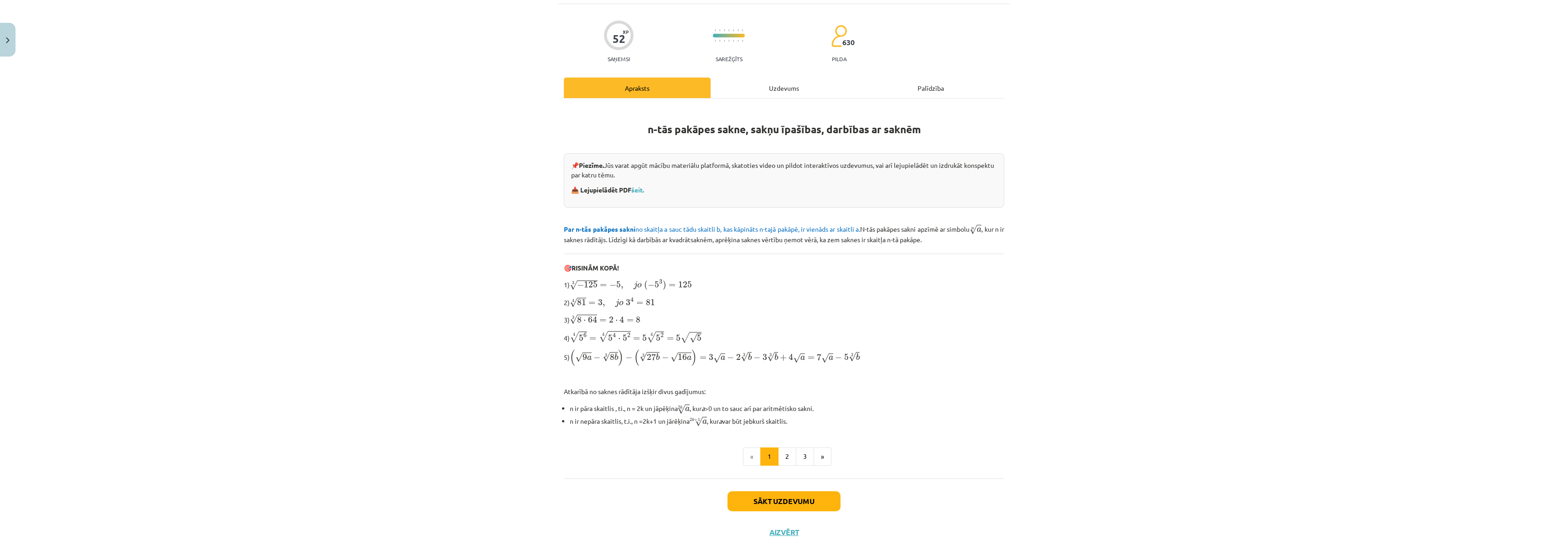
scroll to position [68, 0]
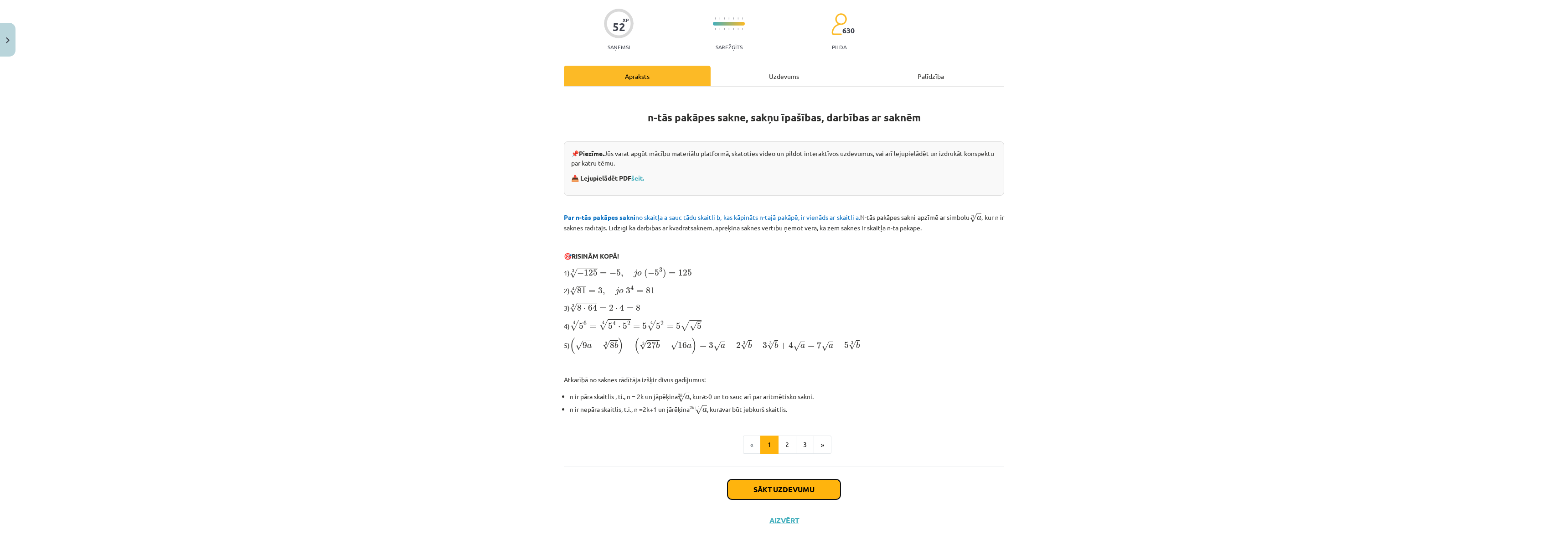
click at [779, 482] on button "Sākt uzdevumu" at bounding box center [784, 489] width 113 height 20
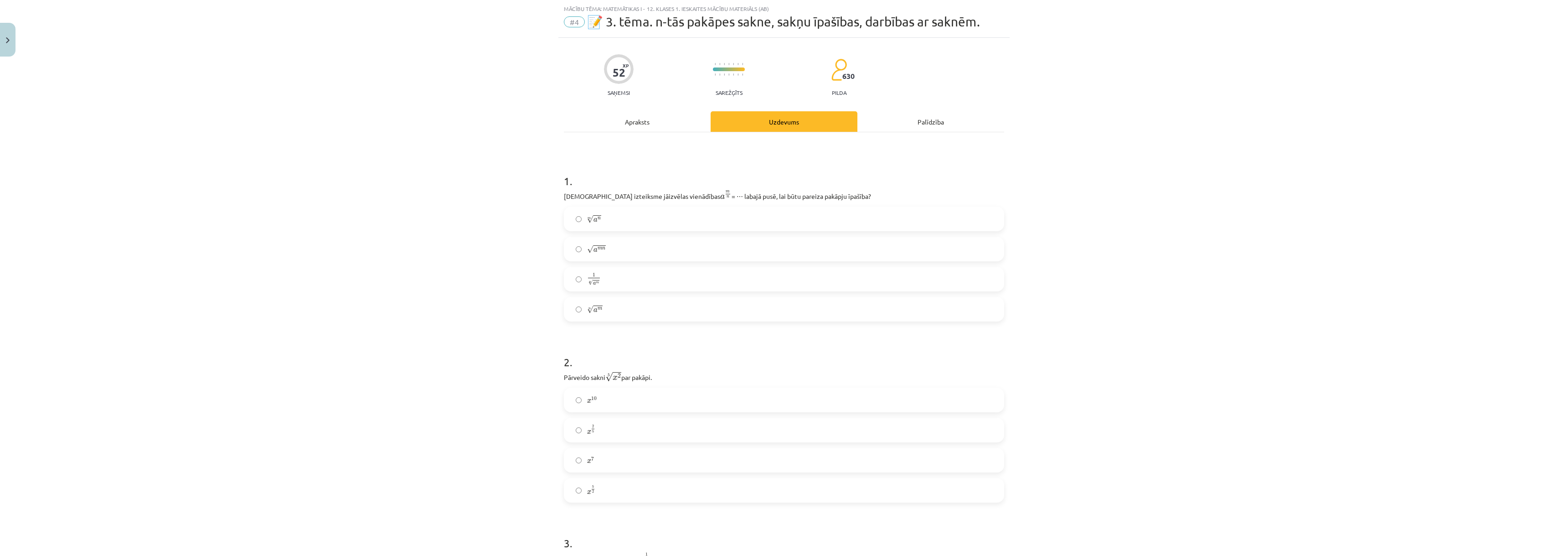
click at [624, 121] on div "Apraksts" at bounding box center [637, 122] width 147 height 21
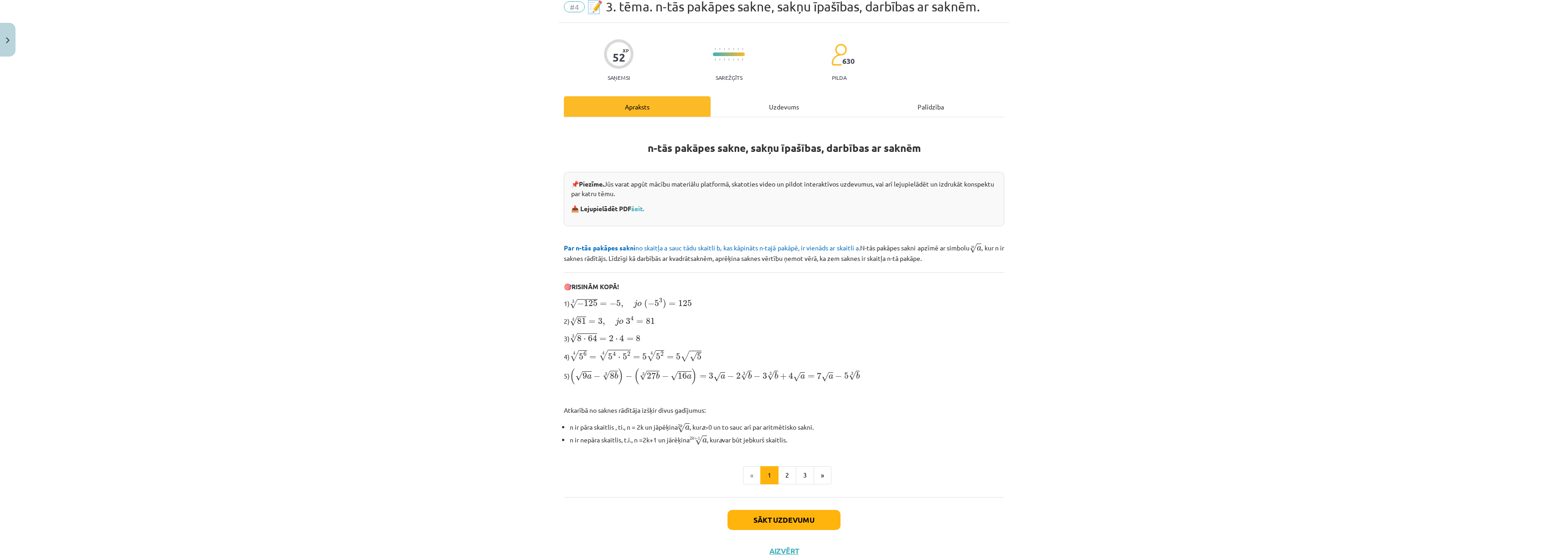
scroll to position [68, 0]
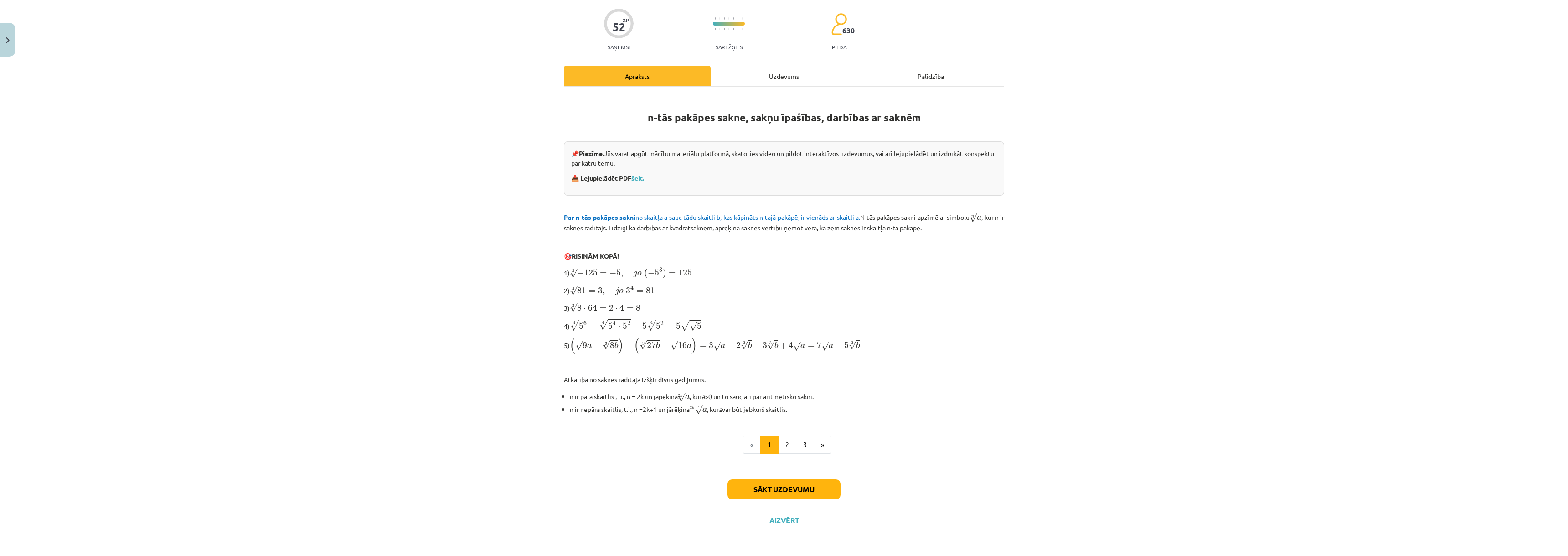
click at [830, 74] on div "Uzdevums" at bounding box center [783, 76] width 147 height 21
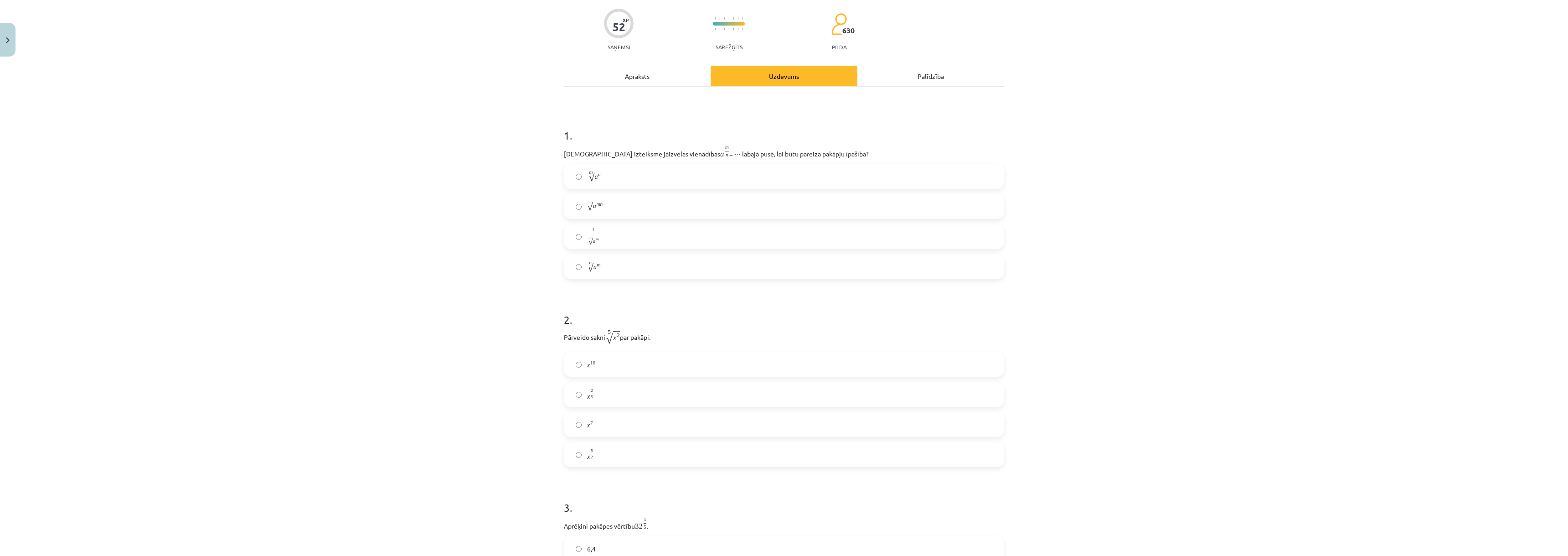
scroll to position [23, 0]
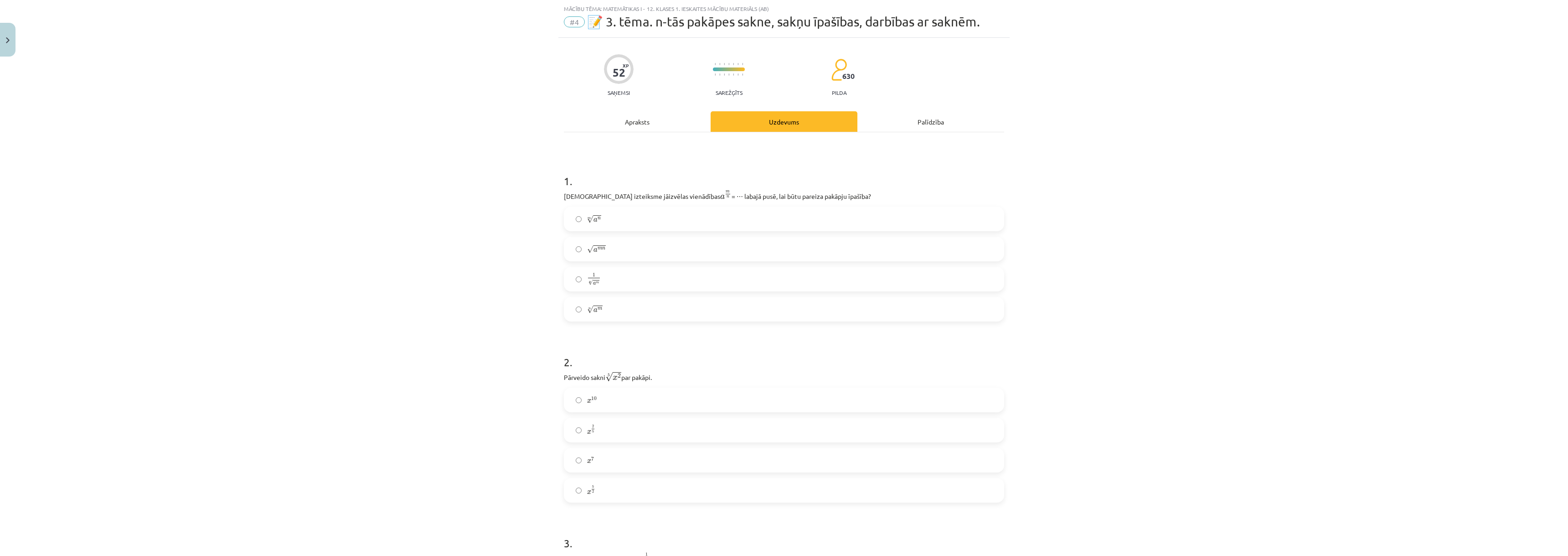
click at [908, 115] on div "Palīdzība" at bounding box center [931, 122] width 147 height 21
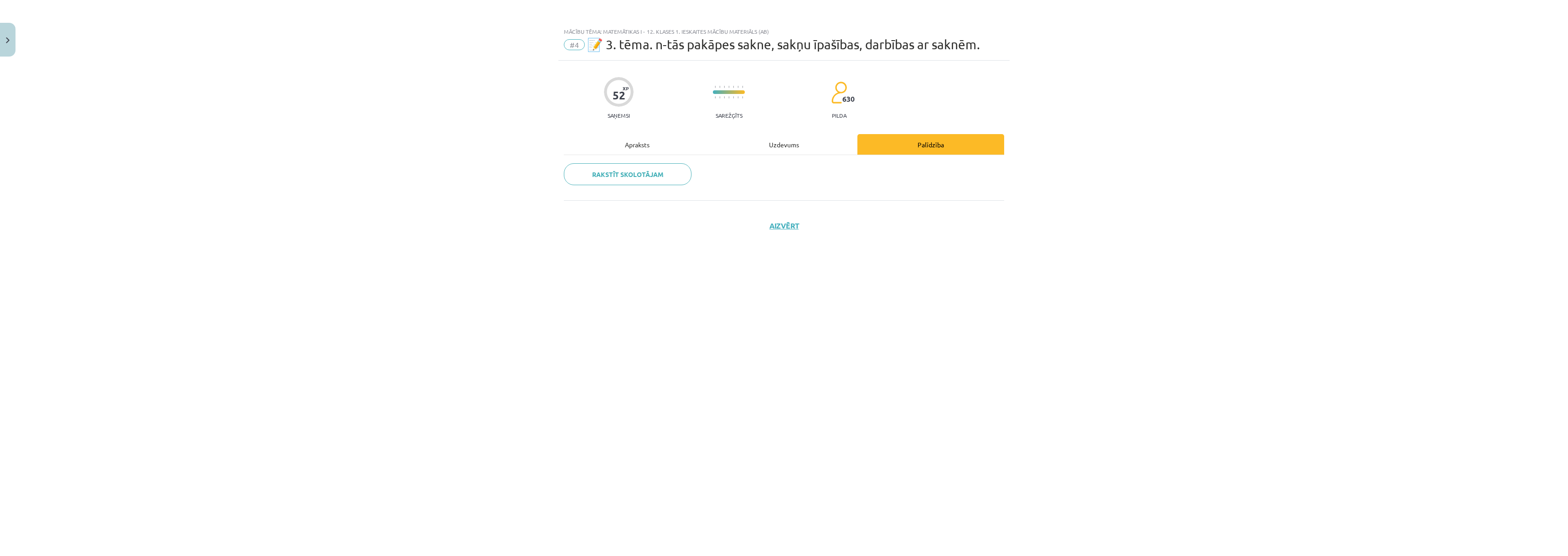
click at [816, 149] on div "Uzdevums" at bounding box center [783, 144] width 147 height 21
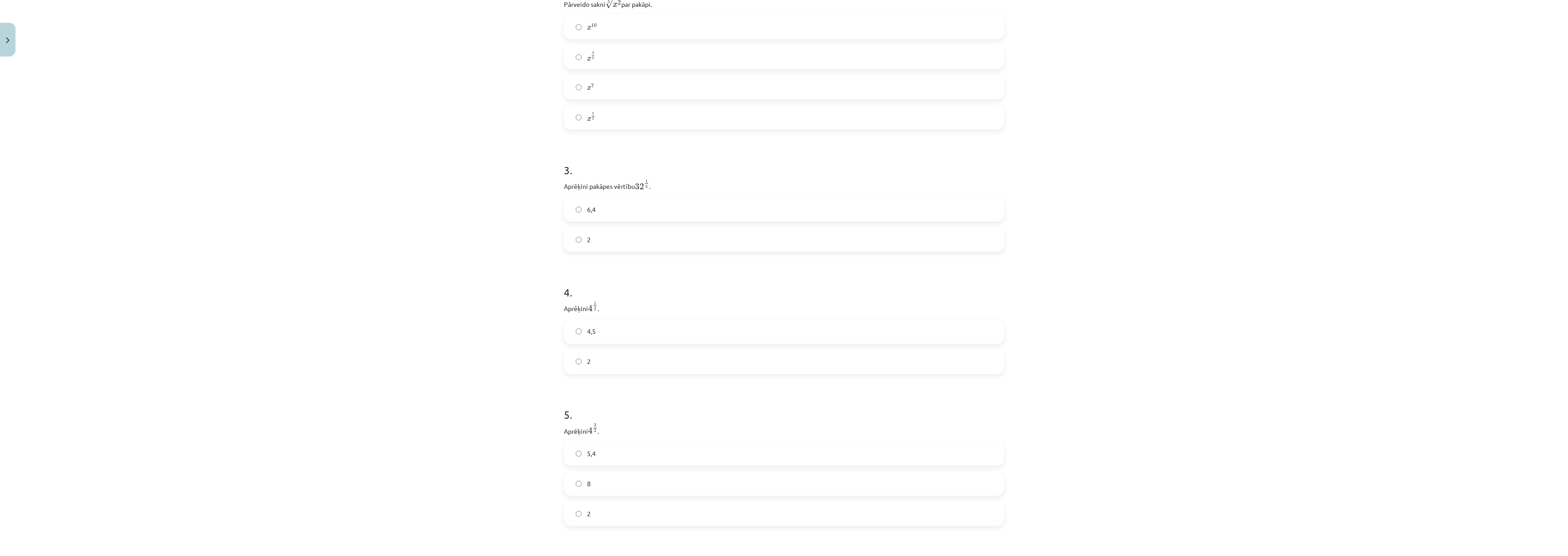
scroll to position [456, 0]
click at [583, 276] on label "4,5" at bounding box center [784, 271] width 438 height 23
click at [583, 303] on label "5,4" at bounding box center [784, 301] width 438 height 23
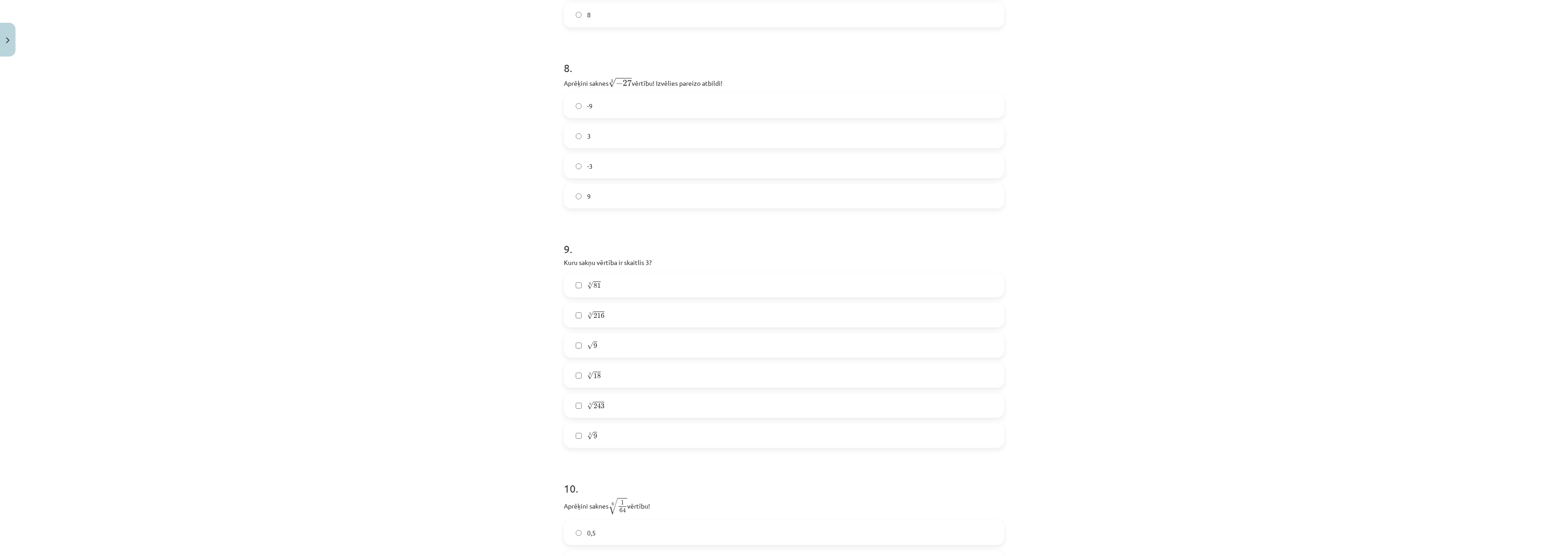
click at [581, 351] on label "√ 9 9" at bounding box center [784, 345] width 438 height 23
click at [571, 401] on label "5 √ 243 243 5" at bounding box center [784, 405] width 438 height 23
click at [570, 404] on label "5 √ 243 243 5" at bounding box center [784, 405] width 438 height 23
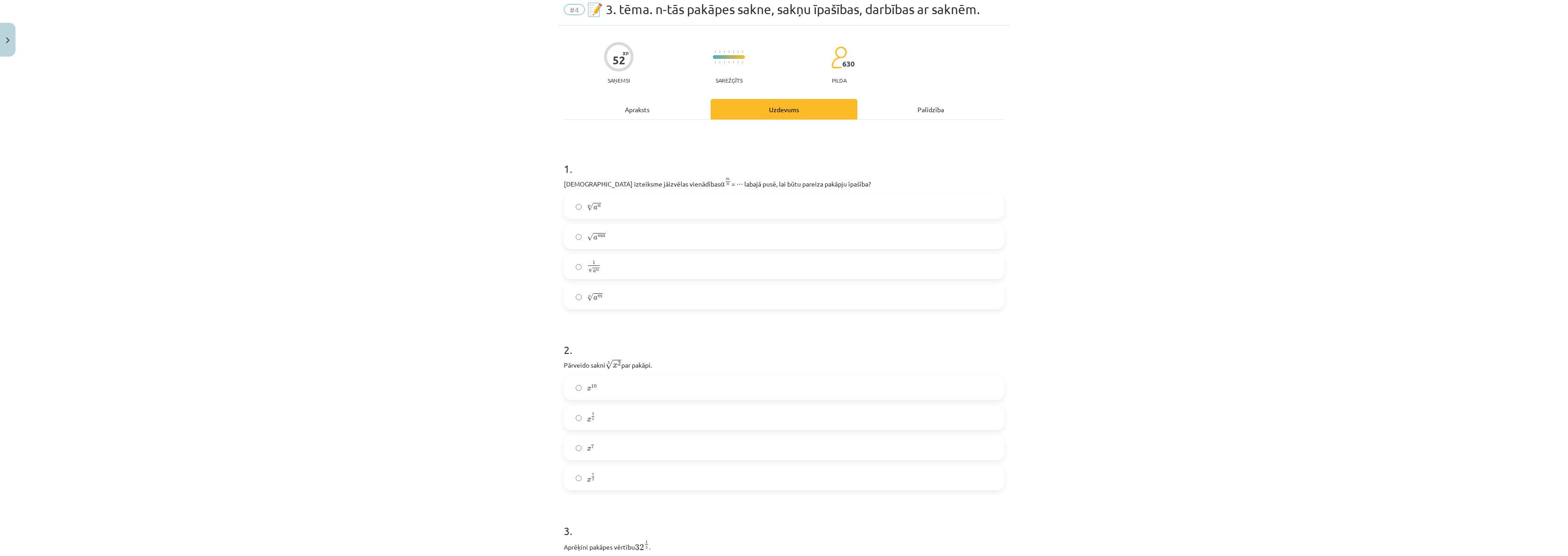
scroll to position [0, 0]
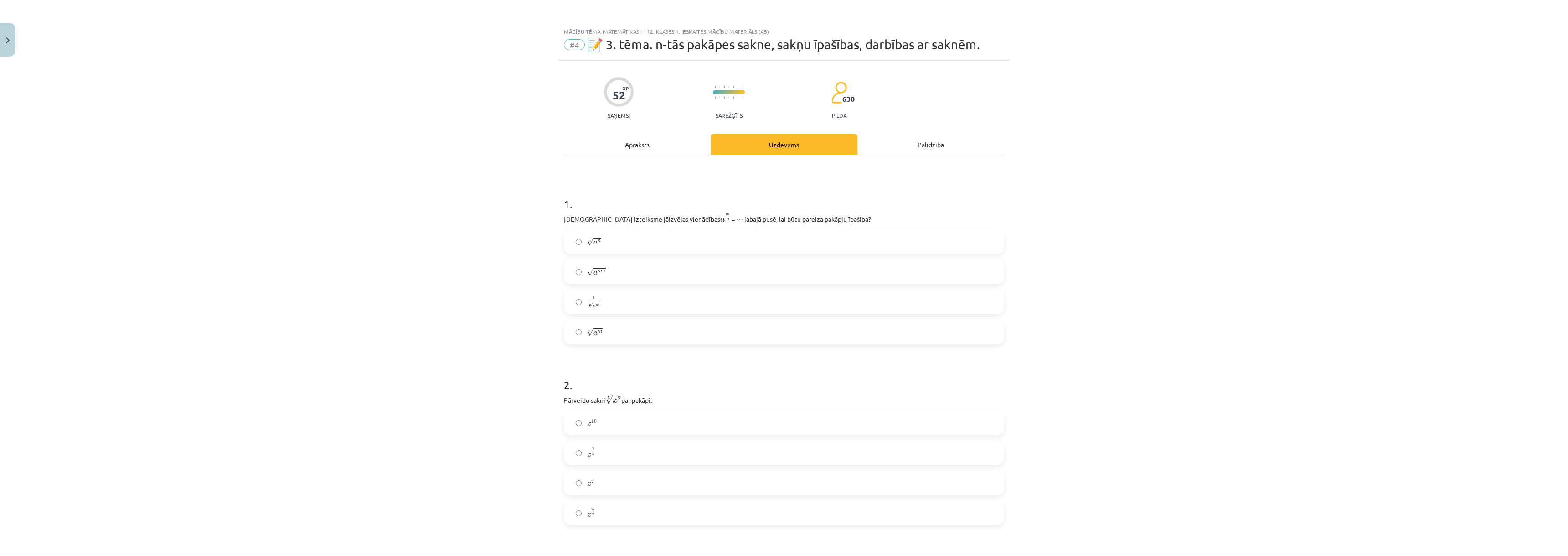
click at [580, 247] on label "m √ a n a n m" at bounding box center [784, 241] width 438 height 23
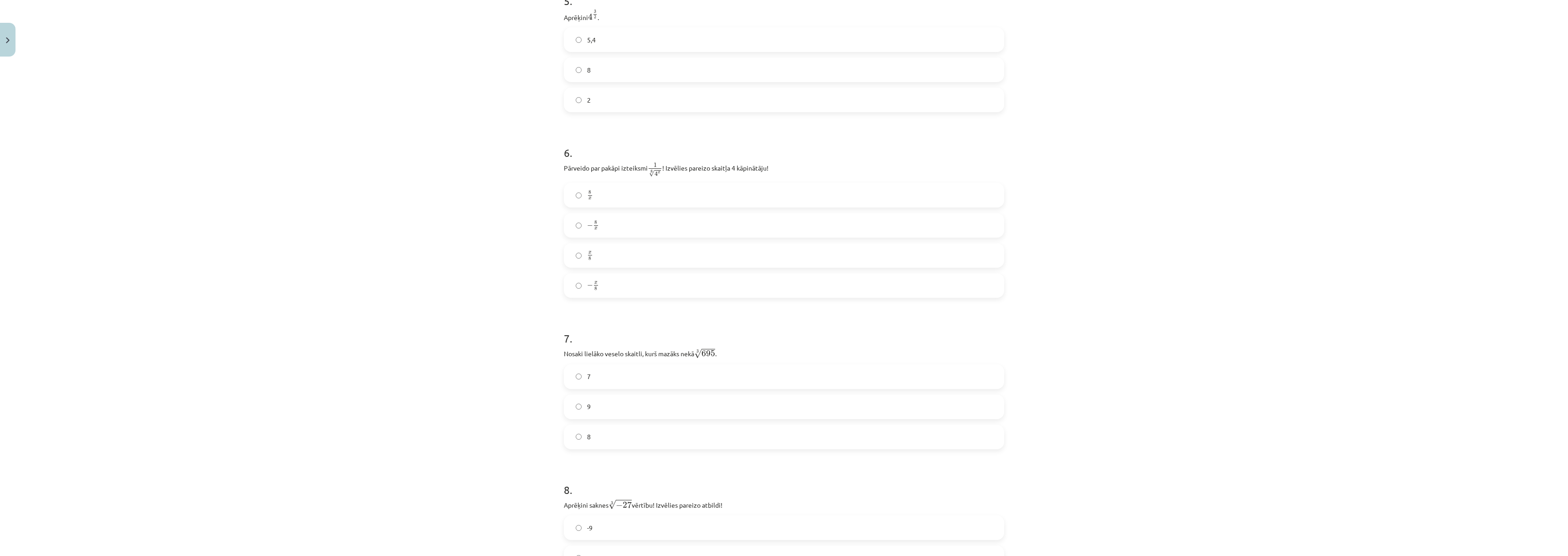
scroll to position [867, 0]
click at [580, 149] on label "8 x 8 x" at bounding box center [784, 138] width 438 height 23
click at [581, 287] on label "8" at bounding box center [784, 288] width 438 height 23
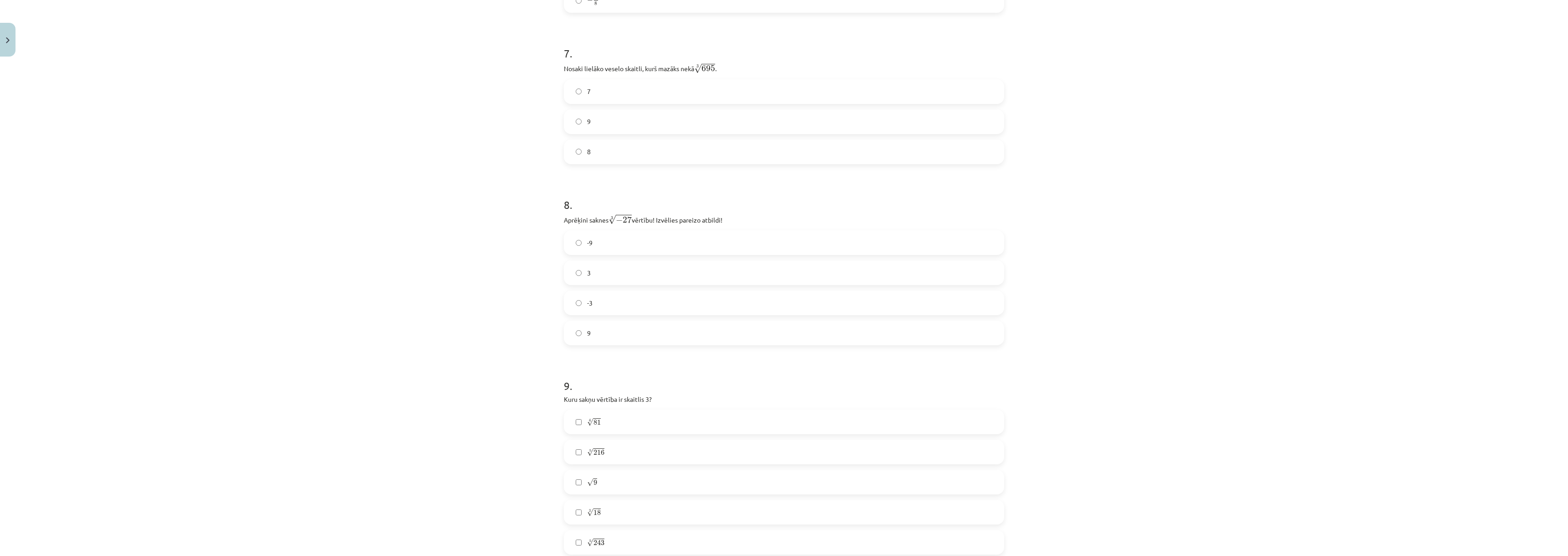
click at [578, 249] on label "-9" at bounding box center [784, 242] width 438 height 23
click at [579, 237] on label "0,25" at bounding box center [784, 235] width 438 height 23
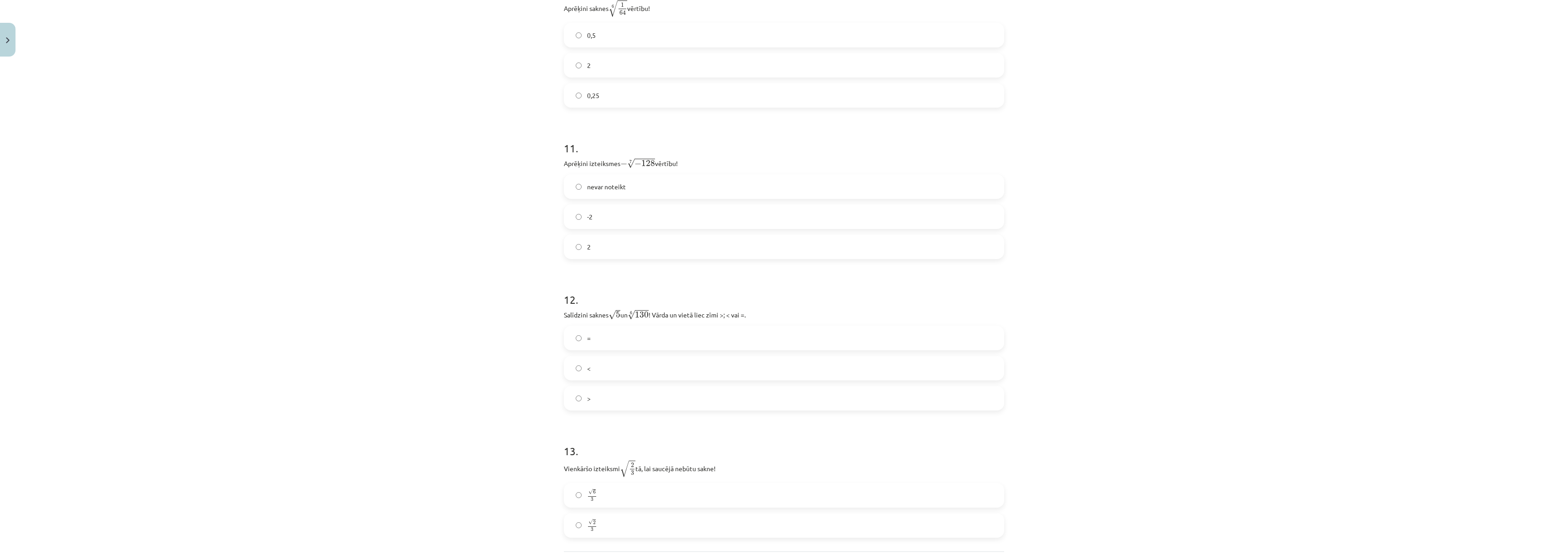
scroll to position [1817, 0]
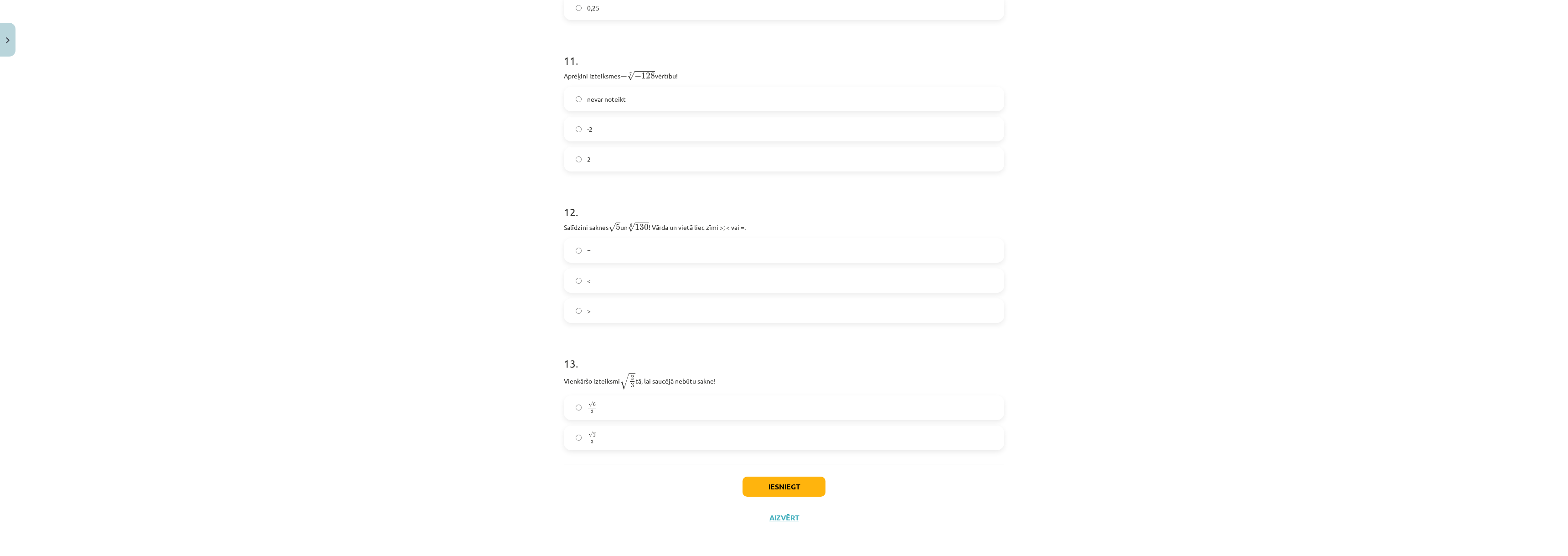
click at [607, 153] on label "2" at bounding box center [784, 159] width 438 height 23
click at [632, 224] on span "√" at bounding box center [631, 227] width 7 height 10
click at [632, 235] on div "12 . Salīdzini saknes √ 5 5 un 6 √ 130 130 6 ! Vārda un vietā liec zīmi >; < va…" at bounding box center [783, 256] width 440 height 133
drag, startPoint x: 629, startPoint y: 226, endPoint x: 639, endPoint y: 225, distance: 10.0
click at [639, 225] on span "√ 130" at bounding box center [638, 227] width 21 height 10
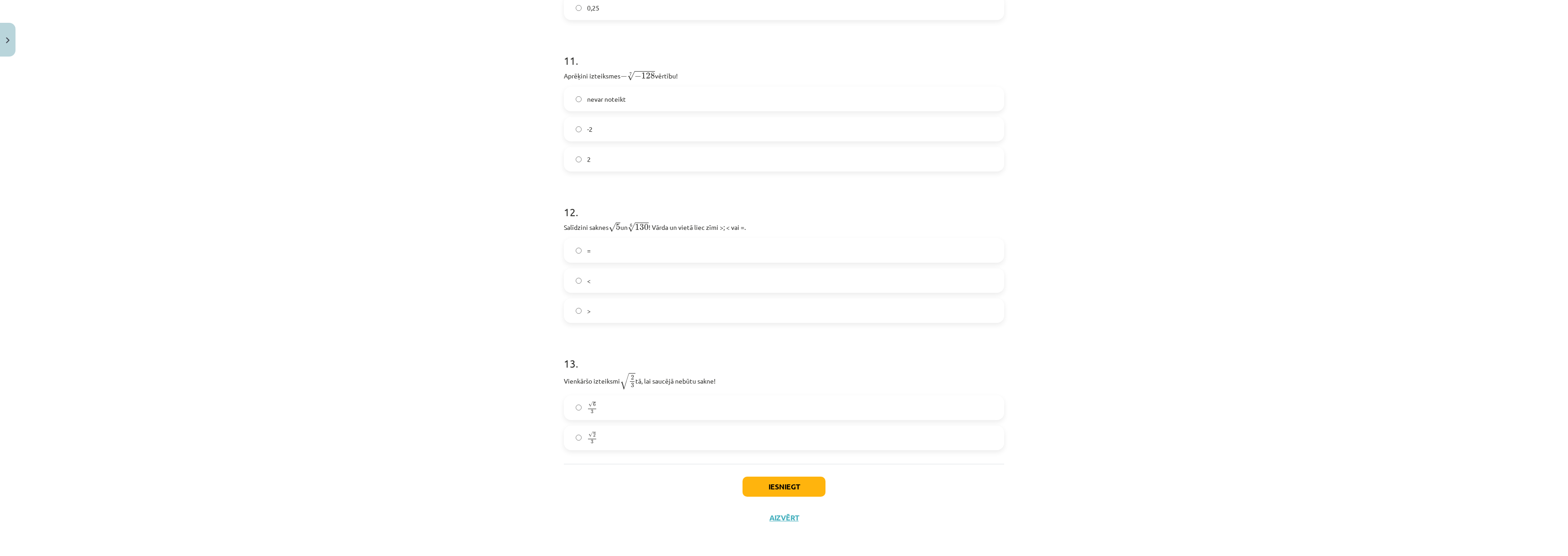
click at [695, 260] on label "=" at bounding box center [784, 250] width 438 height 23
click at [612, 303] on label ">" at bounding box center [784, 310] width 438 height 23
click at [575, 402] on label "√ 6 3 6 3" at bounding box center [784, 407] width 438 height 23
click at [809, 486] on button "Iesniegt" at bounding box center [784, 487] width 83 height 20
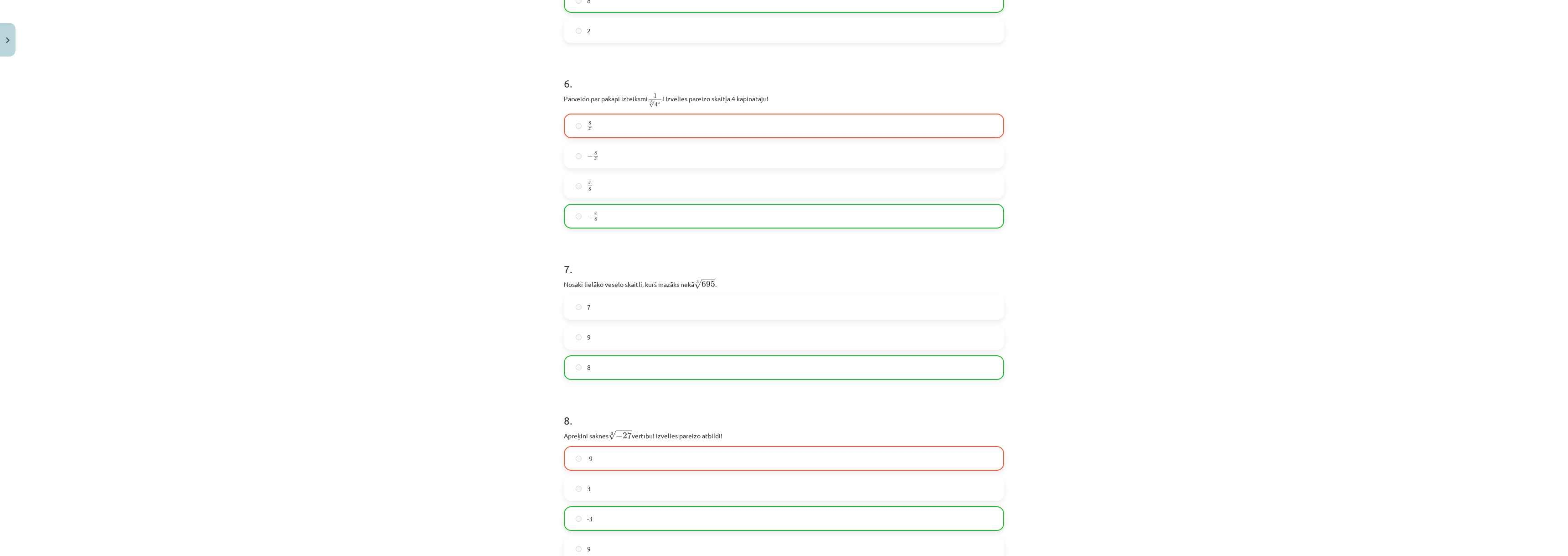
scroll to position [912, 0]
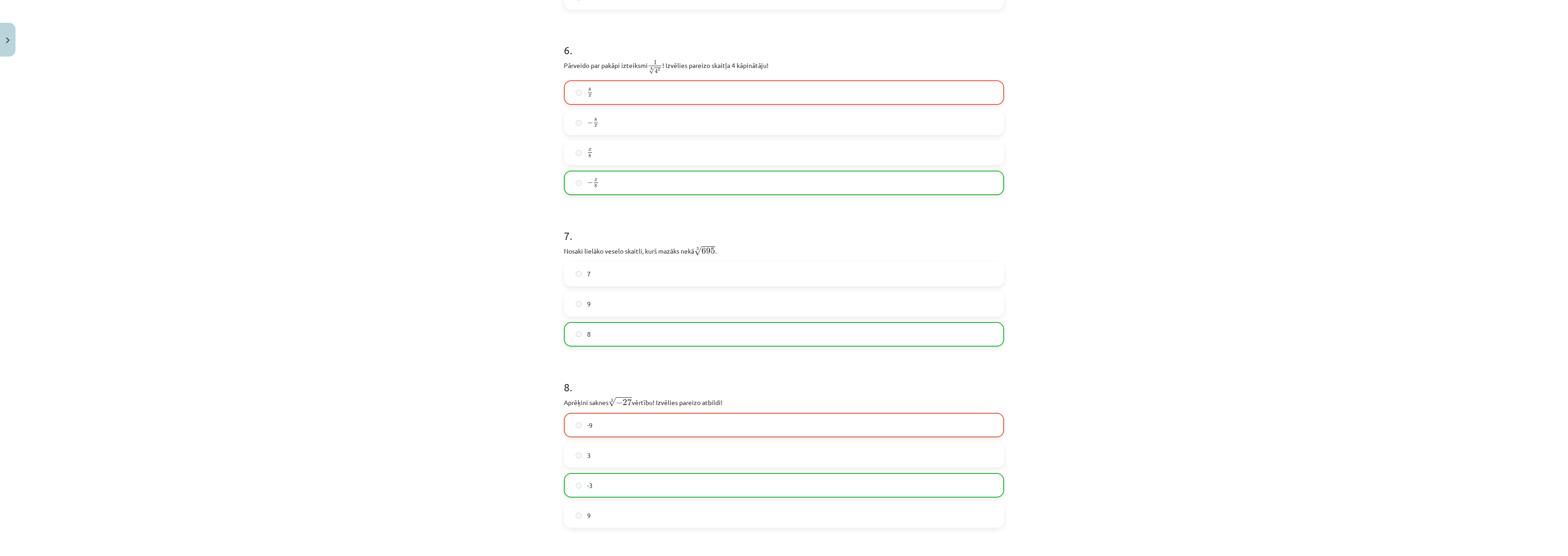
click at [579, 335] on label "8" at bounding box center [784, 334] width 438 height 23
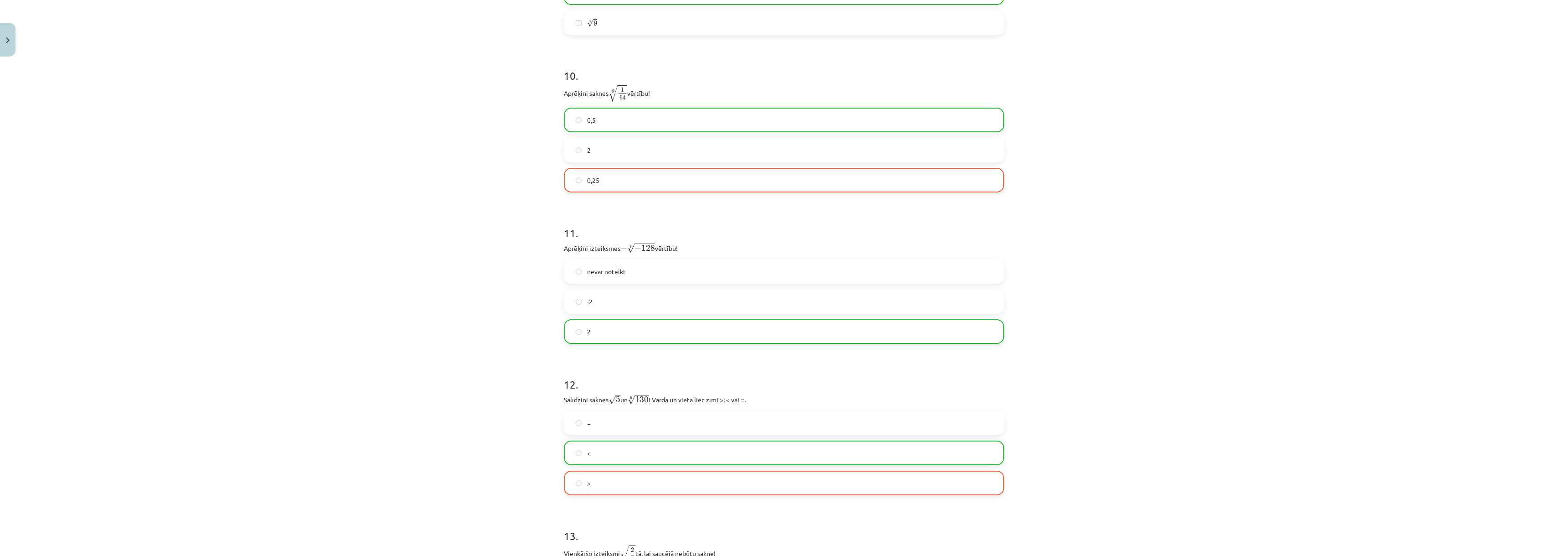
scroll to position [1733, 0]
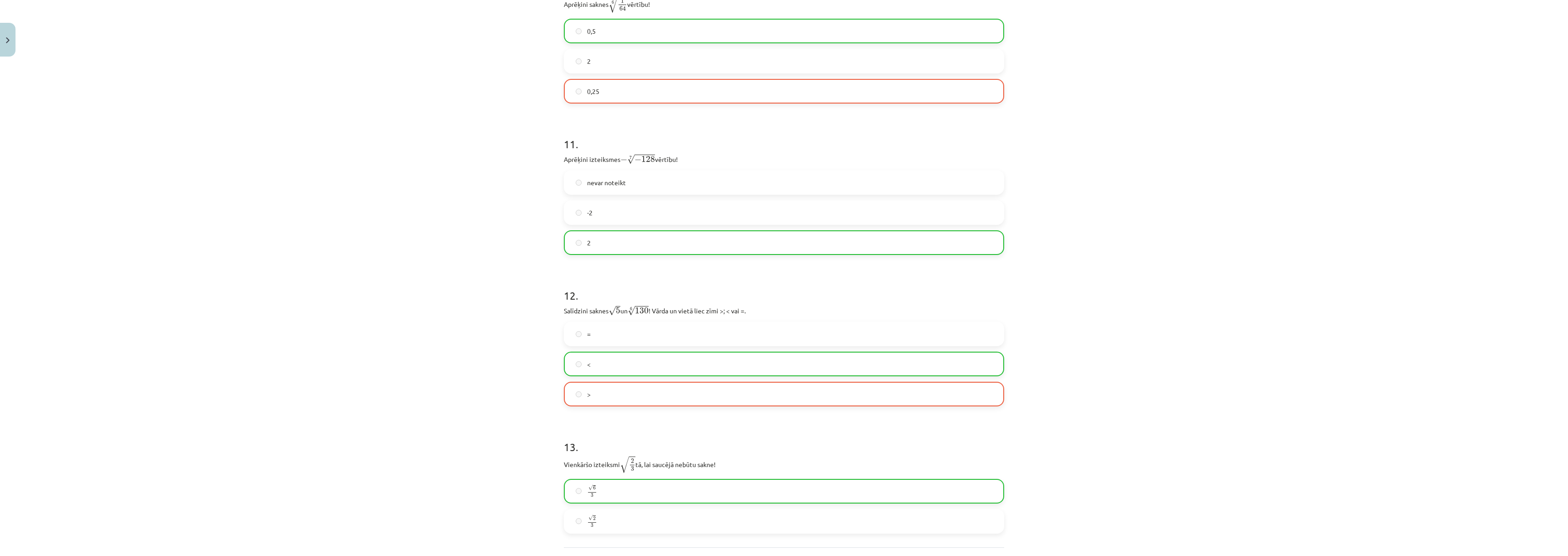
drag, startPoint x: 612, startPoint y: 336, endPoint x: 612, endPoint y: 328, distance: 8.0
drag, startPoint x: 612, startPoint y: 328, endPoint x: 606, endPoint y: 315, distance: 14.3
click at [609, 315] on span "√ 5 5" at bounding box center [614, 311] width 12 height 11
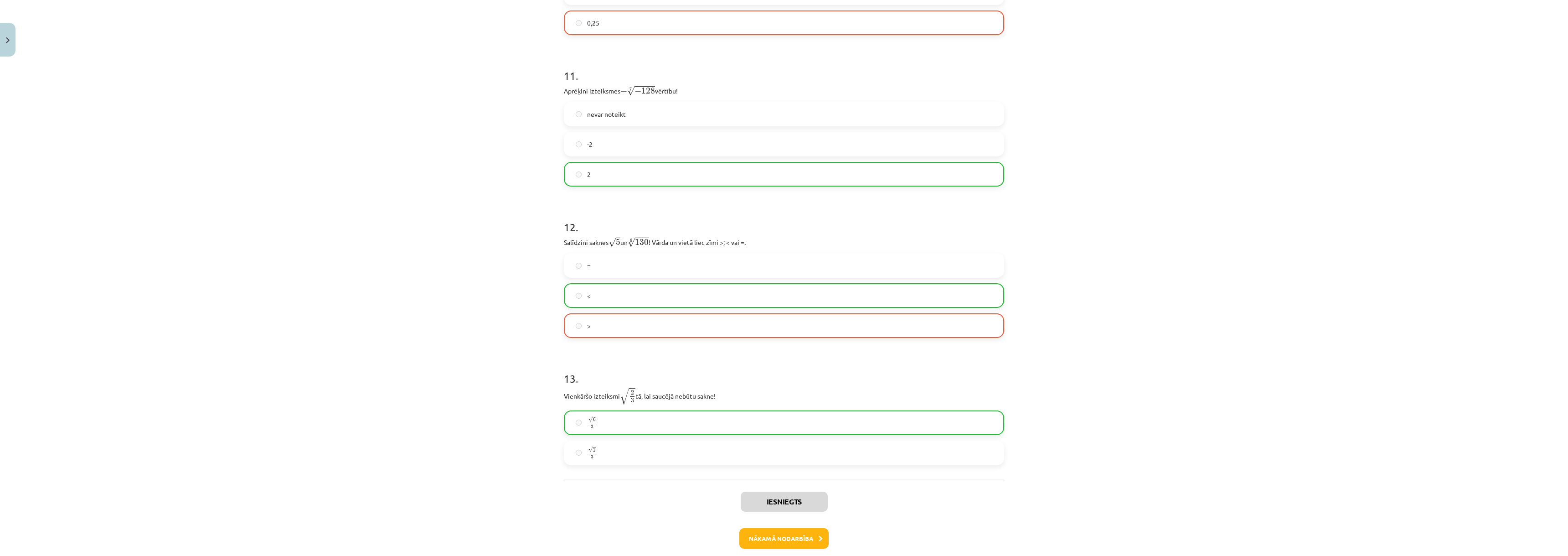
scroll to position [1824, 0]
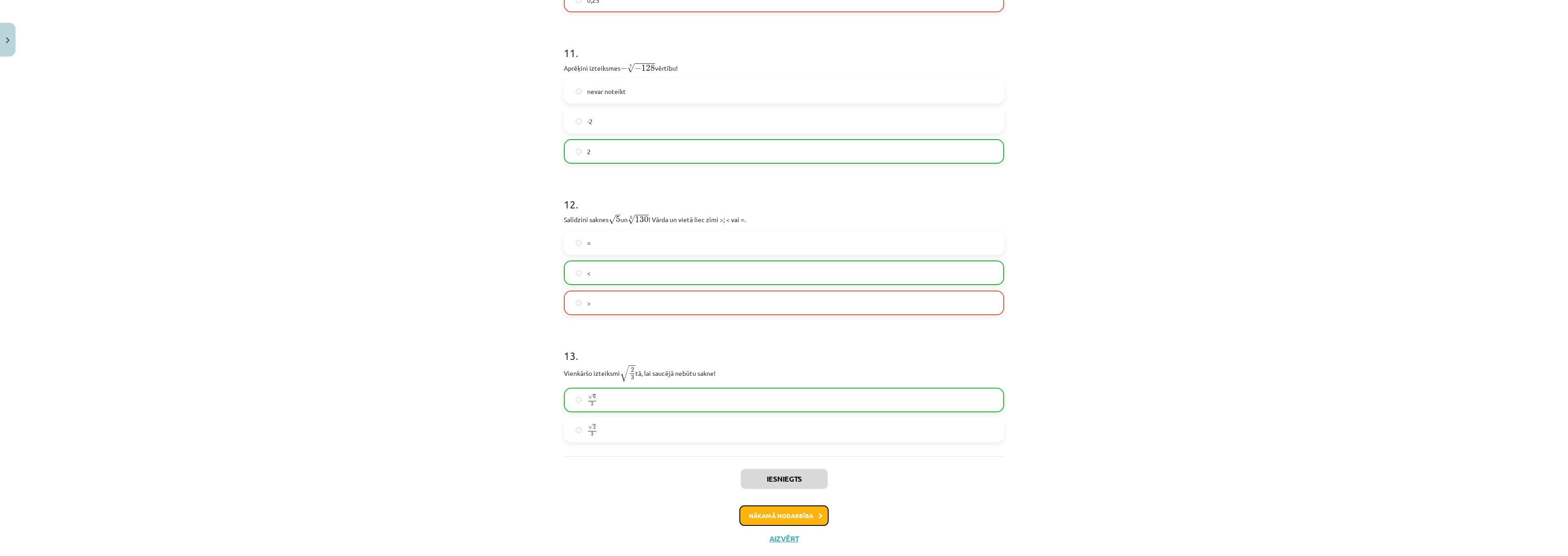
click at [789, 522] on button "Nākamā nodarbība" at bounding box center [784, 516] width 89 height 21
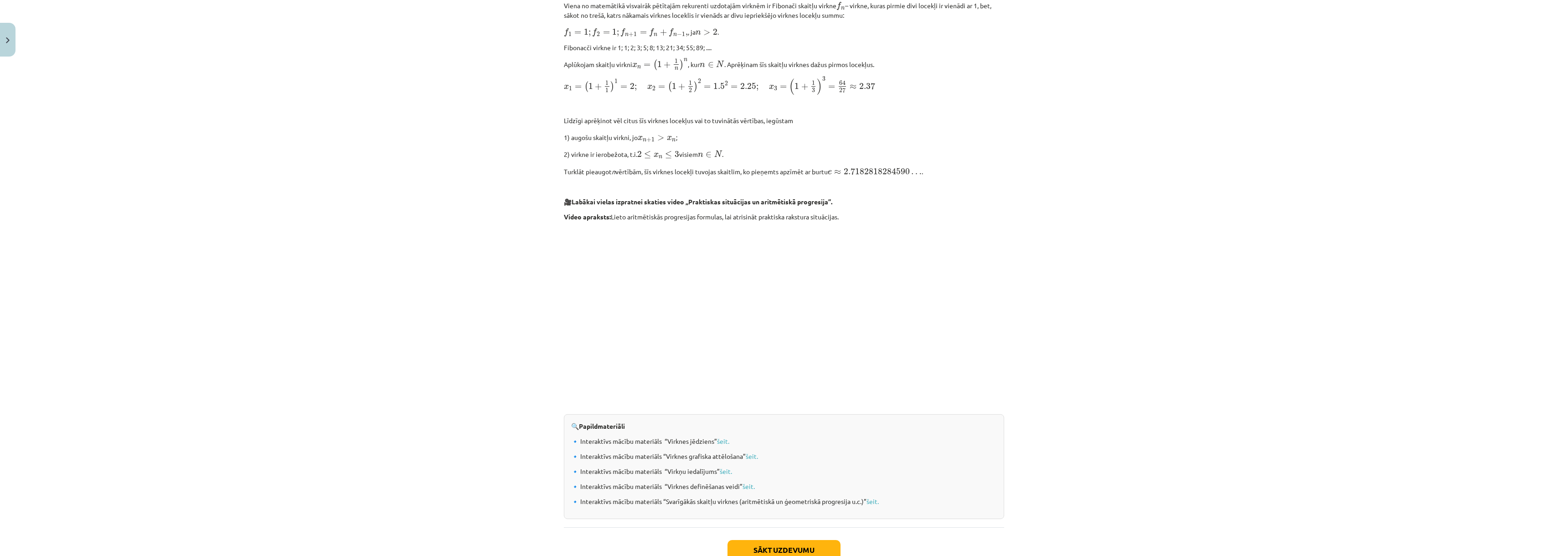
scroll to position [722, 0]
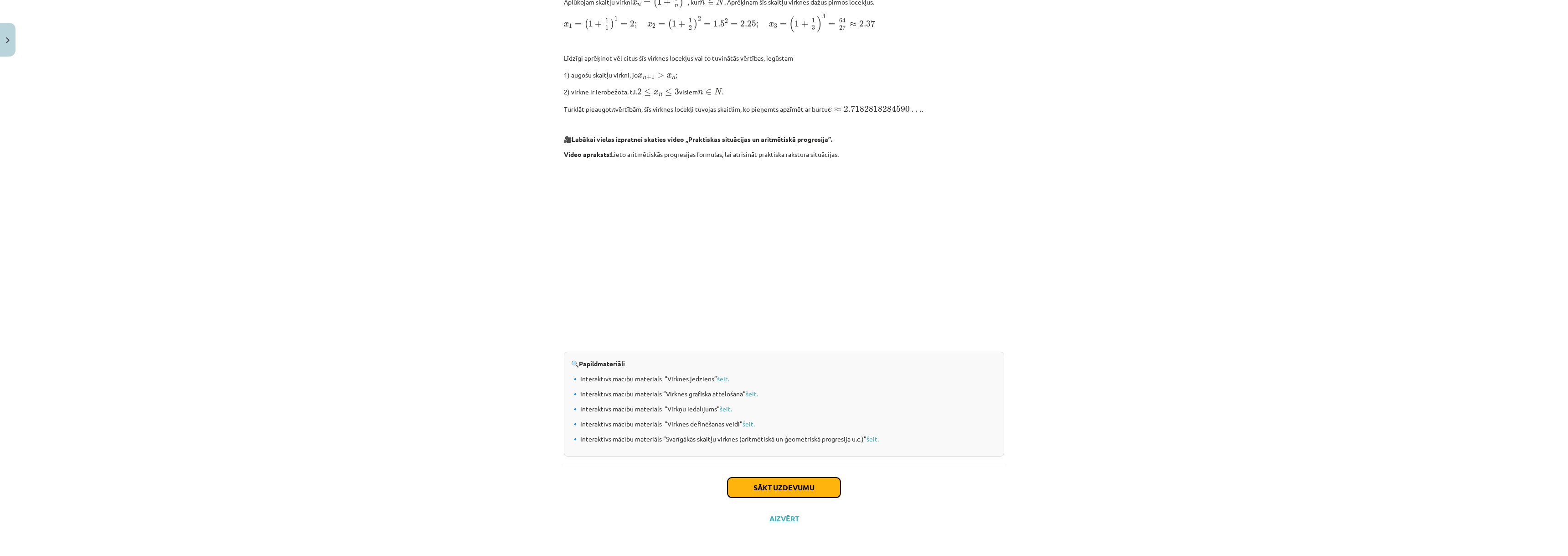
click at [740, 487] on button "Sākt uzdevumu" at bounding box center [784, 487] width 113 height 20
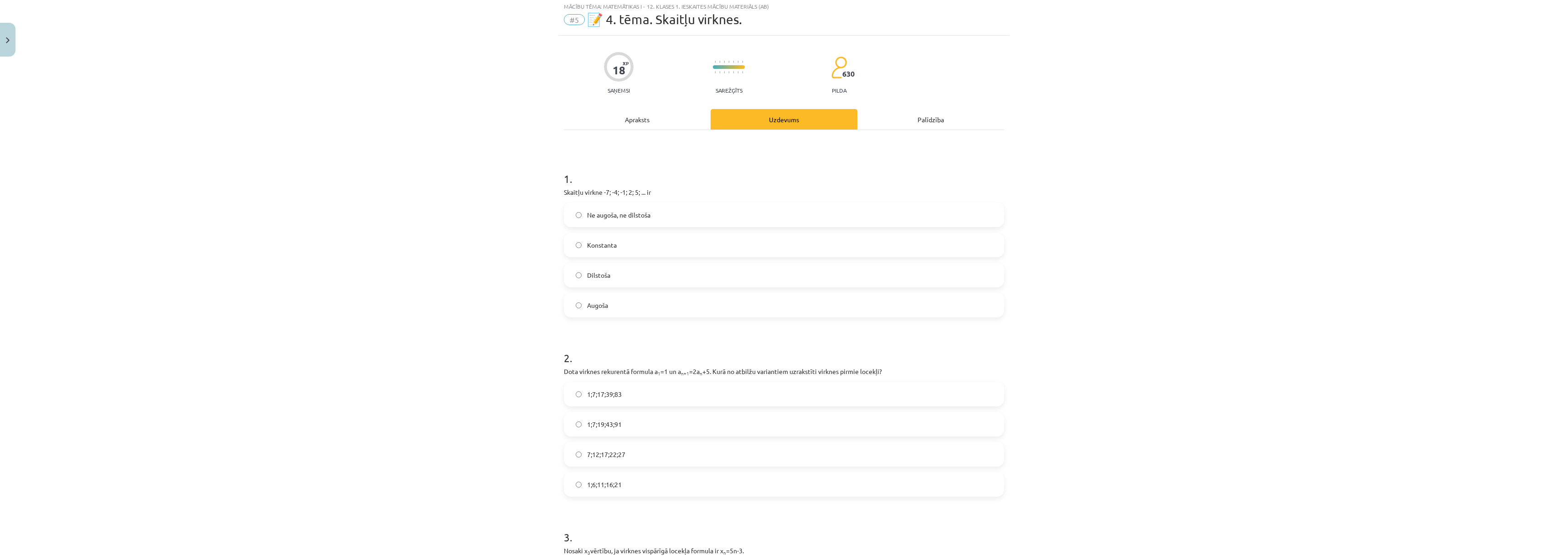
scroll to position [23, 0]
click at [625, 318] on label "Augoša" at bounding box center [784, 307] width 438 height 23
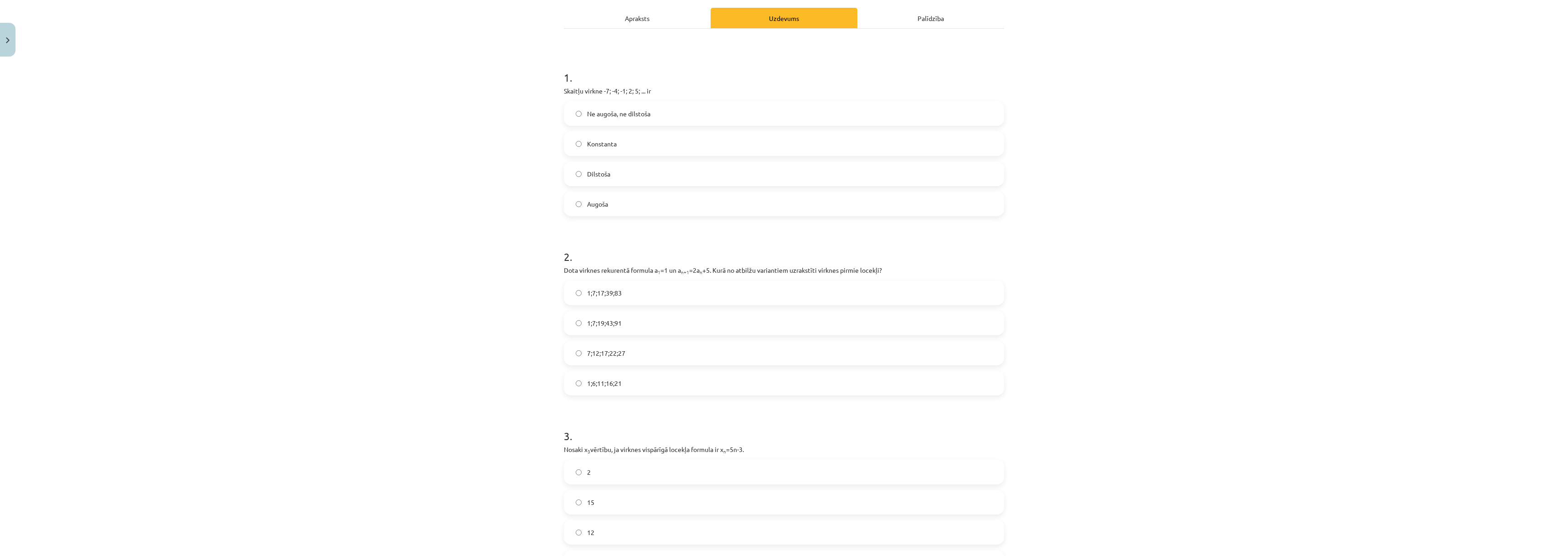
scroll to position [160, 0]
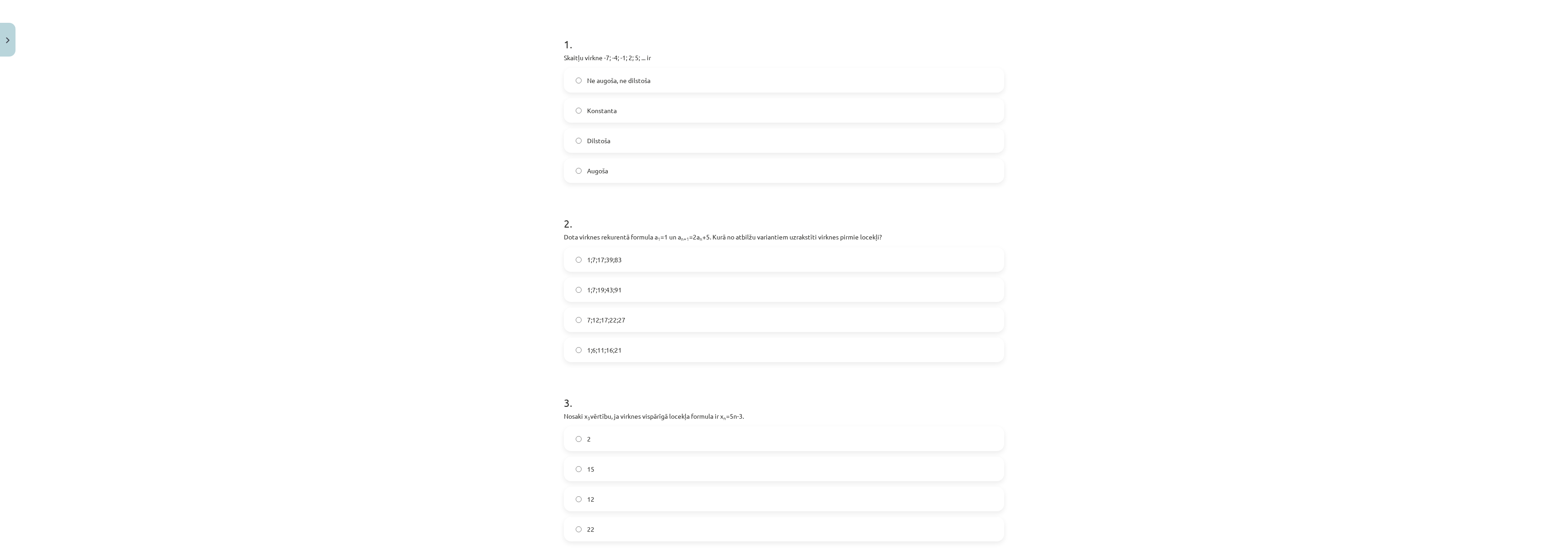
click at [603, 324] on span "7;12;17;22;27" at bounding box center [606, 320] width 38 height 10
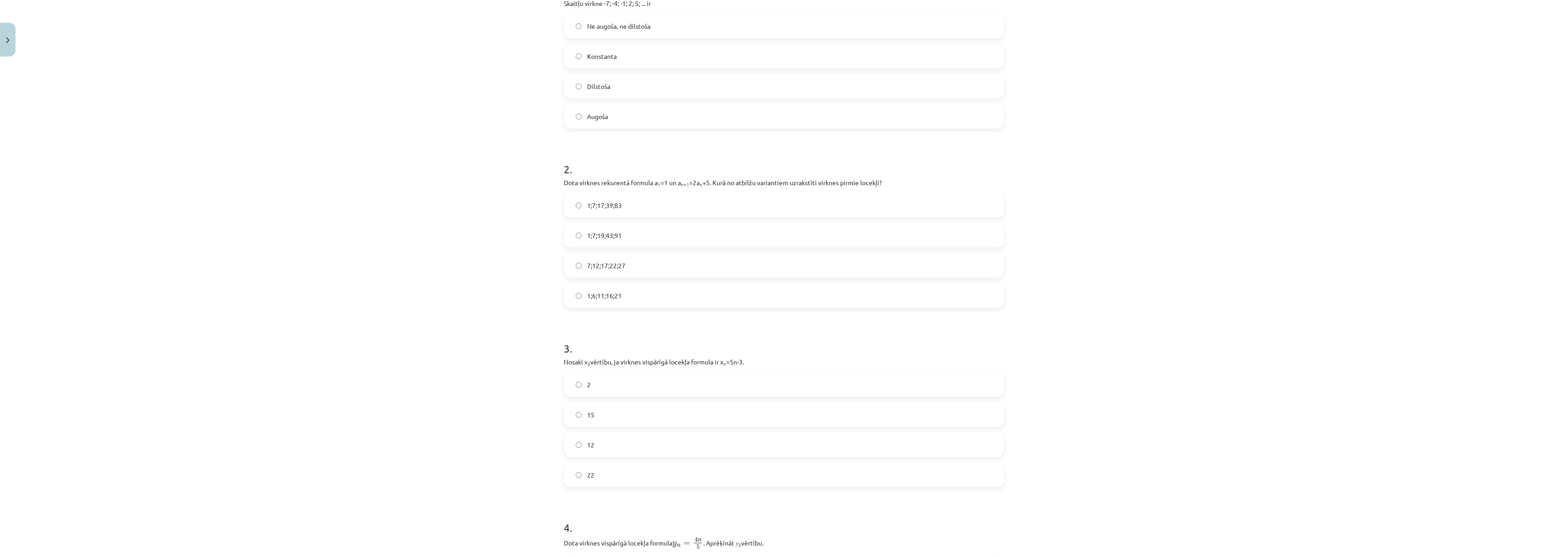
scroll to position [388, 0]
click at [607, 126] on span "1;6;11;16;21" at bounding box center [604, 122] width 35 height 10
click at [603, 101] on label "7;12;17;22;27" at bounding box center [784, 91] width 438 height 23
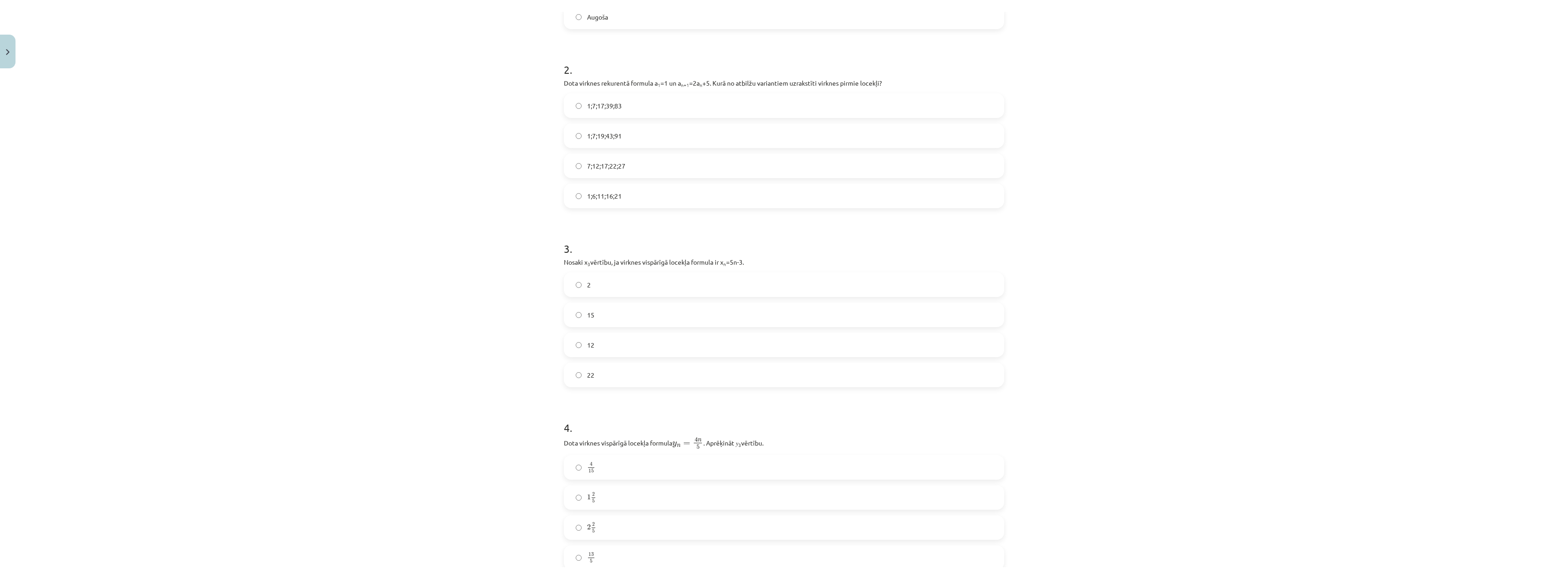
scroll to position [296, 0]
click at [581, 157] on label "1;7;19;43;91" at bounding box center [784, 152] width 438 height 23
click at [576, 356] on label "12" at bounding box center [784, 361] width 438 height 23
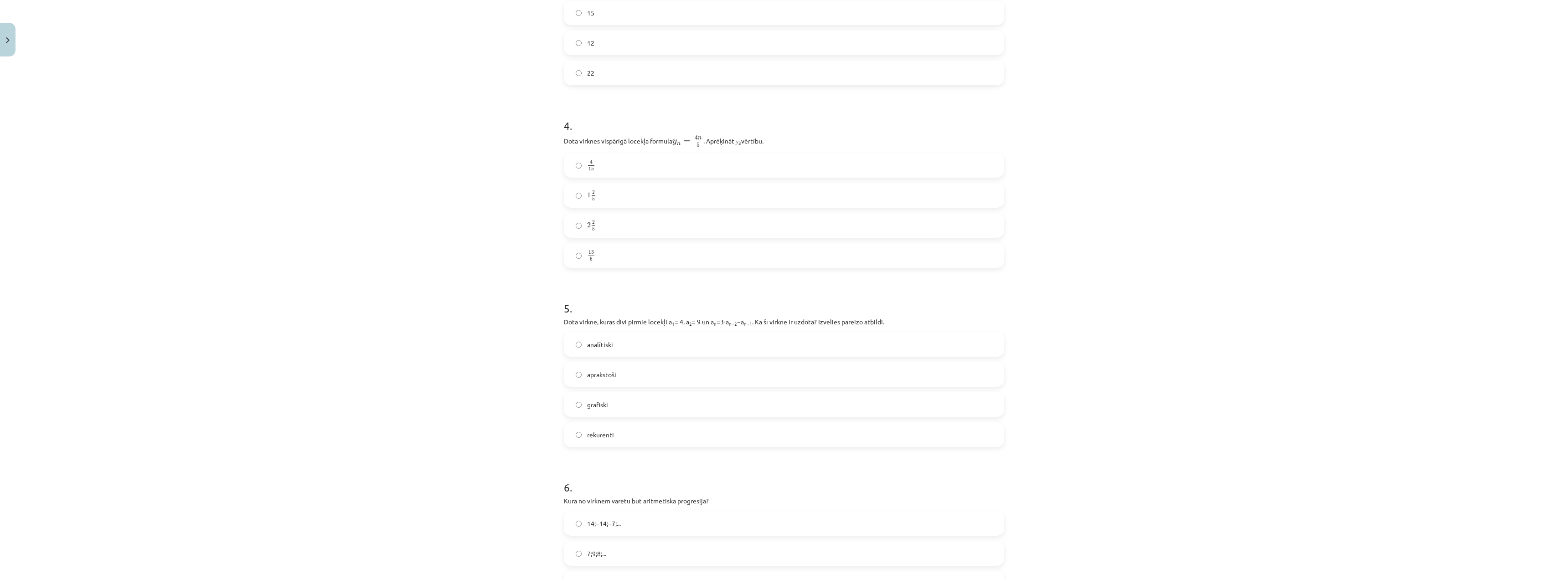
click at [578, 436] on label "rekurenti" at bounding box center [784, 434] width 438 height 23
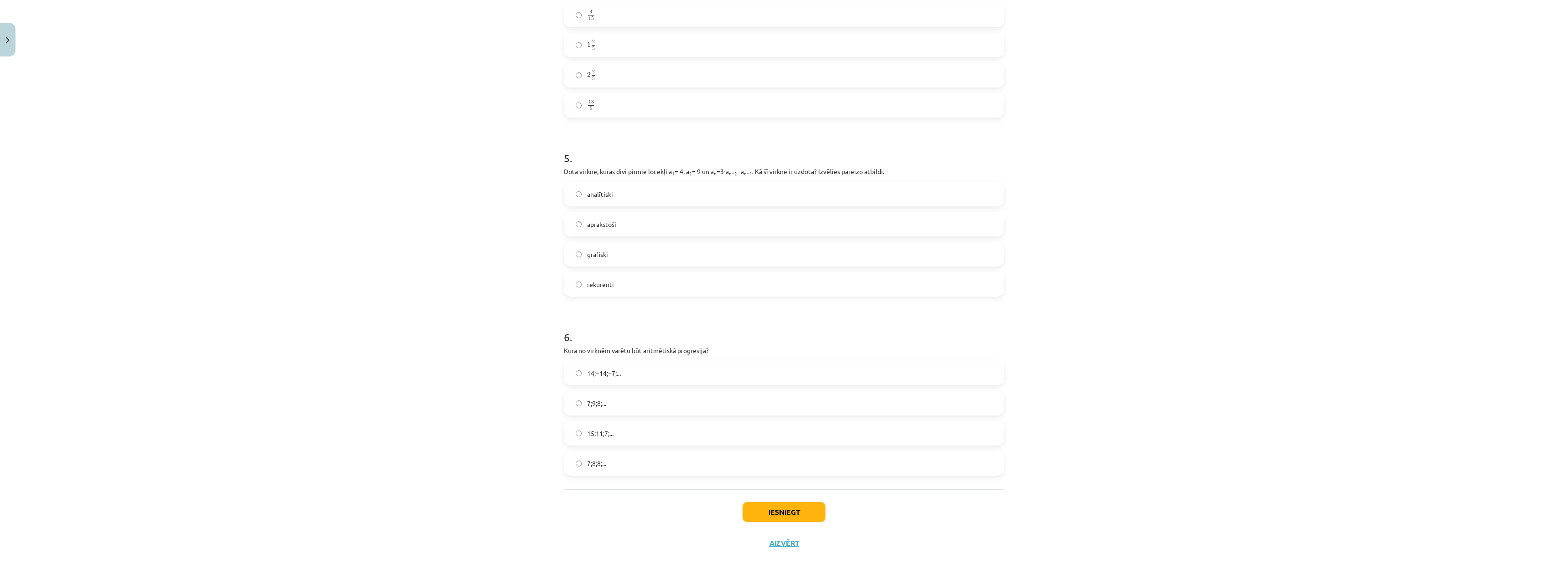
scroll to position [768, 0]
click at [583, 428] on label "15;11;7;..." at bounding box center [784, 431] width 438 height 23
click at [763, 510] on button "Iesniegt" at bounding box center [784, 509] width 83 height 20
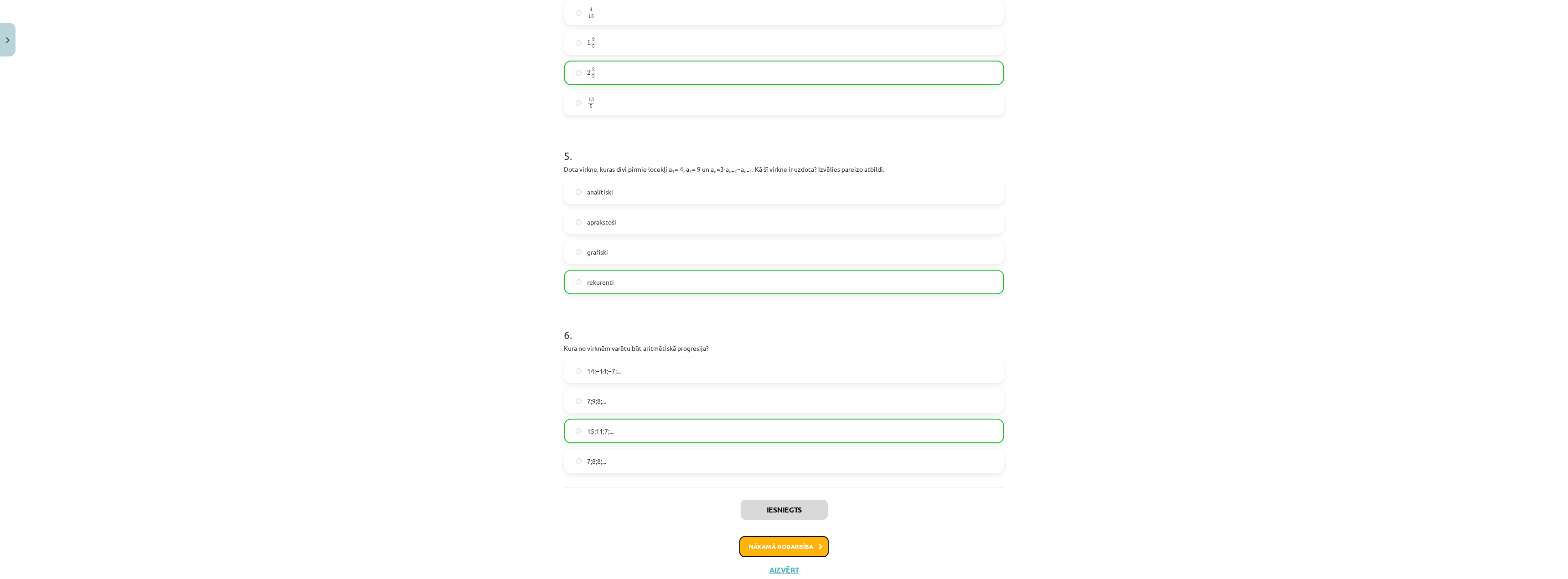
click at [821, 547] on button "Nākamā nodarbība" at bounding box center [784, 546] width 89 height 21
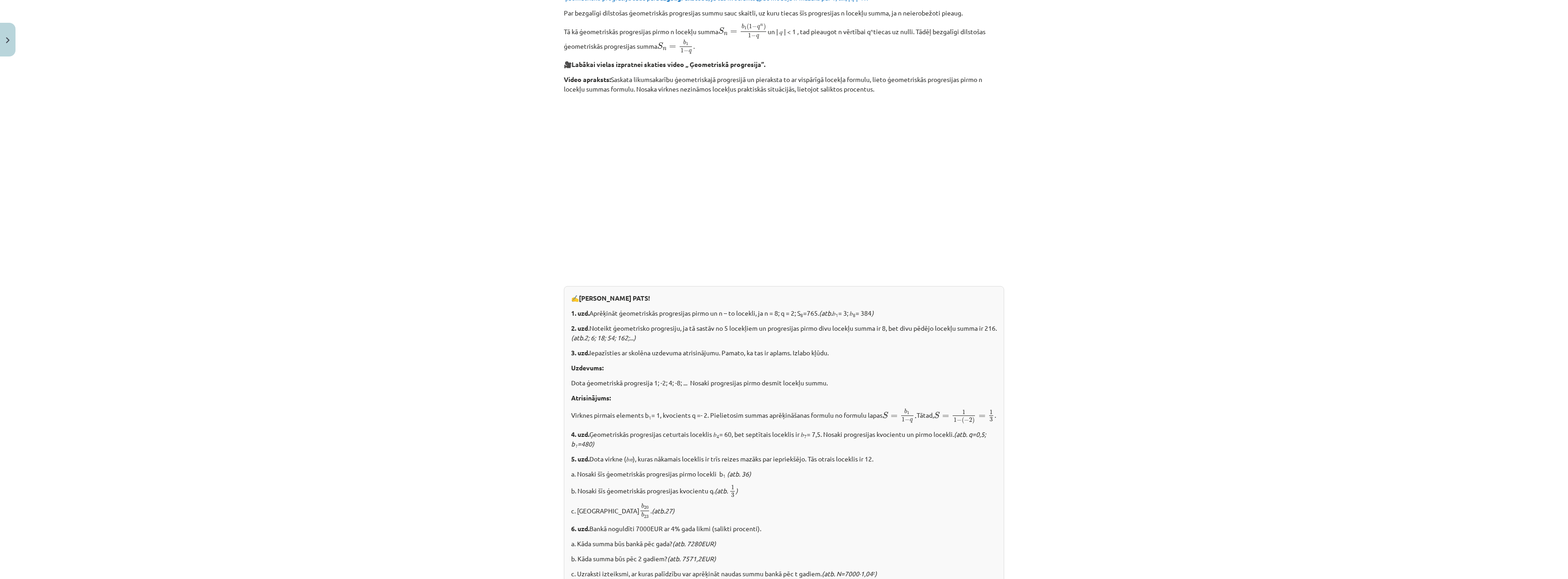
scroll to position [670, 0]
